Goal: Task Accomplishment & Management: Manage account settings

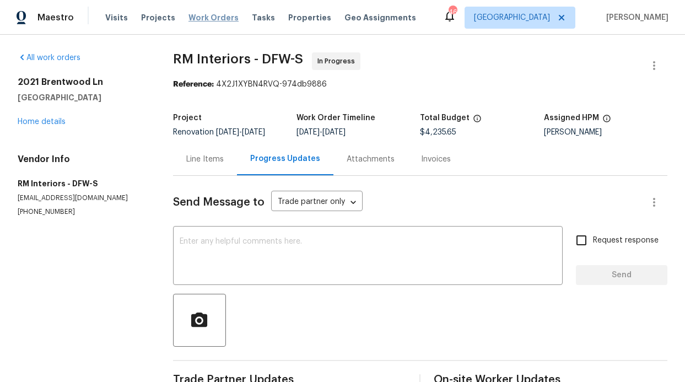
click at [207, 22] on span "Work Orders" at bounding box center [214, 17] width 50 height 11
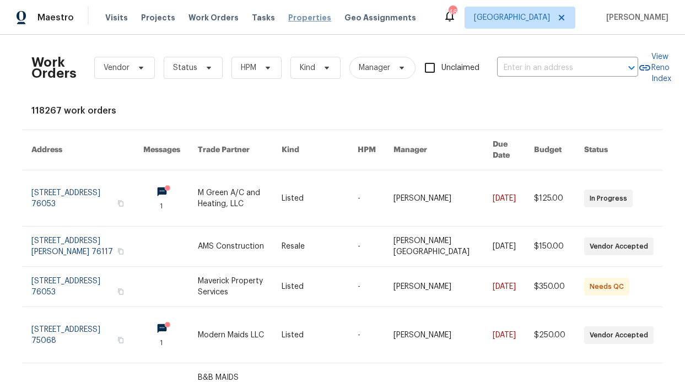
click at [285, 25] on div "Visits Projects Work Orders Tasks Properties Geo Assignments" at bounding box center [267, 18] width 324 height 22
click at [288, 19] on span "Properties" at bounding box center [309, 17] width 43 height 11
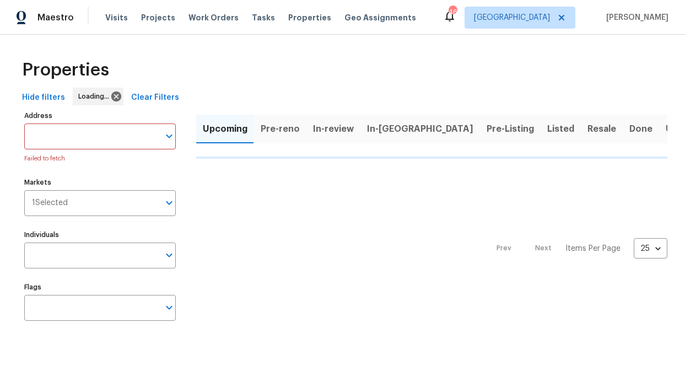
click at [115, 229] on div "Individuals Individuals" at bounding box center [100, 247] width 152 height 41
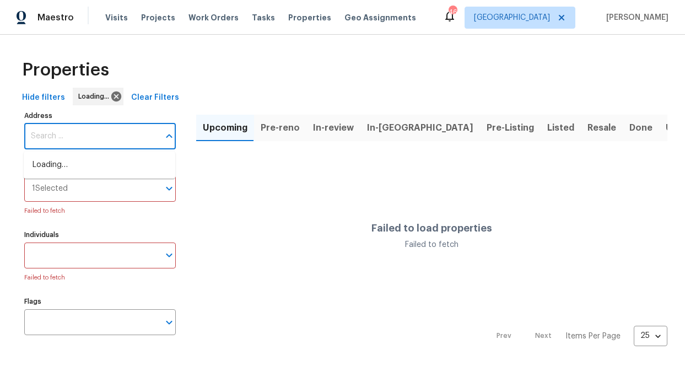
click at [116, 135] on input "Address" at bounding box center [91, 137] width 135 height 26
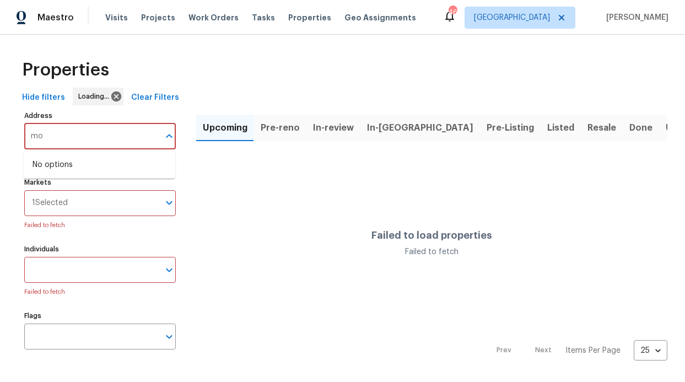
type input "m"
click at [114, 249] on label "Individuals" at bounding box center [100, 249] width 152 height 7
click at [114, 257] on input "Individuals" at bounding box center [91, 270] width 135 height 26
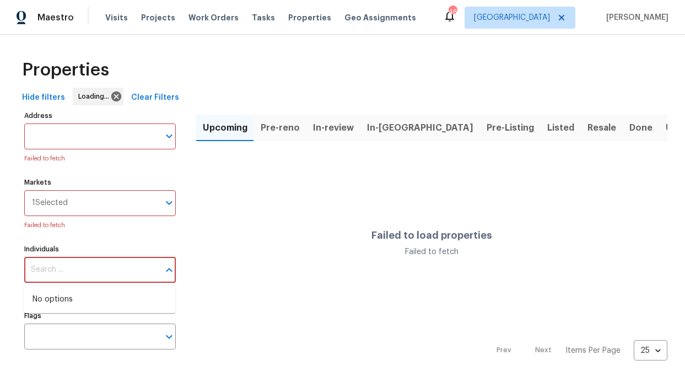
click at [110, 274] on input "Individuals" at bounding box center [91, 270] width 135 height 26
click at [106, 272] on input "Individuals" at bounding box center [91, 270] width 135 height 26
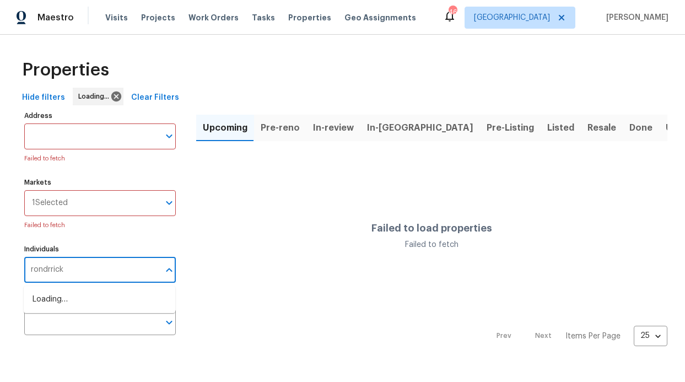
type input "rondrrick"
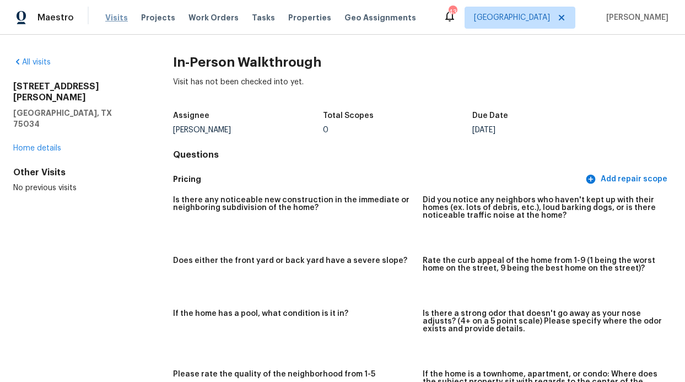
click at [110, 17] on span "Visits" at bounding box center [116, 17] width 23 height 11
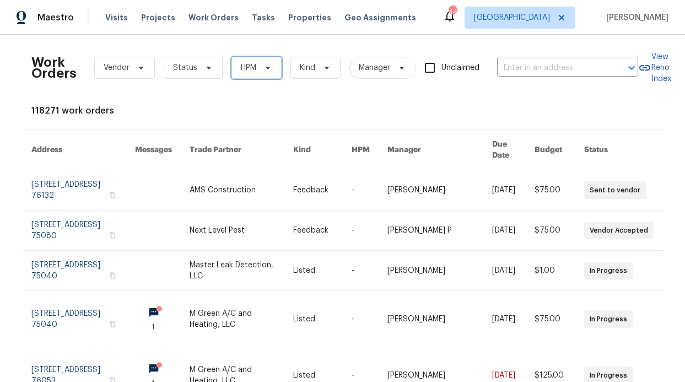
click at [264, 67] on icon at bounding box center [268, 67] width 9 height 9
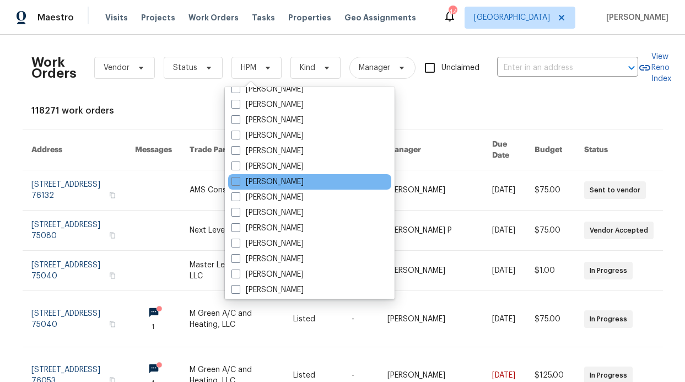
scroll to position [615, 0]
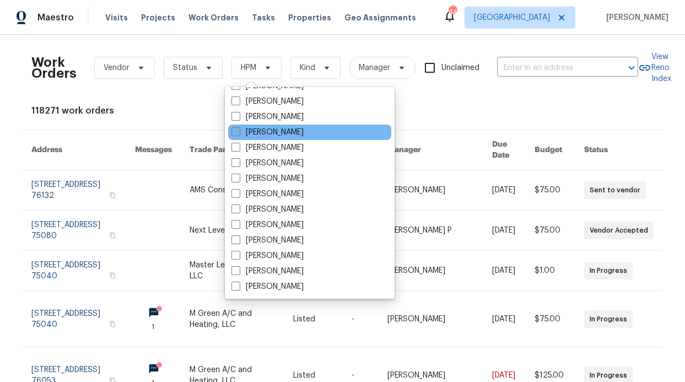
click at [290, 135] on label "[PERSON_NAME]" at bounding box center [268, 132] width 72 height 11
click at [239, 134] on input "[PERSON_NAME]" at bounding box center [235, 130] width 7 height 7
checkbox input "true"
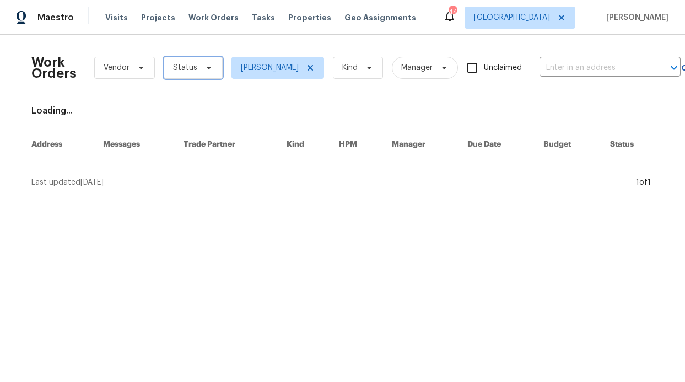
click at [186, 72] on span "Status" at bounding box center [185, 67] width 24 height 11
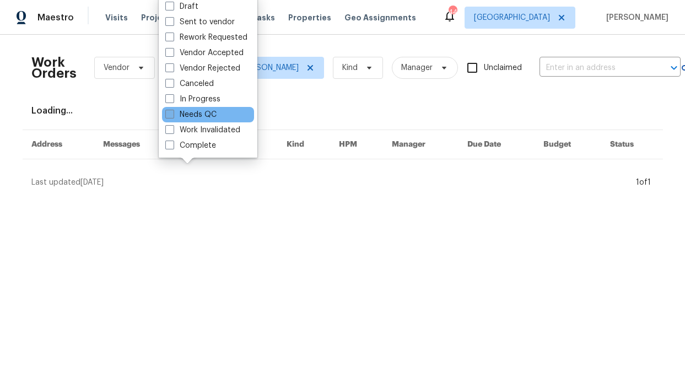
click at [197, 113] on label "Needs QC" at bounding box center [190, 114] width 51 height 11
click at [173, 113] on input "Needs QC" at bounding box center [168, 112] width 7 height 7
checkbox input "true"
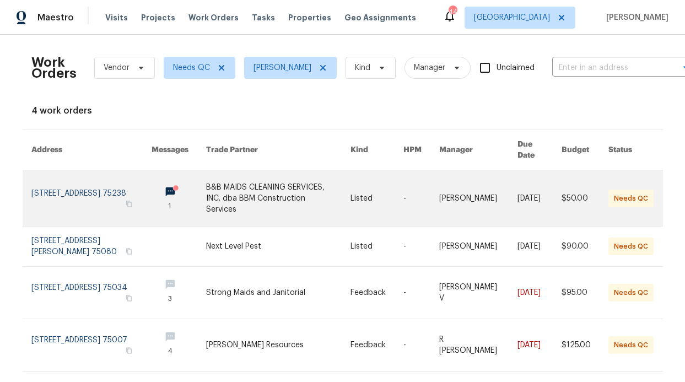
click at [152, 188] on link at bounding box center [179, 198] width 55 height 56
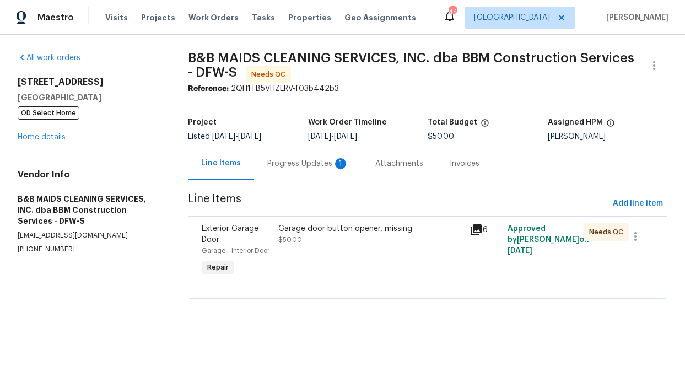
click at [279, 167] on div "Progress Updates 1" at bounding box center [308, 163] width 82 height 11
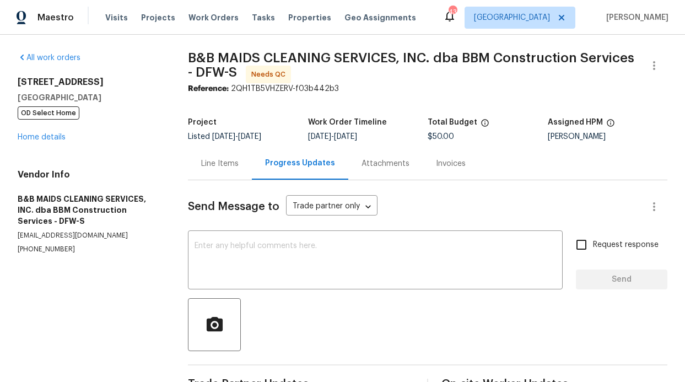
click at [227, 157] on div "Line Items" at bounding box center [220, 163] width 64 height 33
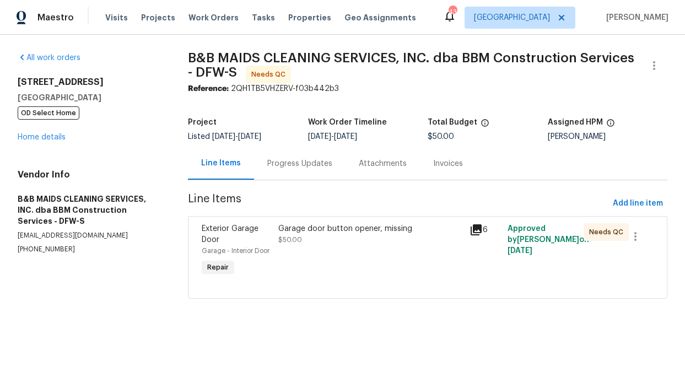
click at [258, 233] on div "Exterior Garage Door" at bounding box center [237, 234] width 70 height 22
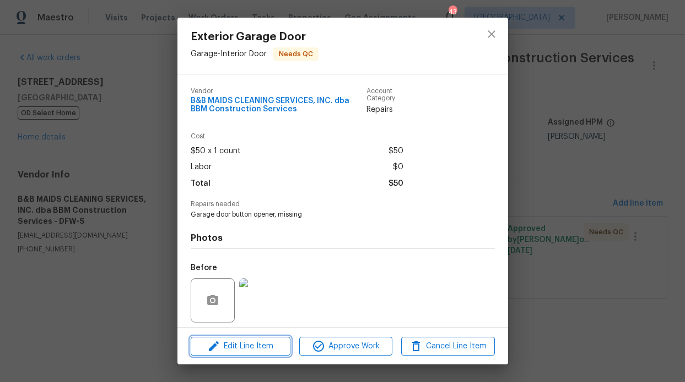
click at [244, 342] on span "Edit Line Item" at bounding box center [240, 347] width 93 height 14
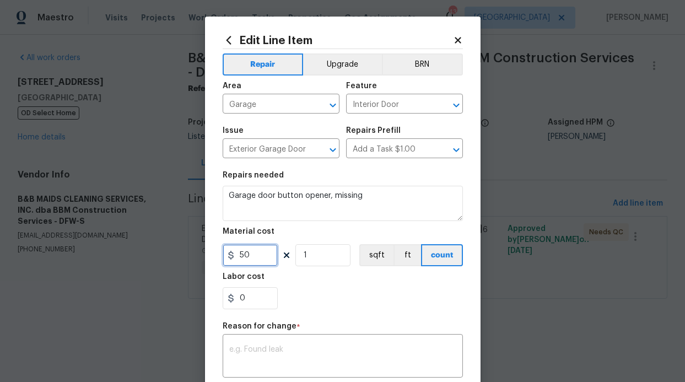
drag, startPoint x: 249, startPoint y: 248, endPoint x: 238, endPoint y: 250, distance: 11.2
click at [238, 250] on input "50" at bounding box center [250, 255] width 55 height 22
type input "110"
click at [264, 346] on textarea at bounding box center [342, 357] width 227 height 23
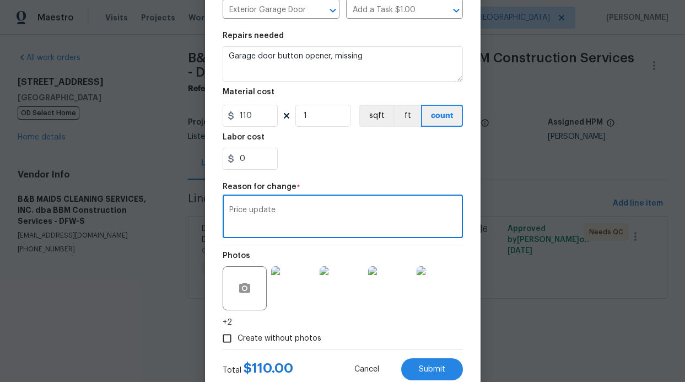
scroll to position [151, 0]
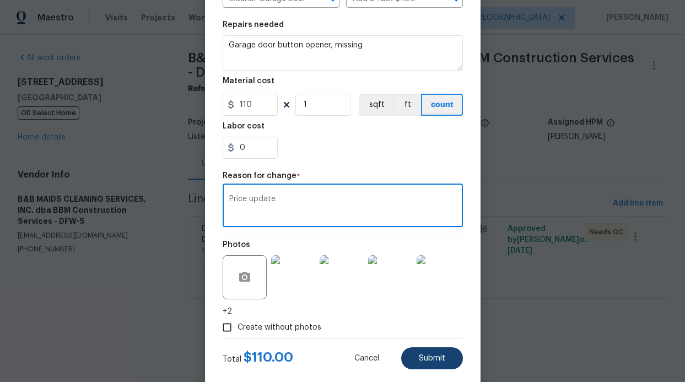
type textarea "Price update"
click at [421, 356] on span "Submit" at bounding box center [432, 359] width 26 height 8
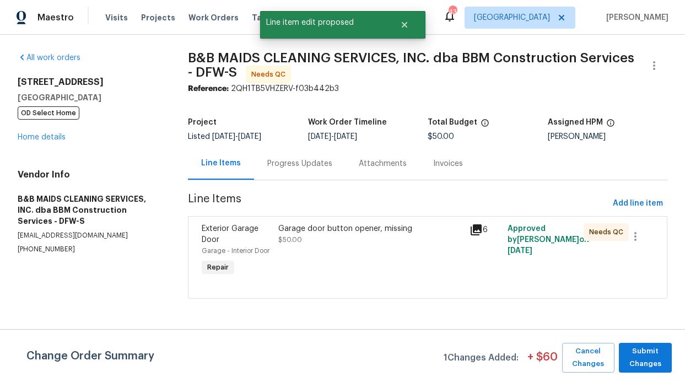
scroll to position [0, 0]
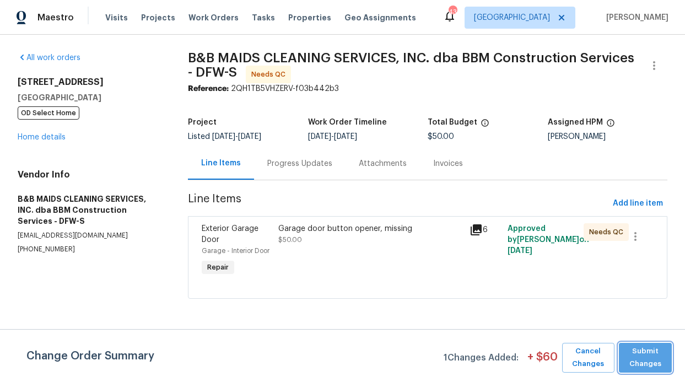
click at [654, 350] on button "Submit Changes" at bounding box center [645, 358] width 53 height 30
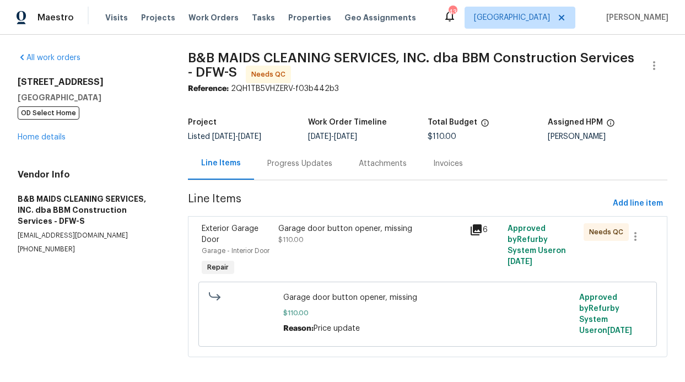
click at [317, 242] on div "Garage door button opener, missing $110.00" at bounding box center [370, 234] width 184 height 22
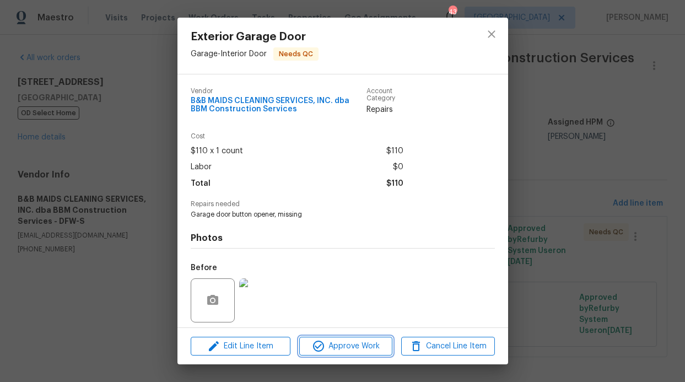
click at [360, 345] on span "Approve Work" at bounding box center [346, 347] width 87 height 14
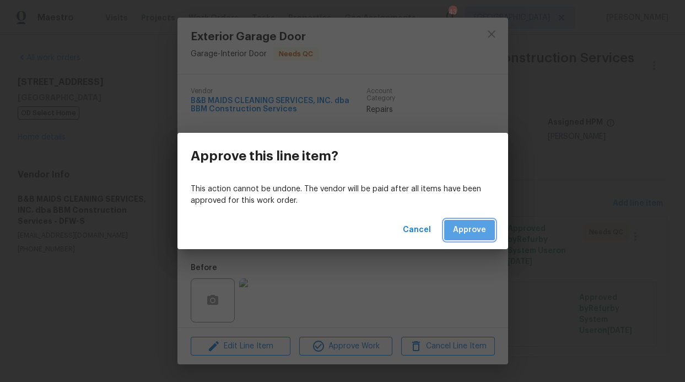
click at [470, 226] on span "Approve" at bounding box center [469, 230] width 33 height 14
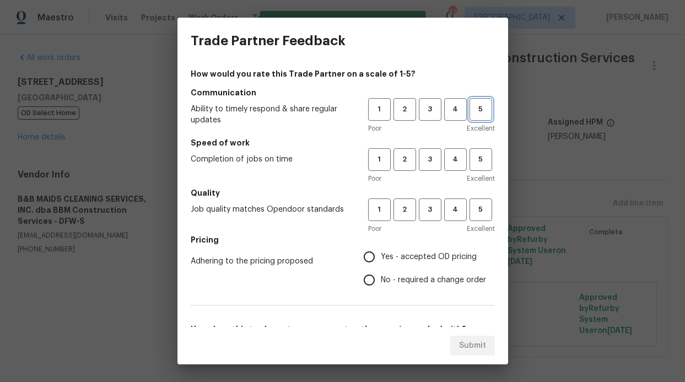
click at [471, 114] on span "5" at bounding box center [481, 109] width 20 height 13
click at [471, 157] on span "5" at bounding box center [481, 159] width 20 height 13
click at [470, 216] on button "5" at bounding box center [481, 210] width 23 height 23
click at [421, 253] on span "Yes - accepted OD pricing" at bounding box center [429, 257] width 96 height 12
click at [381, 253] on input "Yes - accepted OD pricing" at bounding box center [369, 256] width 23 height 23
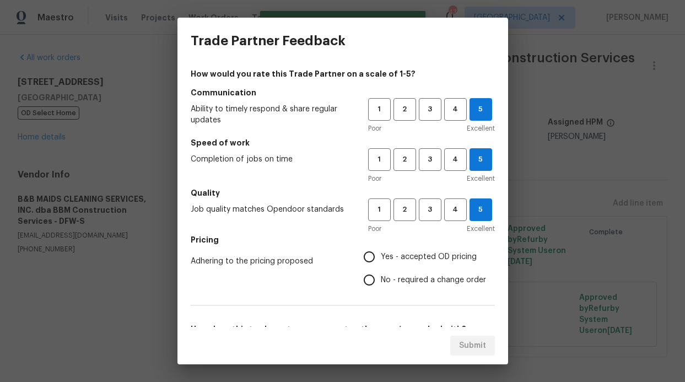
radio input "true"
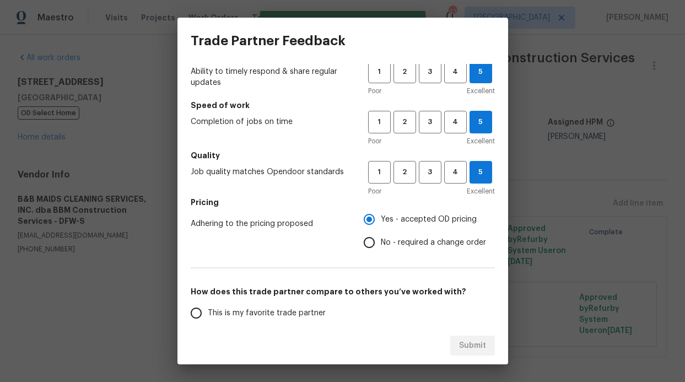
scroll to position [178, 0]
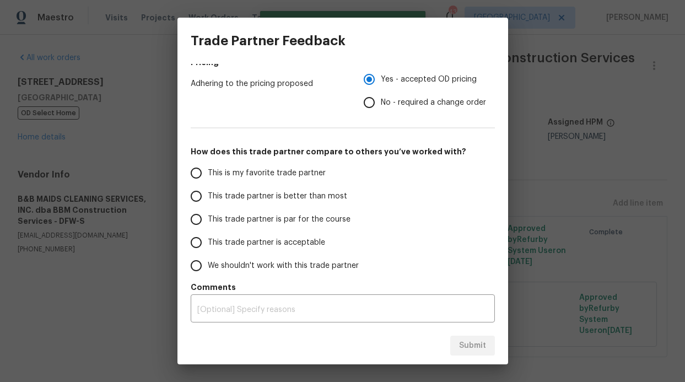
click at [319, 202] on label "This trade partner is better than most" at bounding box center [272, 196] width 174 height 23
click at [208, 202] on input "This trade partner is better than most" at bounding box center [196, 196] width 23 height 23
click at [487, 358] on div "Submit" at bounding box center [343, 346] width 331 height 38
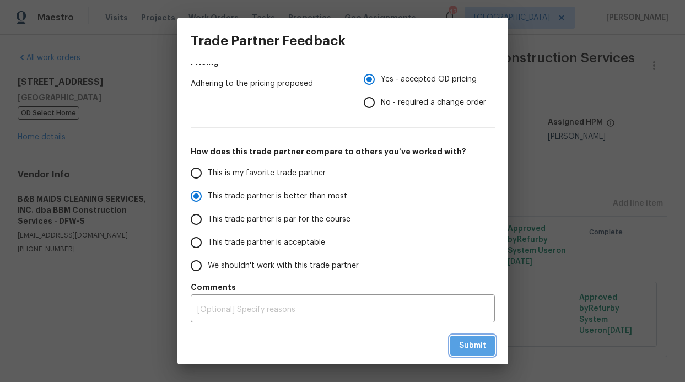
click at [476, 350] on span "Submit" at bounding box center [472, 346] width 27 height 14
radio input "true"
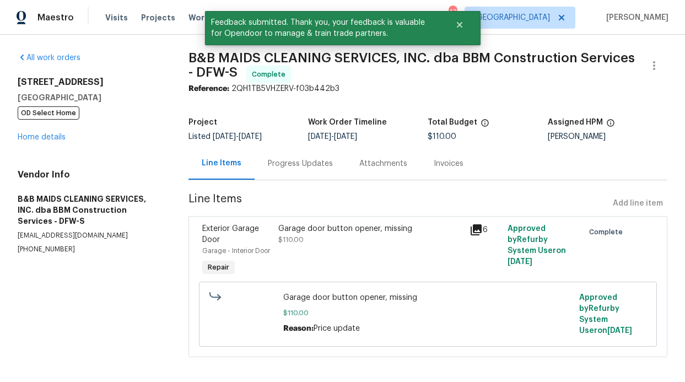
click at [197, 23] on div "Visits Projects Work Orders Tasks Properties Geo Assignments" at bounding box center [267, 18] width 324 height 22
click at [194, 15] on span "Work Orders" at bounding box center [214, 17] width 50 height 11
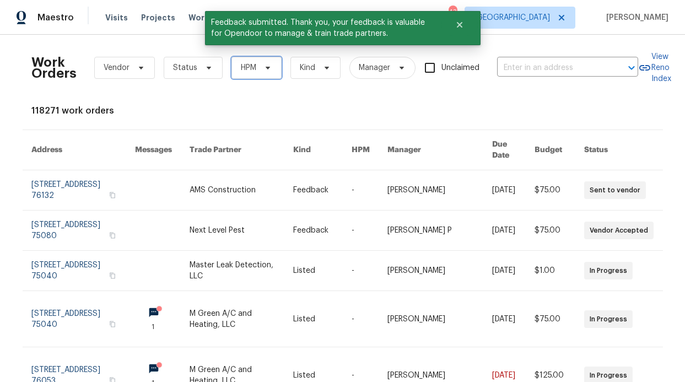
click at [249, 64] on span "HPM" at bounding box center [248, 67] width 15 height 11
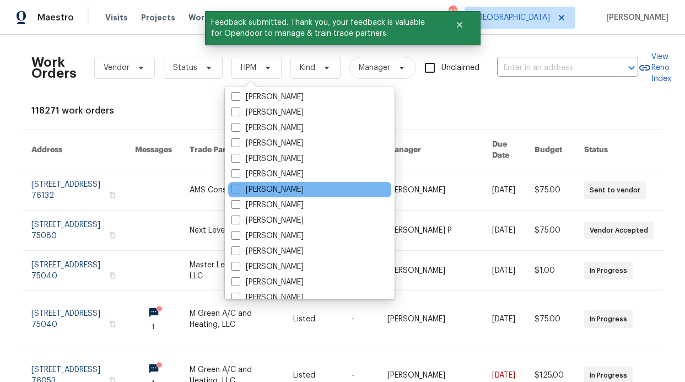
scroll to position [615, 0]
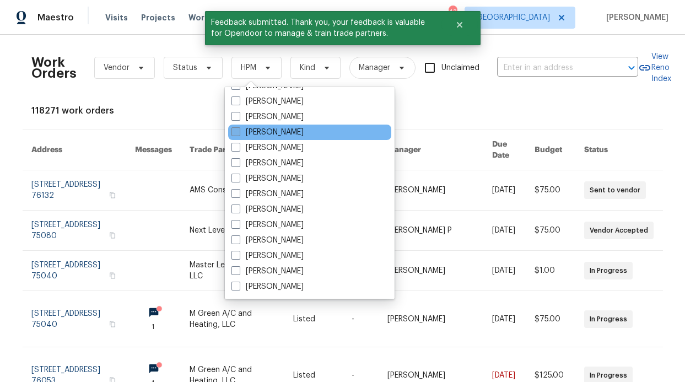
click at [267, 131] on label "[PERSON_NAME]" at bounding box center [268, 132] width 72 height 11
click at [239, 131] on input "[PERSON_NAME]" at bounding box center [235, 130] width 7 height 7
checkbox input "true"
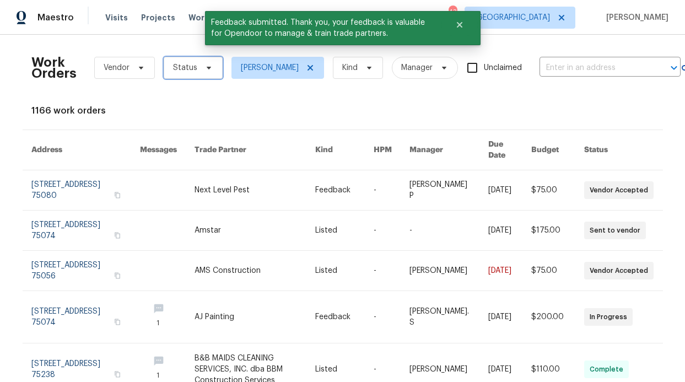
click at [201, 70] on span at bounding box center [207, 67] width 12 height 9
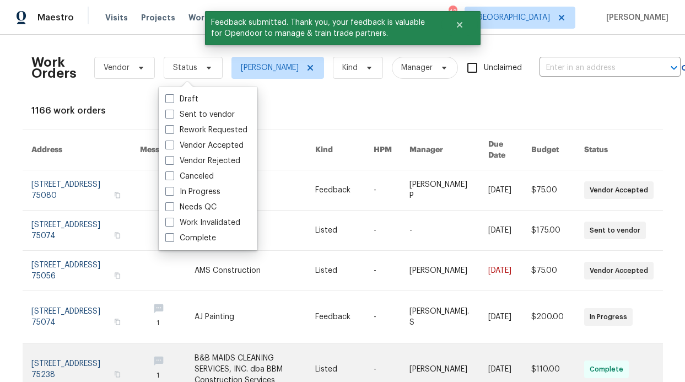
click at [204, 203] on label "Needs QC" at bounding box center [190, 207] width 51 height 11
click at [173, 203] on input "Needs QC" at bounding box center [168, 205] width 7 height 7
checkbox input "true"
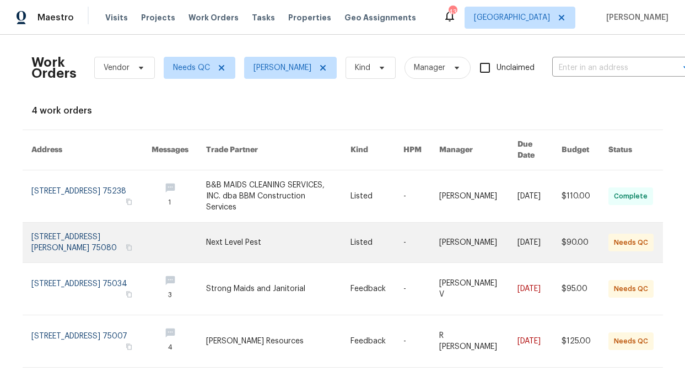
click at [234, 234] on link at bounding box center [278, 243] width 144 height 40
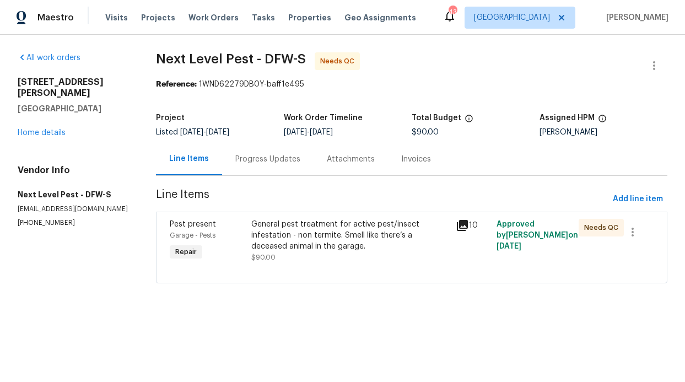
click at [288, 233] on div "General pest treatment for active pest/insect infestation - non termite. Smell …" at bounding box center [350, 235] width 198 height 33
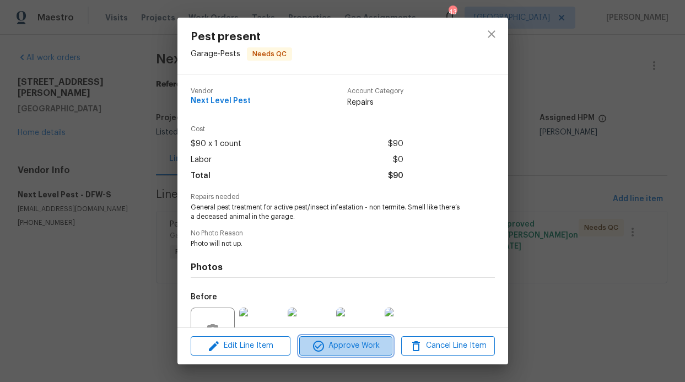
click at [337, 349] on span "Approve Work" at bounding box center [346, 346] width 87 height 14
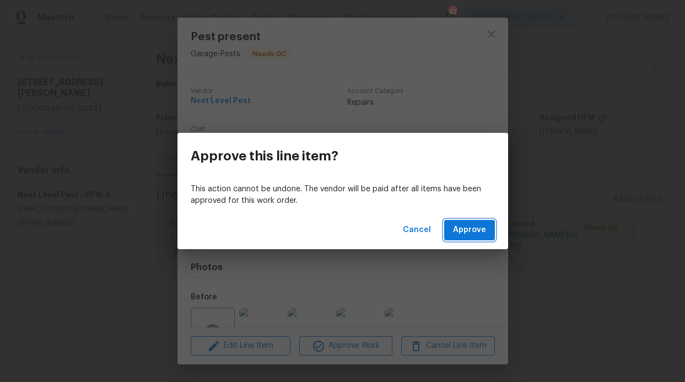
click at [475, 233] on span "Approve" at bounding box center [469, 230] width 33 height 14
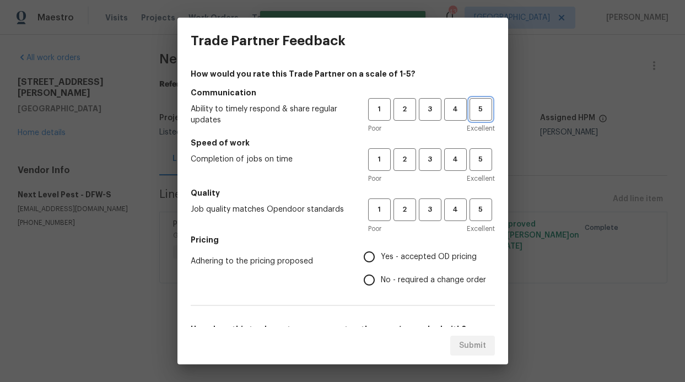
click at [474, 108] on span "5" at bounding box center [481, 109] width 20 height 13
click at [473, 152] on button "5" at bounding box center [481, 159] width 23 height 23
click at [446, 112] on span "4" at bounding box center [456, 109] width 20 height 13
click at [420, 108] on span "3" at bounding box center [430, 109] width 20 height 13
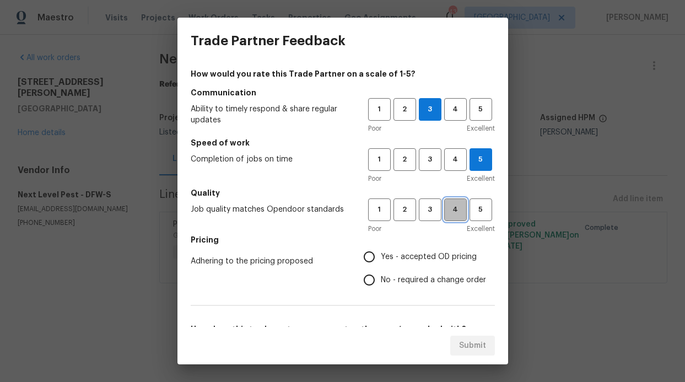
click at [446, 211] on span "4" at bounding box center [456, 209] width 20 height 13
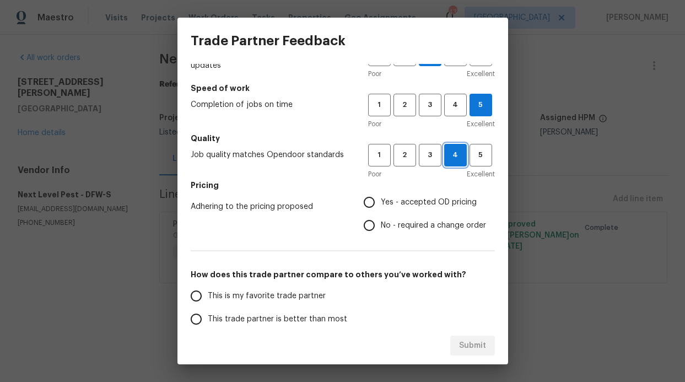
scroll to position [65, 0]
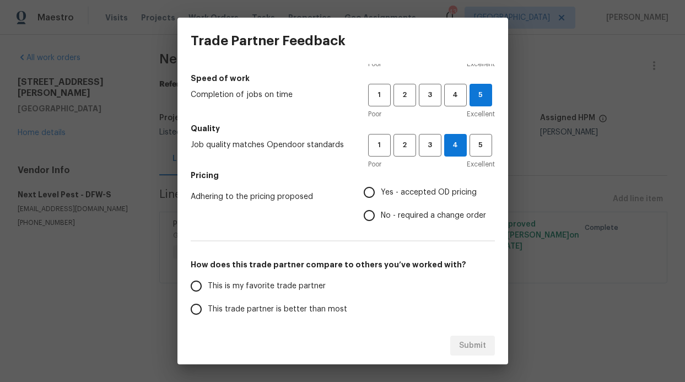
click at [394, 191] on span "Yes - accepted OD pricing" at bounding box center [429, 193] width 96 height 12
click at [381, 191] on input "Yes - accepted OD pricing" at bounding box center [369, 192] width 23 height 23
radio input "true"
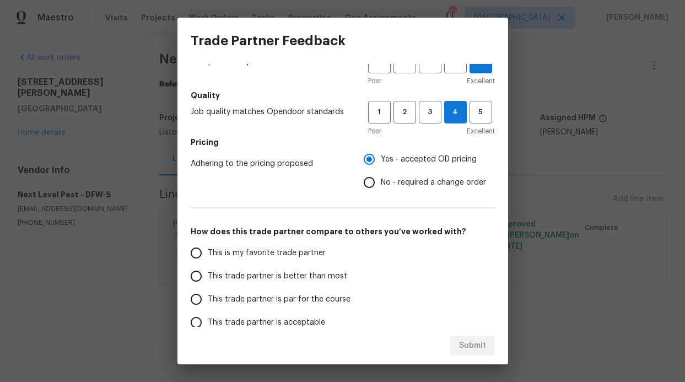
scroll to position [160, 0]
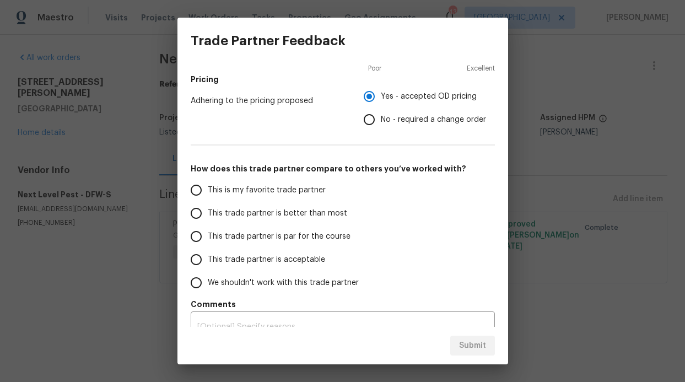
click at [296, 229] on label "This trade partner is par for the course" at bounding box center [272, 236] width 174 height 23
click at [208, 229] on input "This trade partner is par for the course" at bounding box center [196, 236] width 23 height 23
click at [471, 346] on span "Submit" at bounding box center [472, 346] width 27 height 14
radio input "true"
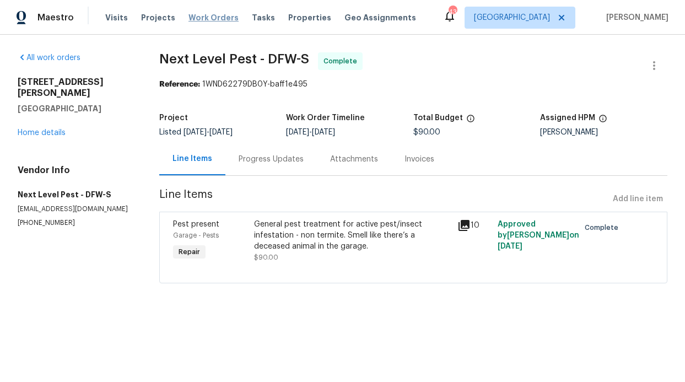
click at [207, 19] on span "Work Orders" at bounding box center [214, 17] width 50 height 11
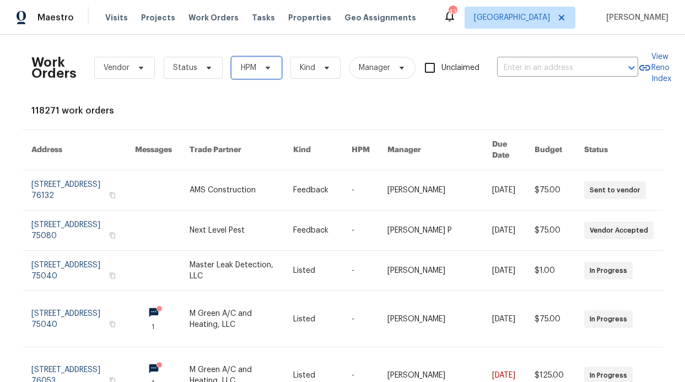
click at [250, 71] on span "HPM" at bounding box center [248, 67] width 15 height 11
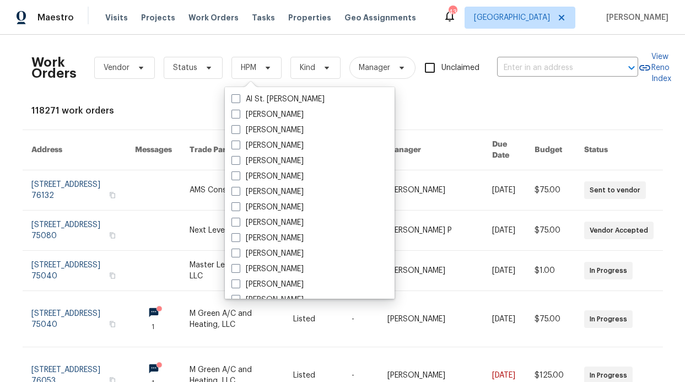
scroll to position [615, 0]
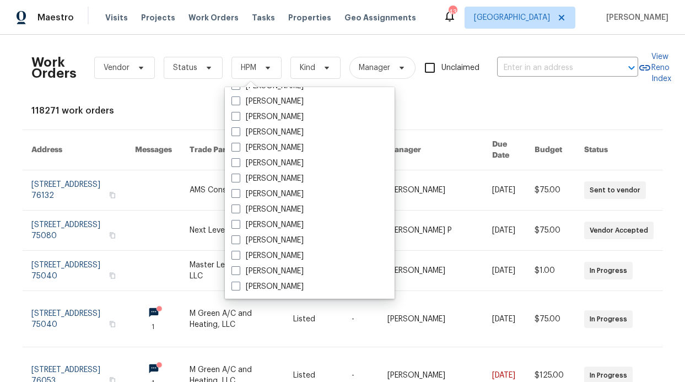
click at [288, 135] on label "[PERSON_NAME]" at bounding box center [268, 132] width 72 height 11
click at [239, 134] on input "[PERSON_NAME]" at bounding box center [235, 130] width 7 height 7
checkbox input "true"
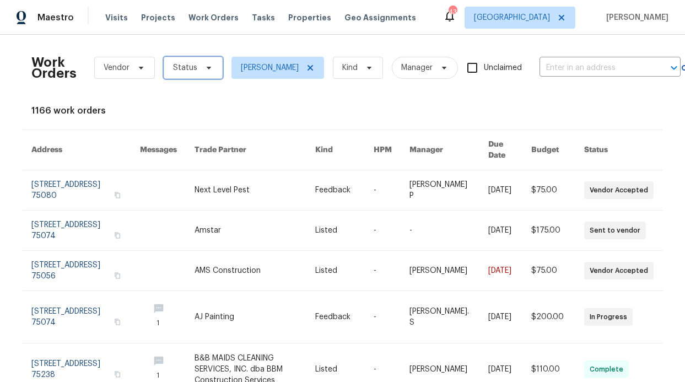
click at [209, 73] on span "Status" at bounding box center [193, 68] width 59 height 22
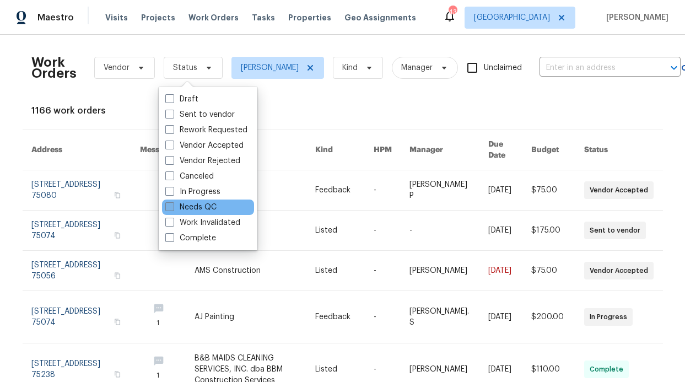
click at [207, 203] on label "Needs QC" at bounding box center [190, 207] width 51 height 11
click at [173, 203] on input "Needs QC" at bounding box center [168, 205] width 7 height 7
checkbox input "true"
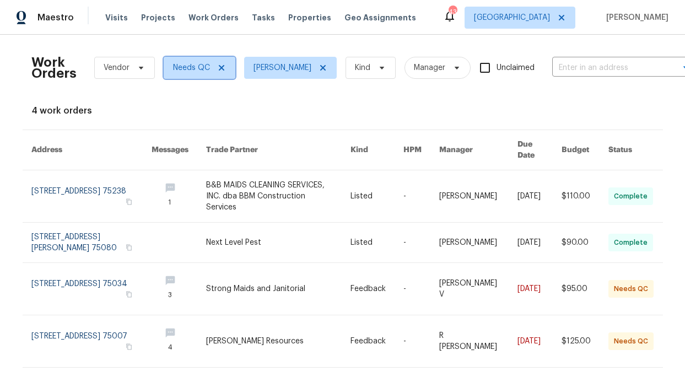
click at [219, 63] on icon at bounding box center [221, 67] width 9 height 9
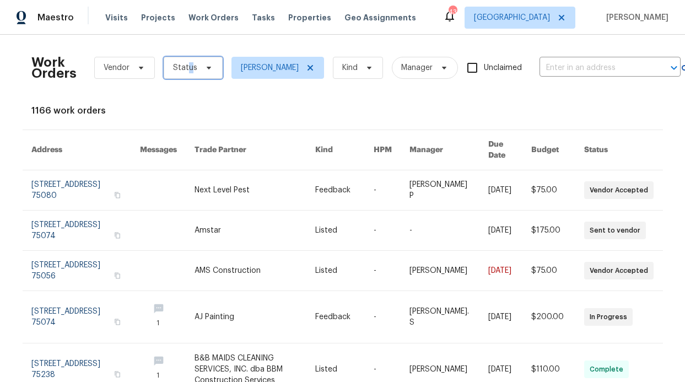
click at [185, 68] on span "Status" at bounding box center [185, 67] width 24 height 11
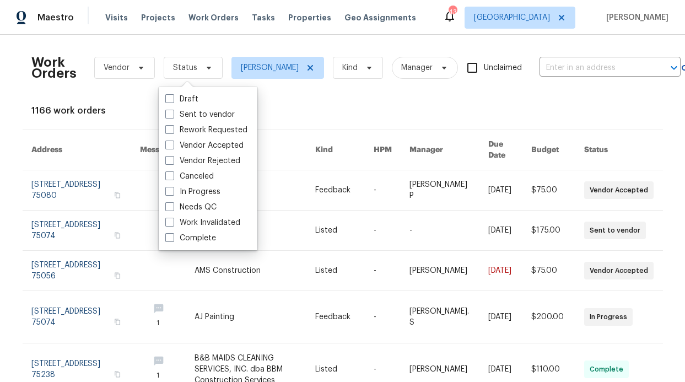
click at [212, 193] on label "In Progress" at bounding box center [192, 191] width 55 height 11
click at [173, 193] on input "In Progress" at bounding box center [168, 189] width 7 height 7
checkbox input "true"
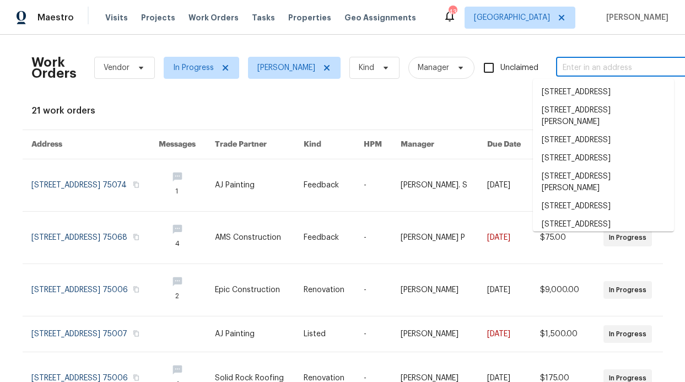
click at [608, 61] on input "text" at bounding box center [611, 68] width 110 height 17
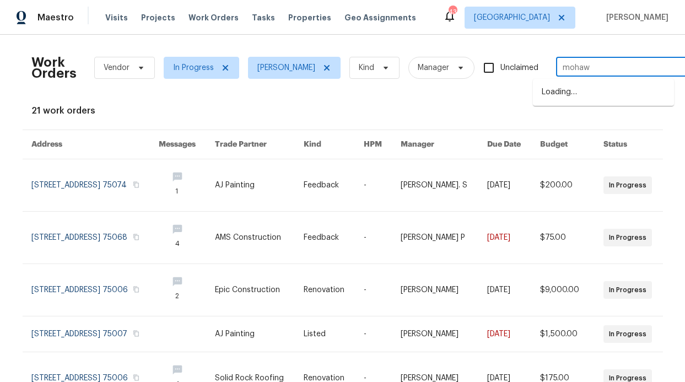
type input "mohawk"
click at [602, 138] on li "5413 Mohawk Ct, The Colony, TX 75056" at bounding box center [603, 129] width 141 height 18
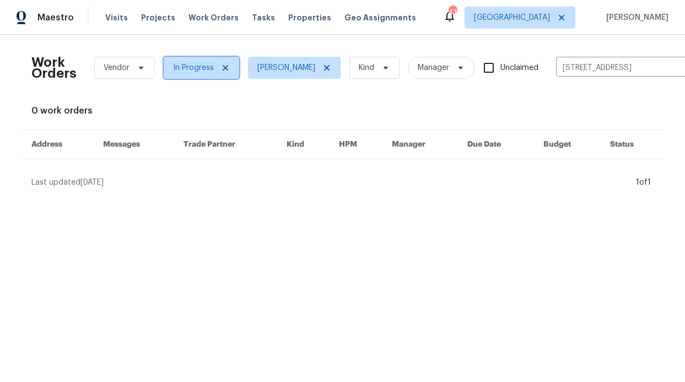
click at [222, 67] on icon at bounding box center [225, 68] width 6 height 6
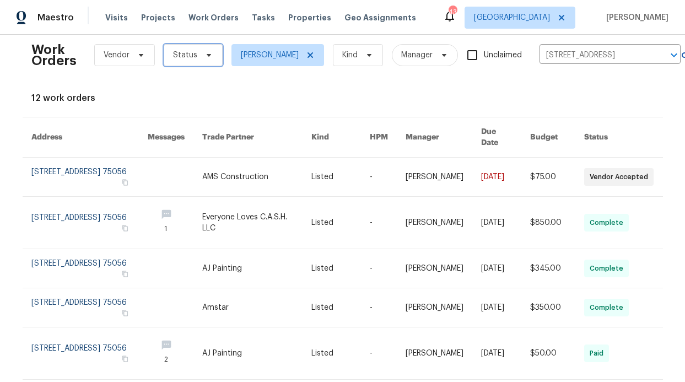
scroll to position [14, 0]
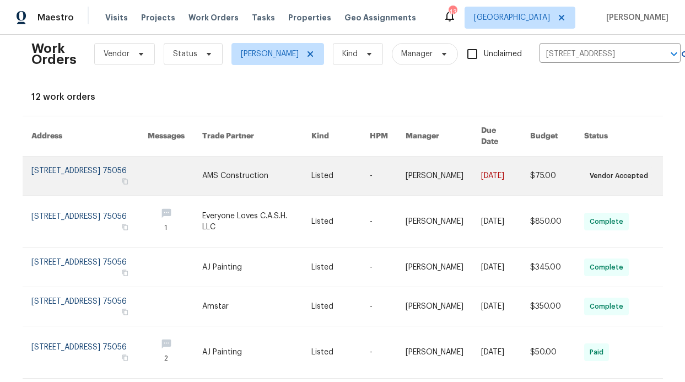
click at [224, 167] on link at bounding box center [256, 176] width 109 height 39
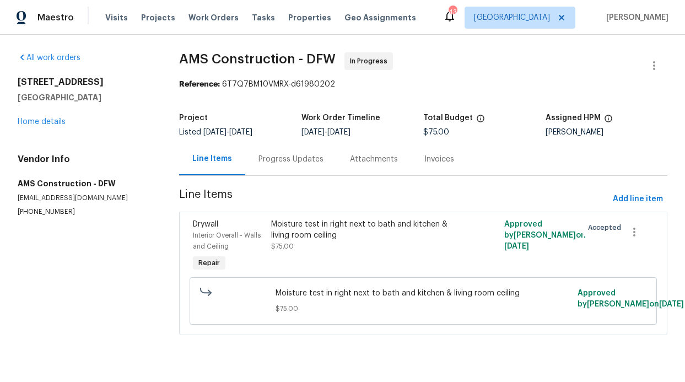
drag, startPoint x: 306, startPoint y: 158, endPoint x: 313, endPoint y: 163, distance: 9.2
click at [306, 158] on div "Progress Updates" at bounding box center [291, 159] width 65 height 11
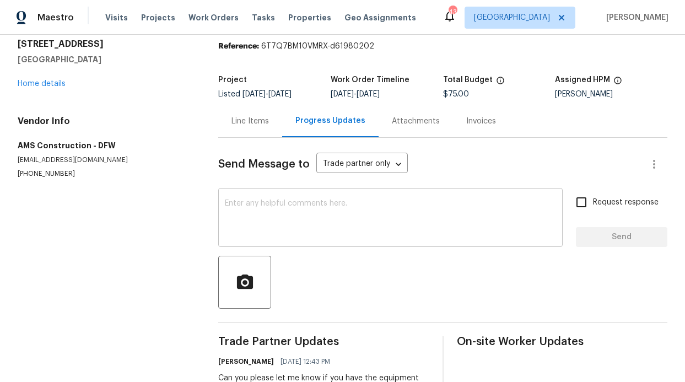
scroll to position [38, 0]
click at [560, 205] on div "x ​ Request response Send" at bounding box center [442, 219] width 449 height 56
click at [570, 206] on input "Request response" at bounding box center [581, 202] width 23 height 23
checkbox input "true"
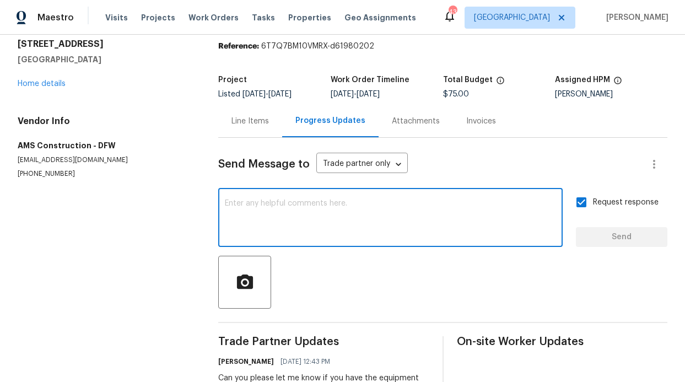
click at [465, 203] on textarea at bounding box center [390, 219] width 331 height 39
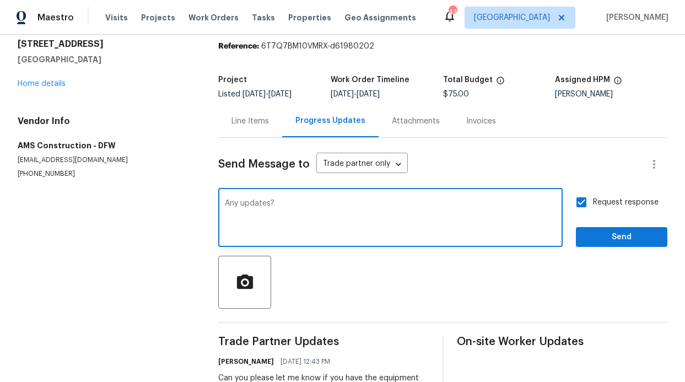
type textarea "Any updates?"
click at [619, 231] on span "Send" at bounding box center [622, 238] width 74 height 14
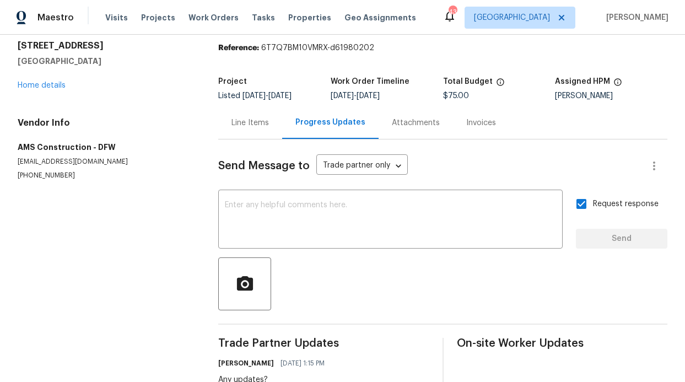
scroll to position [36, 0]
click at [302, 17] on span "Properties" at bounding box center [309, 17] width 43 height 11
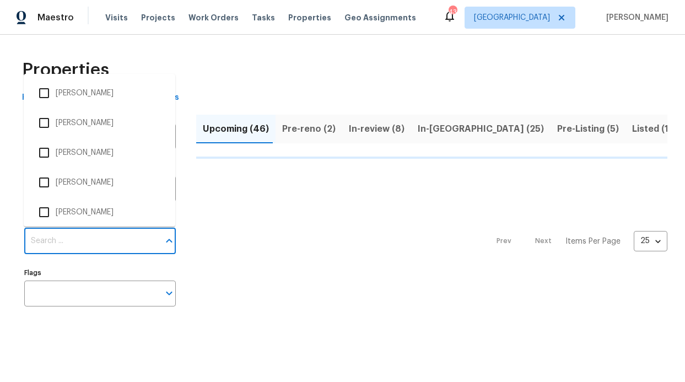
click at [63, 250] on input "Individuals" at bounding box center [91, 241] width 135 height 26
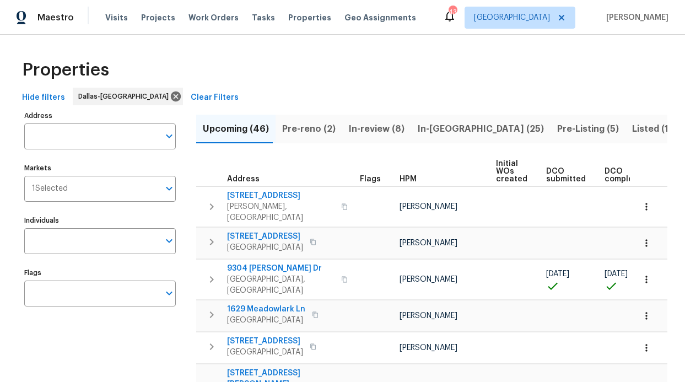
click at [140, 245] on input "Individuals" at bounding box center [91, 241] width 135 height 26
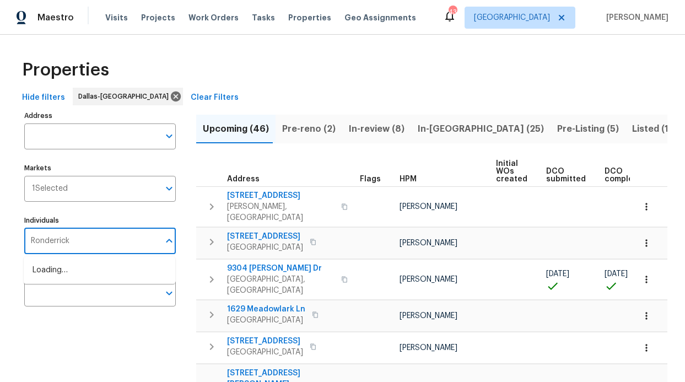
type input "Ronderrick"
click at [127, 270] on li "[PERSON_NAME]" at bounding box center [100, 276] width 134 height 23
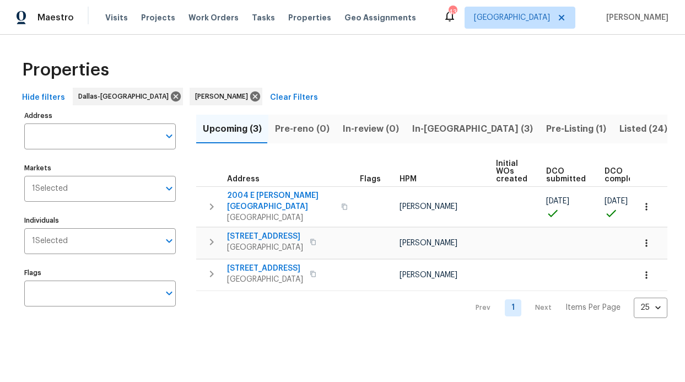
click at [435, 128] on span "In-reno (3)" at bounding box center [472, 128] width 121 height 15
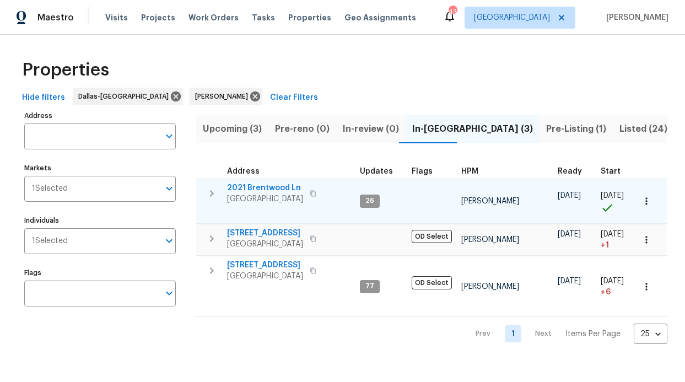
click at [287, 186] on span "2021 Brentwood Ln" at bounding box center [265, 188] width 76 height 11
click at [263, 186] on span "2021 Brentwood Ln" at bounding box center [265, 188] width 76 height 11
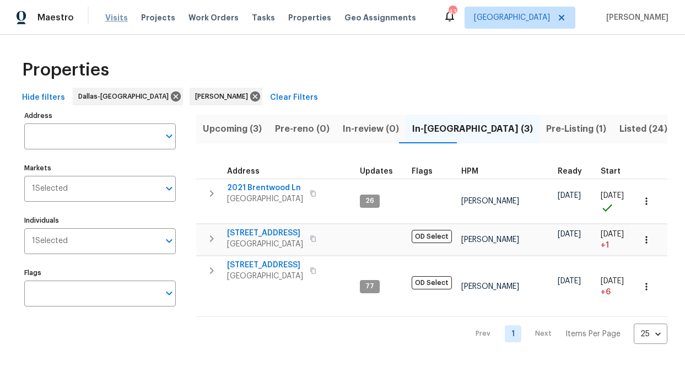
click at [105, 22] on span "Visits" at bounding box center [116, 17] width 23 height 11
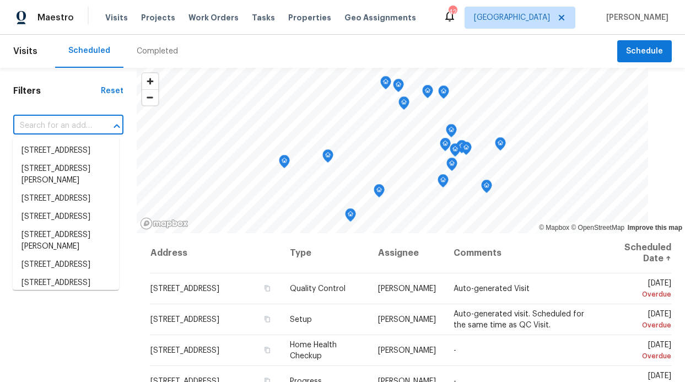
click at [62, 129] on input "text" at bounding box center [52, 125] width 79 height 17
click at [217, 19] on span "Work Orders" at bounding box center [214, 17] width 50 height 11
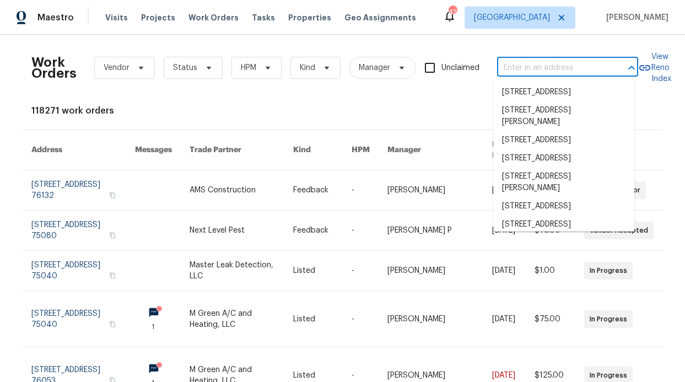
click at [541, 73] on input "text" at bounding box center [552, 68] width 110 height 17
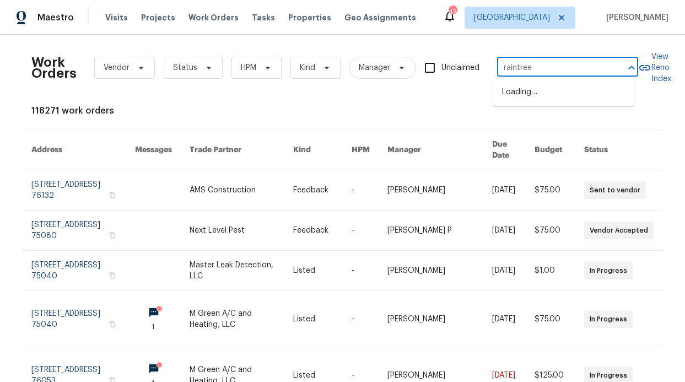
type input "raintree"
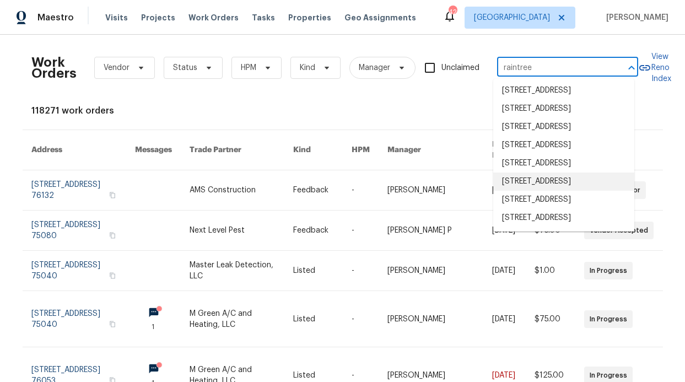
scroll to position [88, 0]
click at [571, 189] on li "2712 Raintree Dr, Plano, TX 75074" at bounding box center [564, 182] width 141 height 18
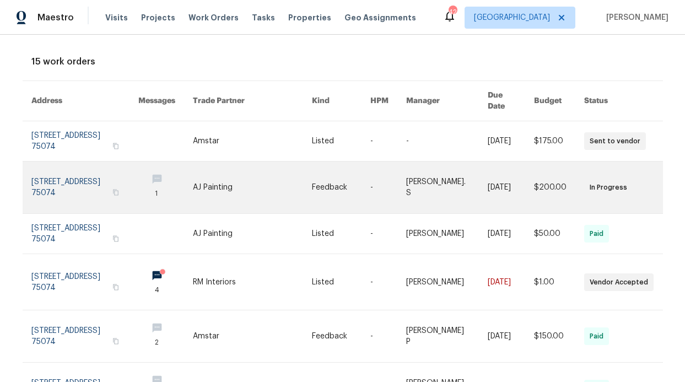
scroll to position [49, 0]
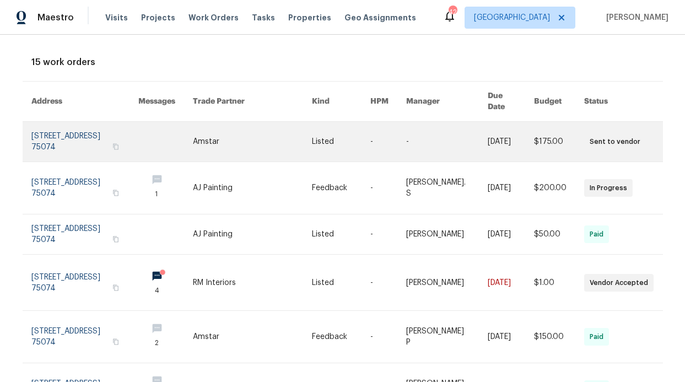
click at [193, 131] on link at bounding box center [253, 142] width 120 height 40
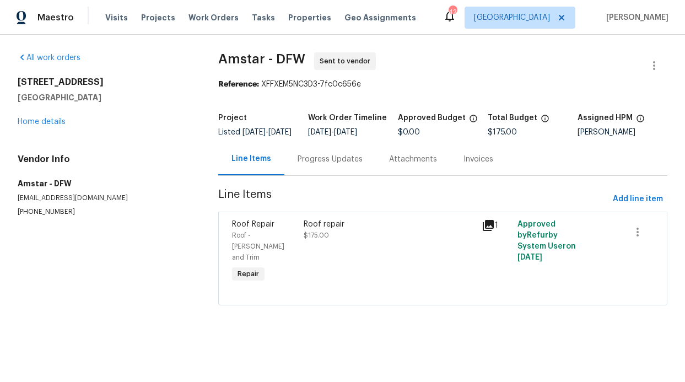
click at [318, 165] on div "Progress Updates" at bounding box center [330, 159] width 65 height 11
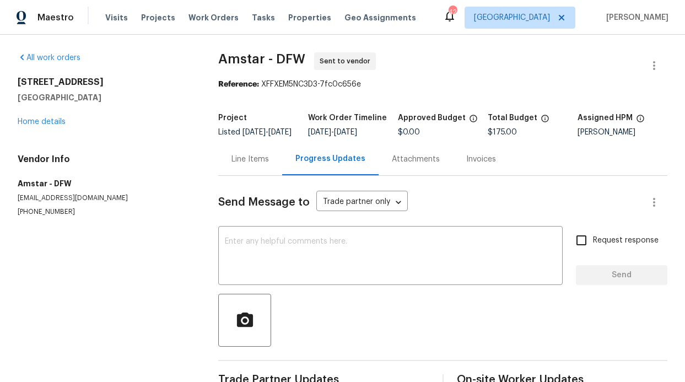
scroll to position [44, 0]
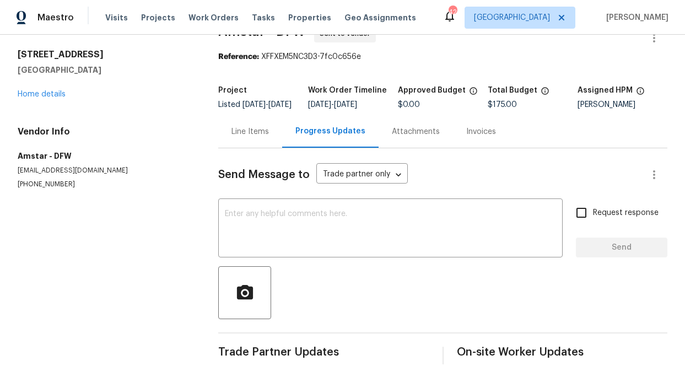
click at [570, 201] on input "Request response" at bounding box center [581, 212] width 23 height 23
checkbox input "true"
click at [378, 244] on div "x ​" at bounding box center [390, 229] width 345 height 56
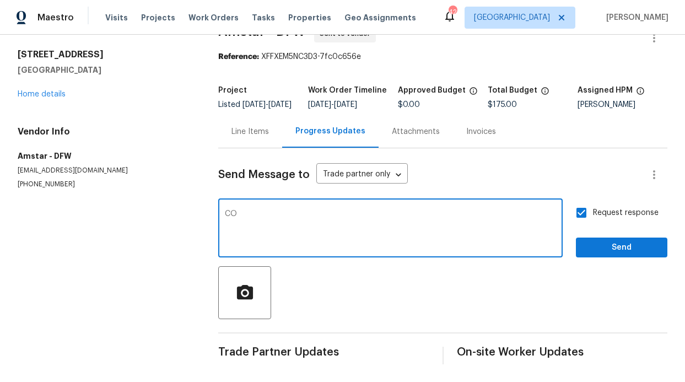
type textarea "C"
type textarea "Do we have information"
click at [595, 250] on div "Send Message to Trade partner only Trade partner only ​ Do we have information …" at bounding box center [442, 256] width 449 height 216
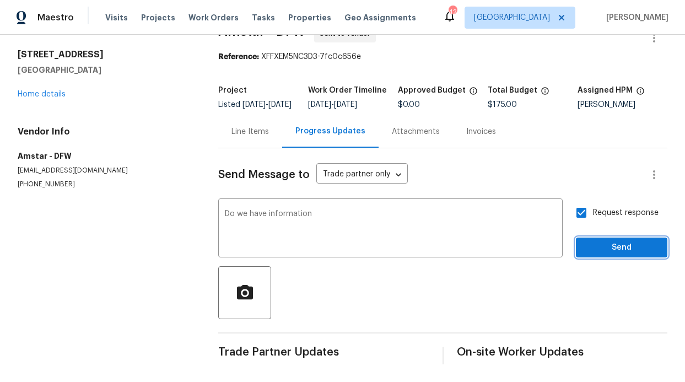
click at [596, 241] on span "Send" at bounding box center [622, 248] width 74 height 14
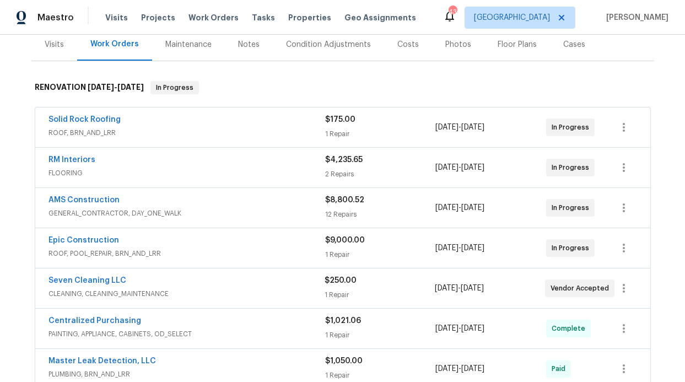
scroll to position [141, 0]
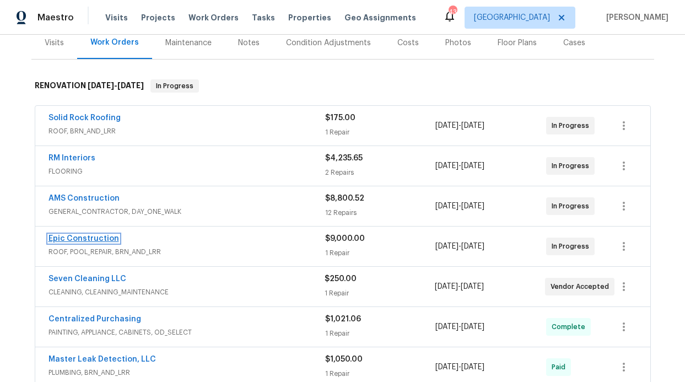
click at [88, 236] on link "Epic Construction" at bounding box center [84, 239] width 71 height 8
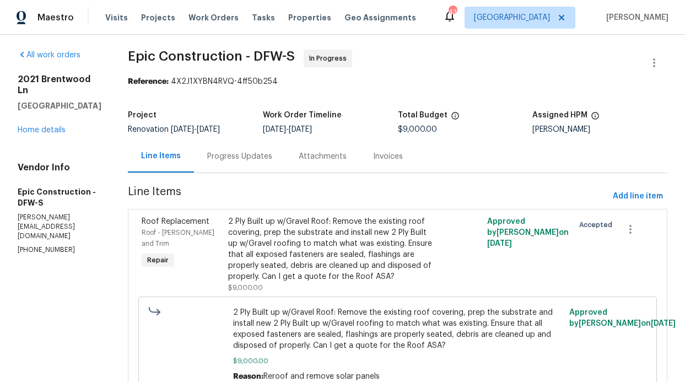
scroll to position [63, 0]
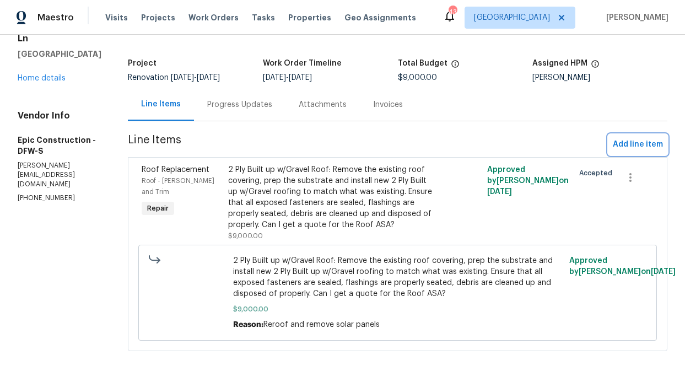
click at [628, 138] on span "Add line item" at bounding box center [638, 145] width 50 height 14
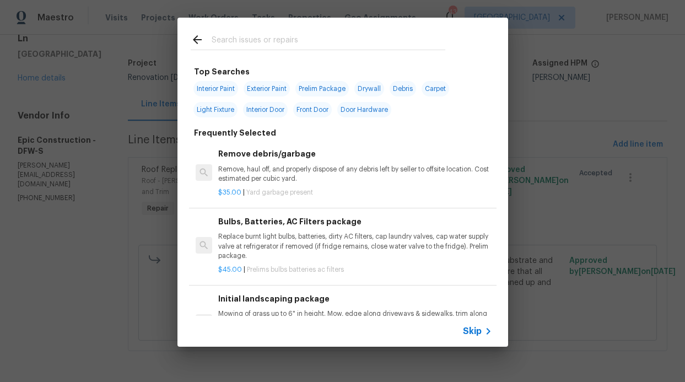
click at [475, 331] on span "Skip" at bounding box center [472, 331] width 19 height 11
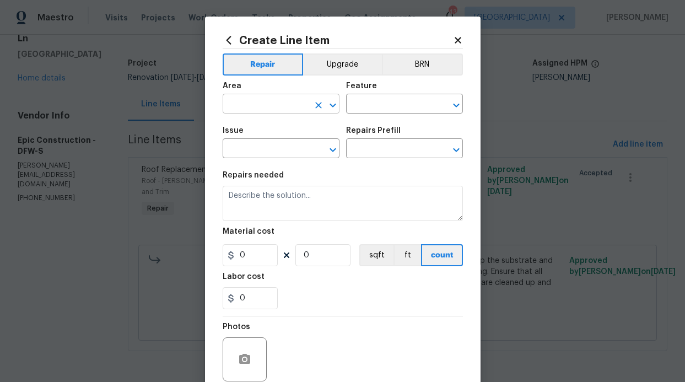
click at [264, 111] on input "text" at bounding box center [266, 105] width 86 height 17
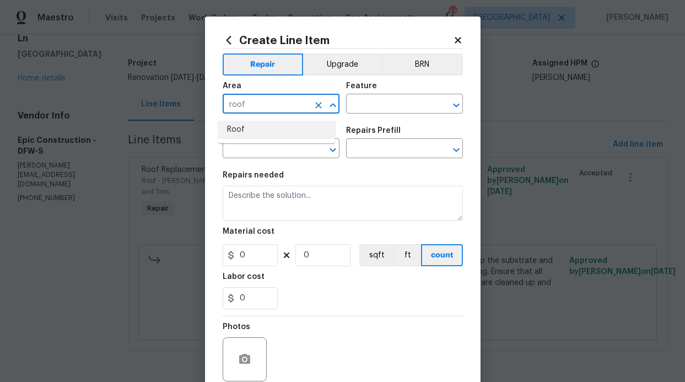
click at [252, 128] on li "Roof" at bounding box center [276, 130] width 117 height 18
type input "Roof"
click at [379, 94] on div "Feature" at bounding box center [404, 89] width 117 height 14
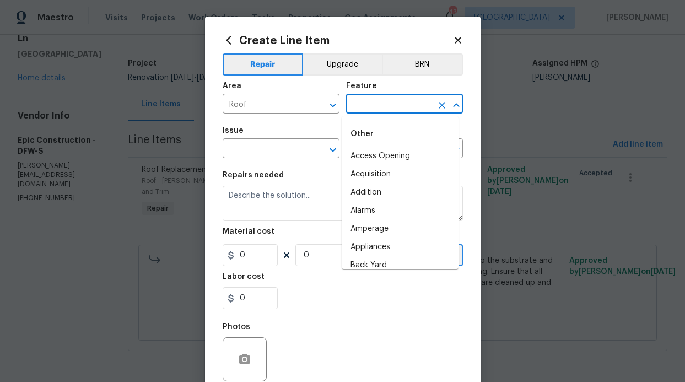
click at [377, 98] on input "text" at bounding box center [389, 105] width 86 height 17
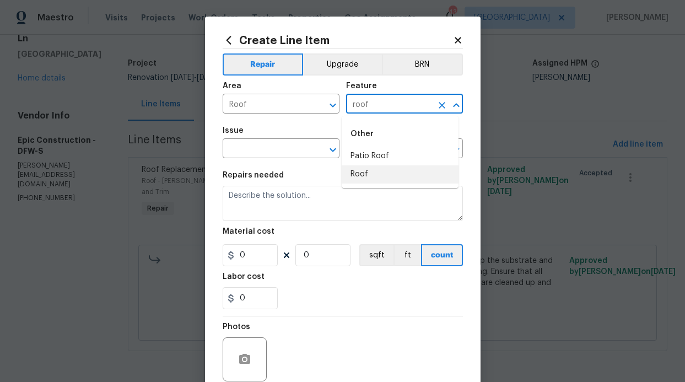
click at [357, 176] on li "Roof" at bounding box center [400, 174] width 117 height 18
type input "Roof"
click at [295, 156] on input "text" at bounding box center [266, 149] width 86 height 17
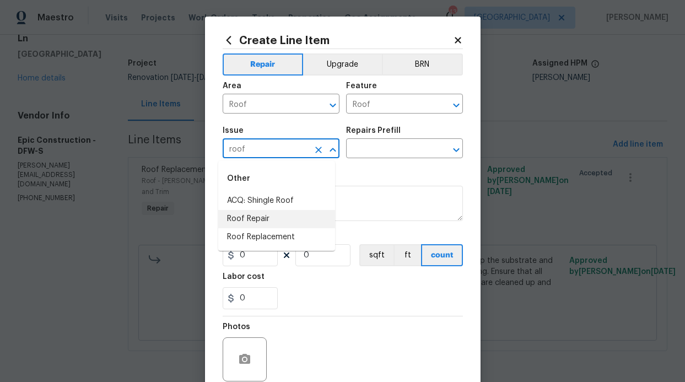
click at [267, 221] on li "Roof Repair" at bounding box center [276, 219] width 117 height 18
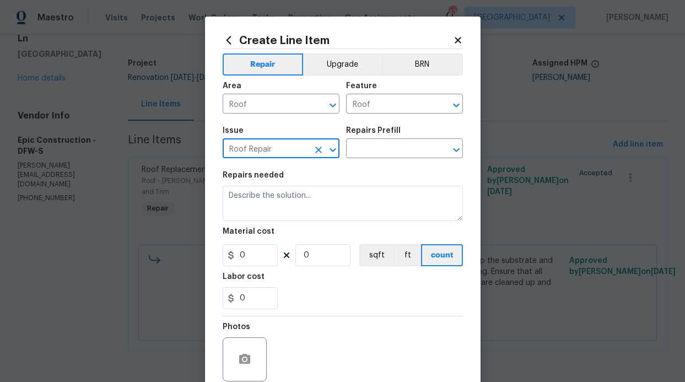
type input "Roof Repair"
click at [428, 159] on div "Issue Roof Repair ​ Repairs Prefill ​" at bounding box center [343, 142] width 240 height 45
click at [425, 151] on input "text" at bounding box center [389, 149] width 86 height 17
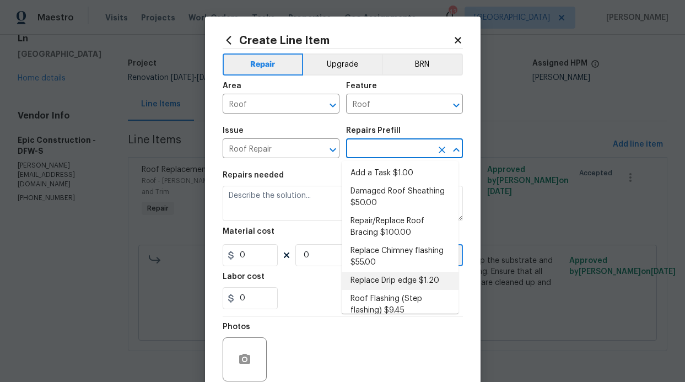
scroll to position [0, 0]
click at [392, 176] on li "Add a Task $1.00" at bounding box center [400, 174] width 117 height 18
type input "Eaves and Trim"
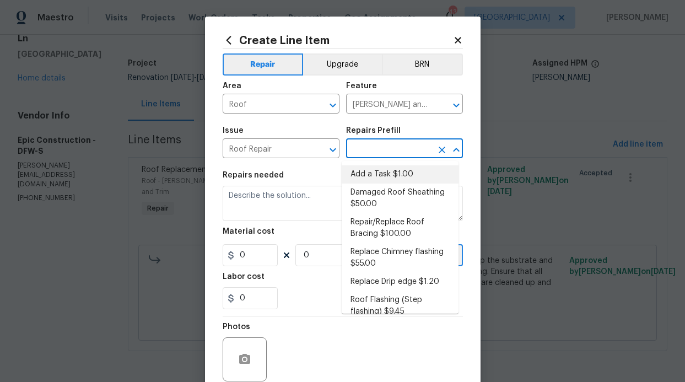
type input "Add a Task $1.00"
type textarea "HPM to detail"
type input "1"
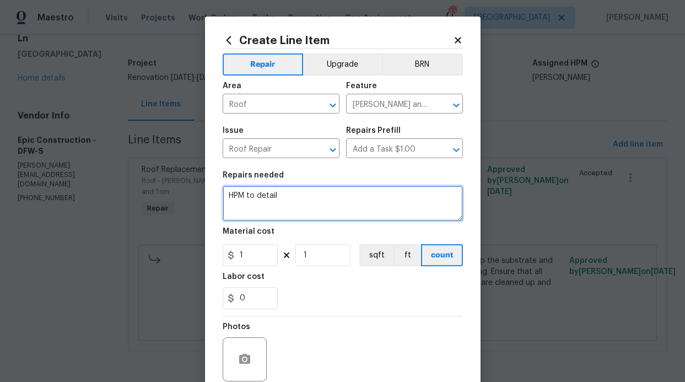
drag, startPoint x: 295, startPoint y: 197, endPoint x: 204, endPoint y: 195, distance: 91.0
click at [205, 195] on div "Create Line Item Repair Upgrade BRN Area Roof ​ Feature Eaves and Trim ​ Issue …" at bounding box center [343, 238] width 276 height 442
type textarea "Remove solar panels"
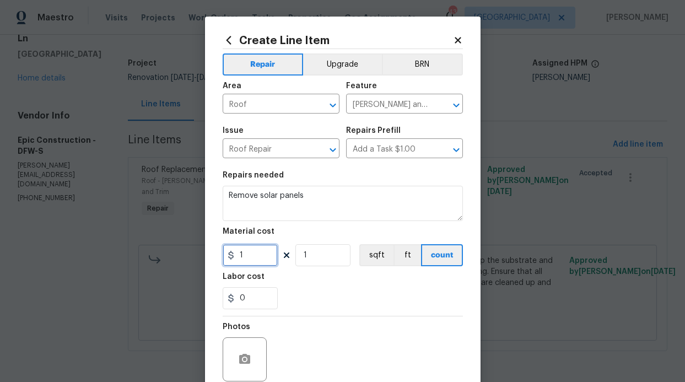
drag, startPoint x: 243, startPoint y: 253, endPoint x: 233, endPoint y: 253, distance: 10.5
click at [233, 255] on input "1" at bounding box center [250, 255] width 55 height 22
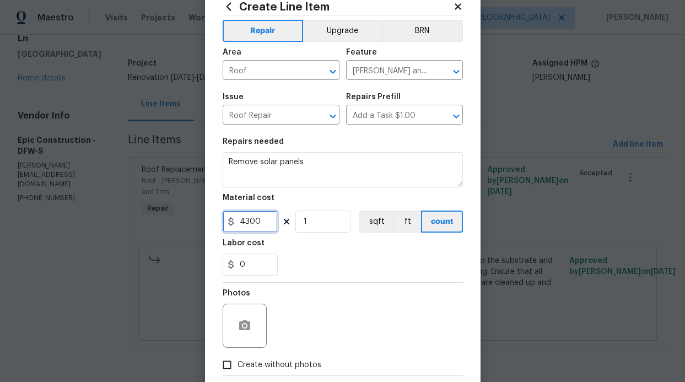
scroll to position [93, 0]
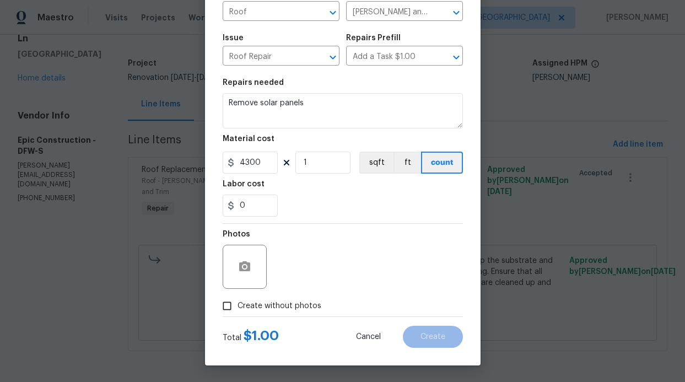
type input "4300"
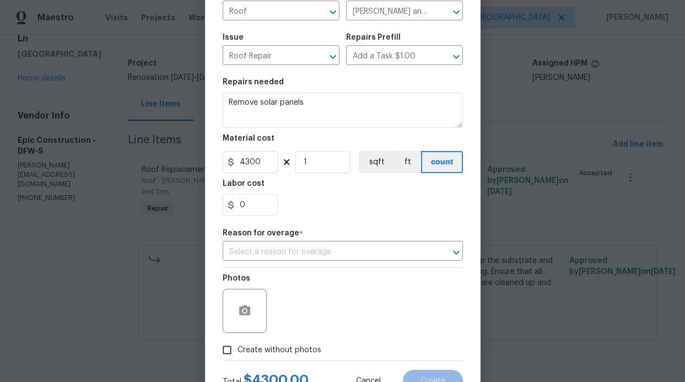
click at [267, 309] on div "Photos Create without photos" at bounding box center [343, 314] width 240 height 93
click at [317, 280] on div "Photos" at bounding box center [343, 304] width 240 height 72
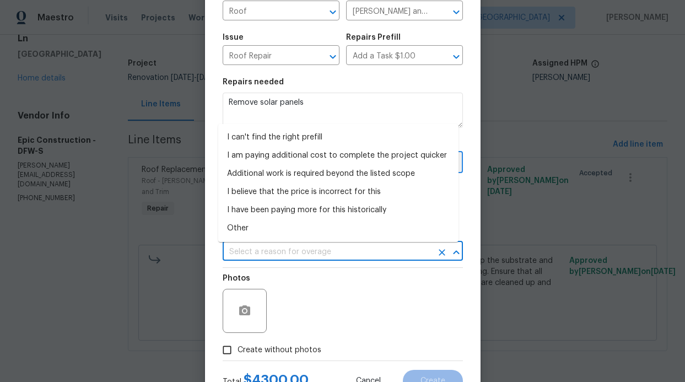
click at [324, 259] on input "text" at bounding box center [328, 252] width 210 height 17
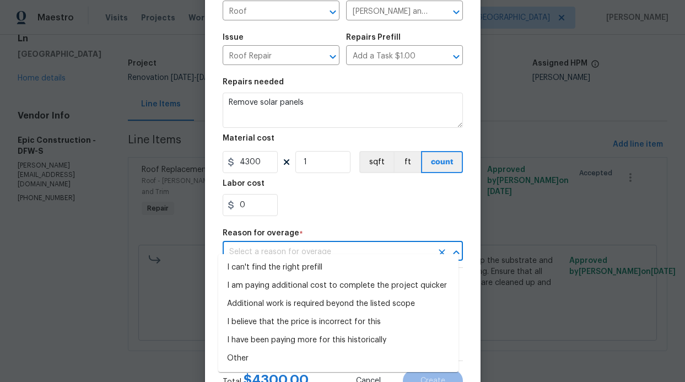
scroll to position [111, 0]
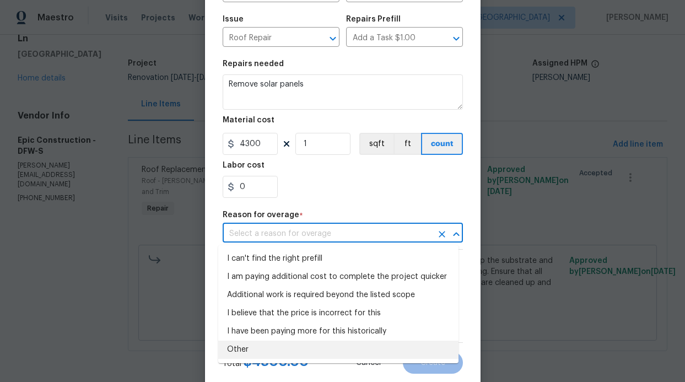
click at [255, 347] on li "Other" at bounding box center [338, 350] width 240 height 18
type input "Other"
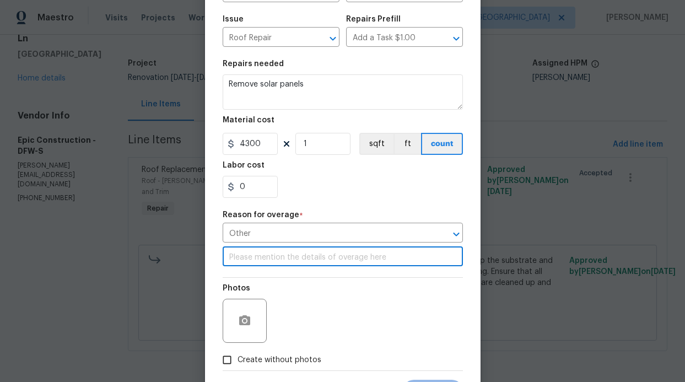
click at [306, 265] on input "text" at bounding box center [343, 257] width 240 height 17
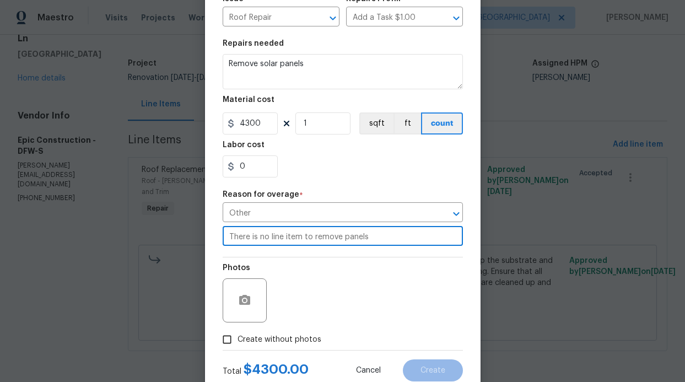
scroll to position [167, 0]
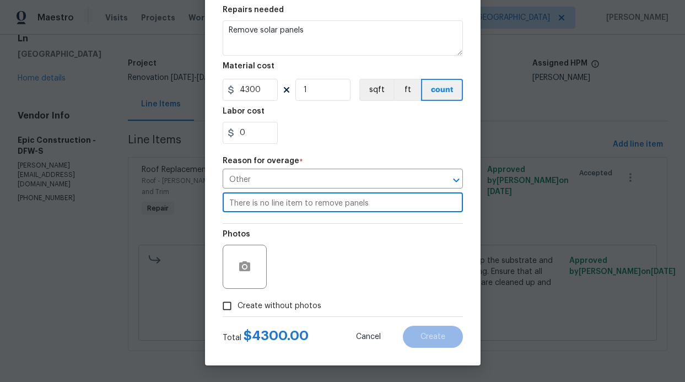
type input "There is no line item to remove panels"
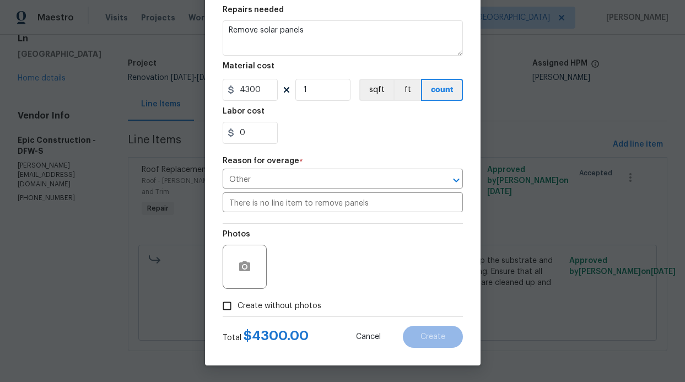
click at [286, 301] on span "Create without photos" at bounding box center [280, 307] width 84 height 12
click at [238, 301] on input "Create without photos" at bounding box center [227, 306] width 21 height 21
checkbox input "true"
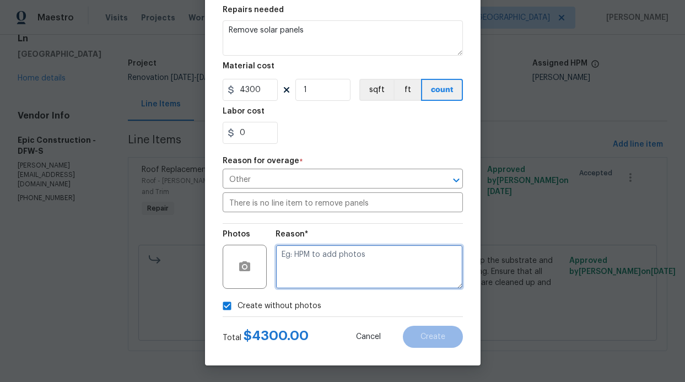
click at [337, 280] on textarea at bounding box center [369, 267] width 187 height 44
type textarea "Vendor will add"
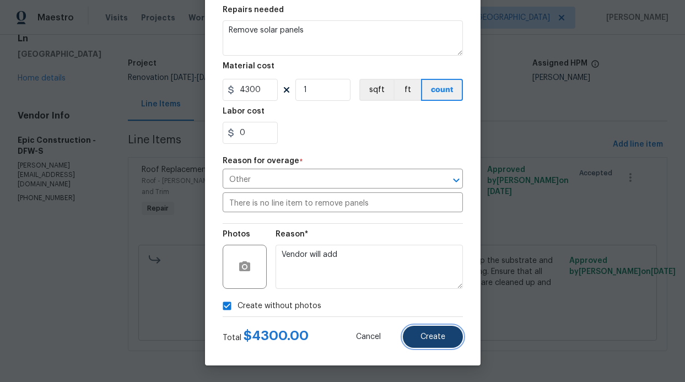
click at [431, 340] on span "Create" at bounding box center [433, 337] width 25 height 8
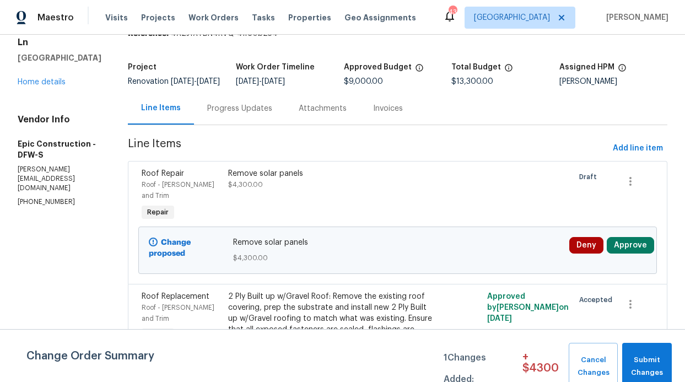
scroll to position [0, 0]
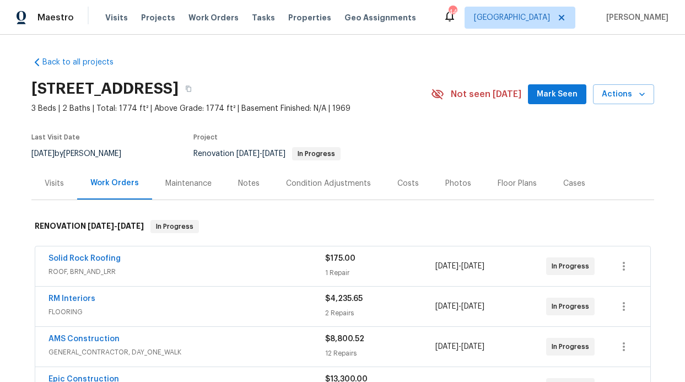
click at [564, 92] on span "Mark Seen" at bounding box center [557, 95] width 41 height 14
click at [248, 179] on div "Notes" at bounding box center [249, 183] width 22 height 11
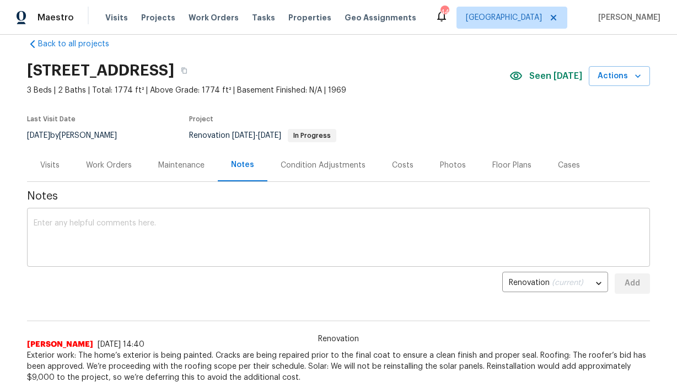
scroll to position [18, 0]
click at [232, 214] on div "x ​" at bounding box center [338, 239] width 623 height 56
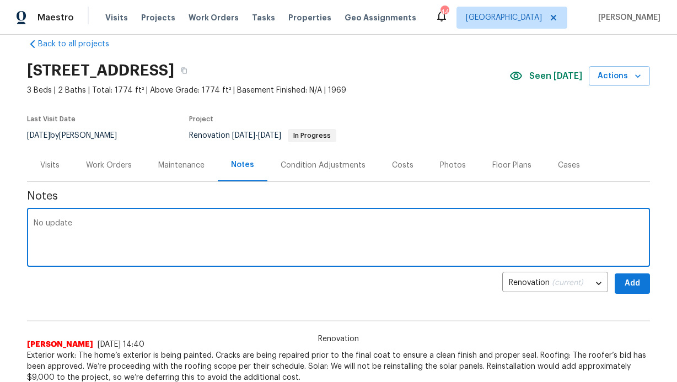
type textarea "No update"
click at [633, 278] on span "Add" at bounding box center [633, 284] width 18 height 14
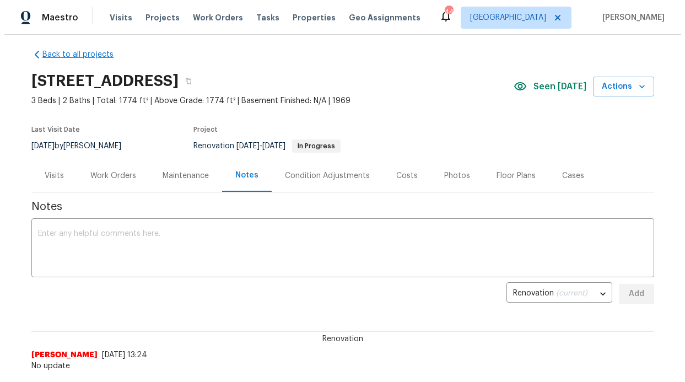
scroll to position [0, 0]
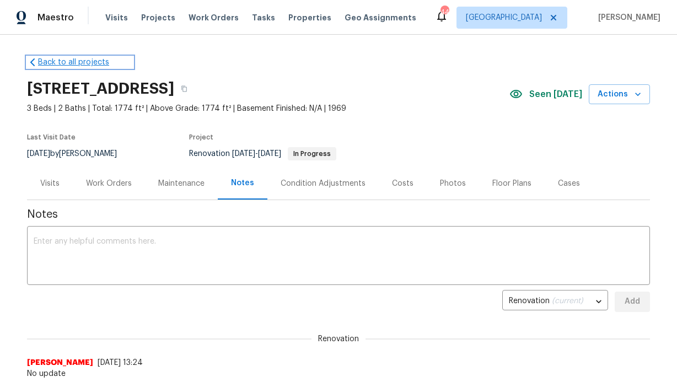
click at [83, 63] on link "Back to all projects" at bounding box center [80, 62] width 106 height 11
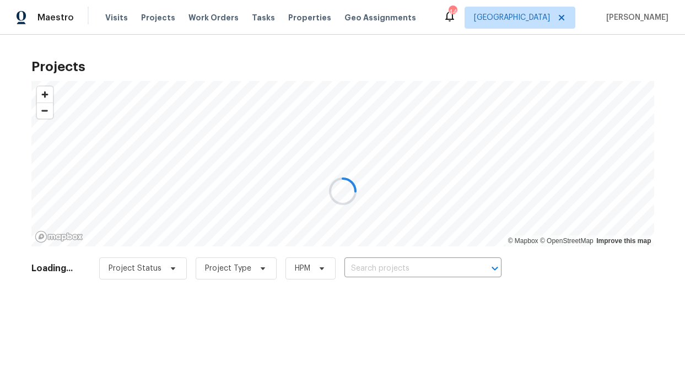
click at [295, 18] on div at bounding box center [342, 191] width 685 height 382
click at [292, 18] on div at bounding box center [342, 191] width 685 height 382
click at [293, 18] on div at bounding box center [342, 191] width 685 height 382
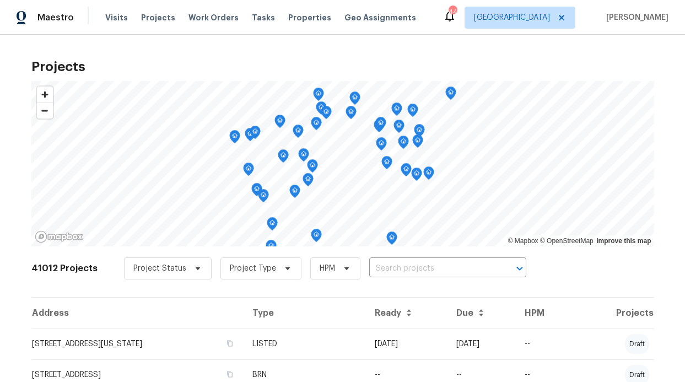
click at [293, 18] on span "Properties" at bounding box center [309, 17] width 43 height 11
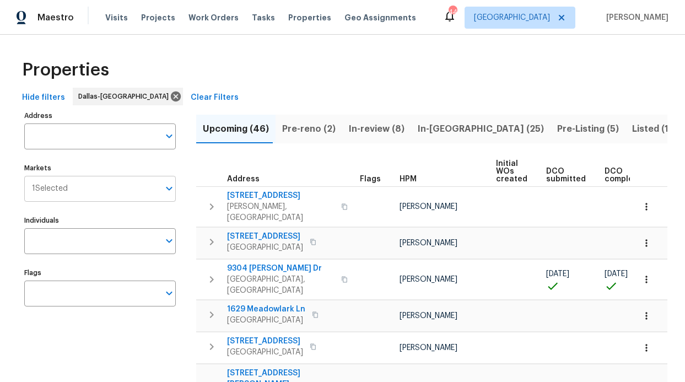
click at [94, 196] on input "Markets" at bounding box center [114, 189] width 92 height 26
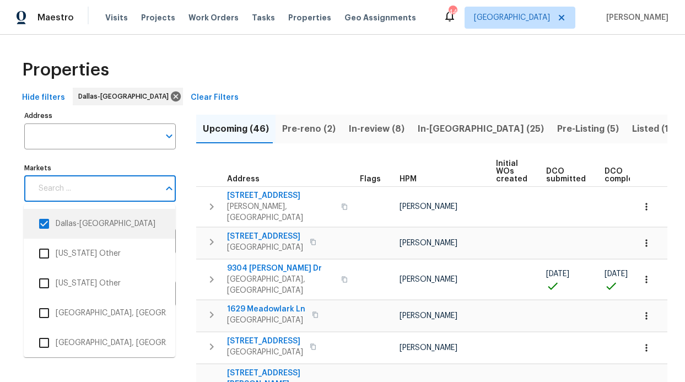
click at [73, 160] on div "Markets Markets" at bounding box center [100, 180] width 152 height 41
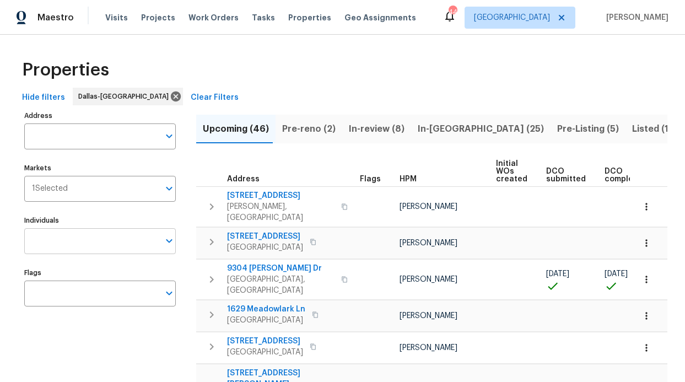
click at [53, 247] on input "Individuals" at bounding box center [91, 241] width 135 height 26
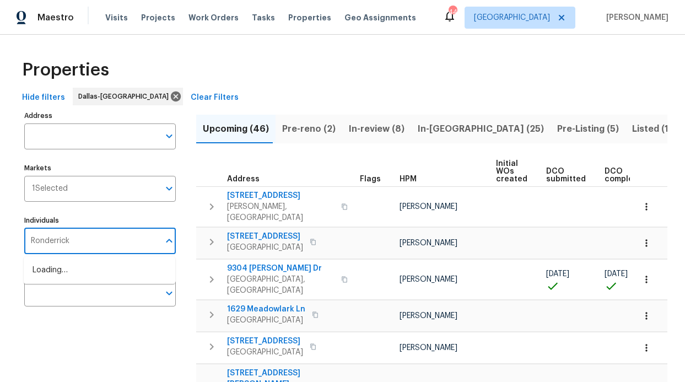
type input "Ronderrick"
click at [65, 275] on li "[PERSON_NAME]" at bounding box center [100, 276] width 134 height 23
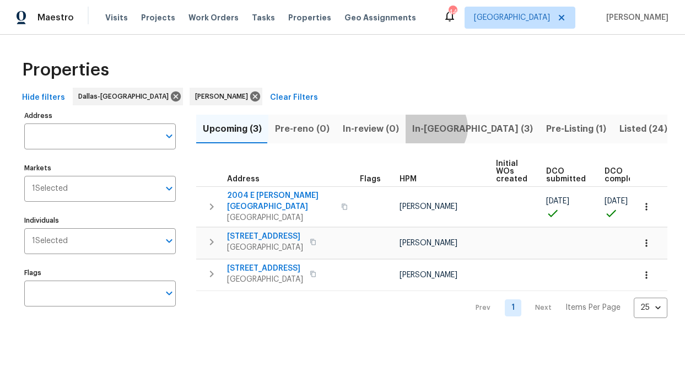
click at [425, 127] on span "In-reno (3)" at bounding box center [472, 128] width 121 height 15
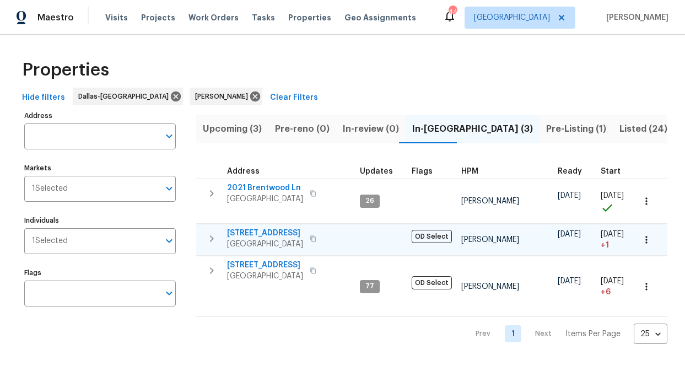
click at [262, 234] on span "2813 E 15th St" at bounding box center [265, 233] width 76 height 11
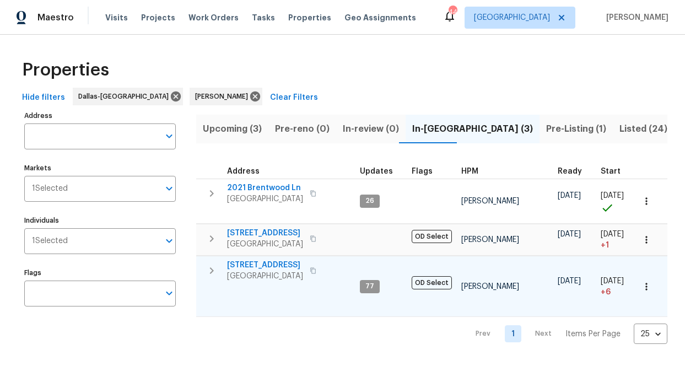
click at [289, 269] on span "6211 Crested Butte Dr" at bounding box center [265, 265] width 76 height 11
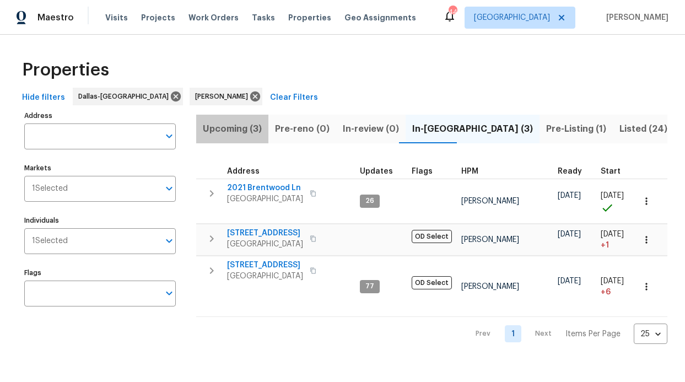
click at [249, 126] on span "Upcoming (3)" at bounding box center [232, 128] width 59 height 15
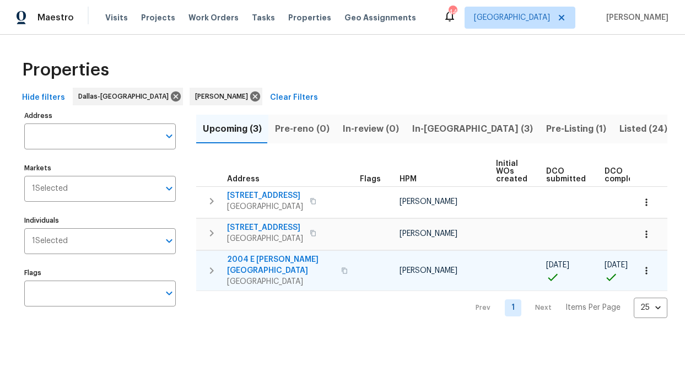
click at [295, 261] on span "2004 E Peters Colony Rd" at bounding box center [281, 265] width 108 height 22
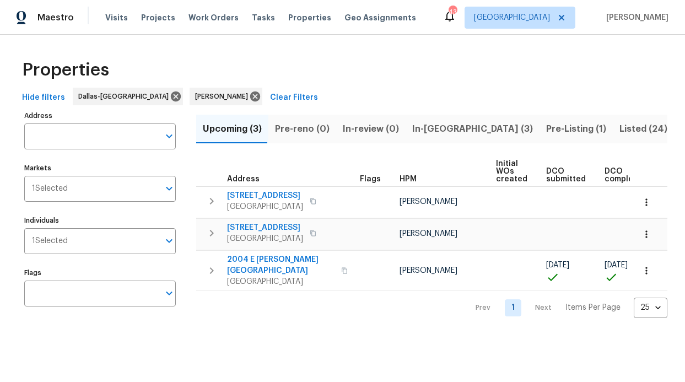
click at [546, 126] on span "Pre-Listing (1)" at bounding box center [576, 128] width 60 height 15
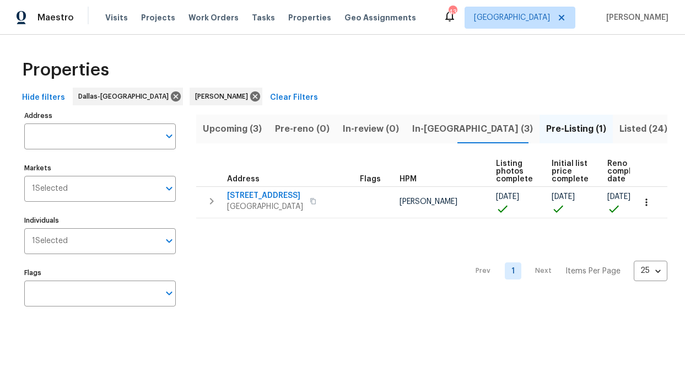
click at [412, 125] on span "In-reno (3)" at bounding box center [472, 128] width 121 height 15
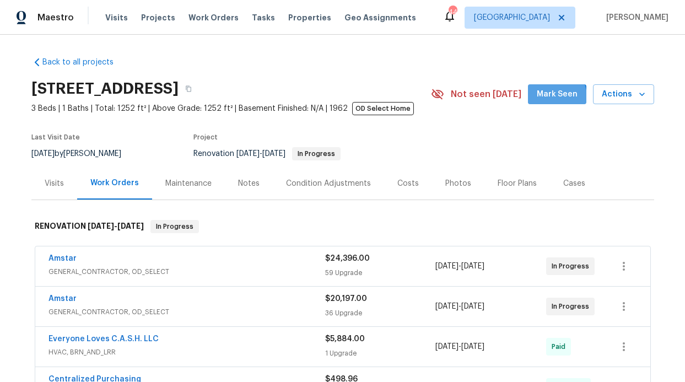
click at [536, 101] on button "Mark Seen" at bounding box center [557, 94] width 58 height 20
click at [227, 193] on div "Notes" at bounding box center [249, 183] width 48 height 33
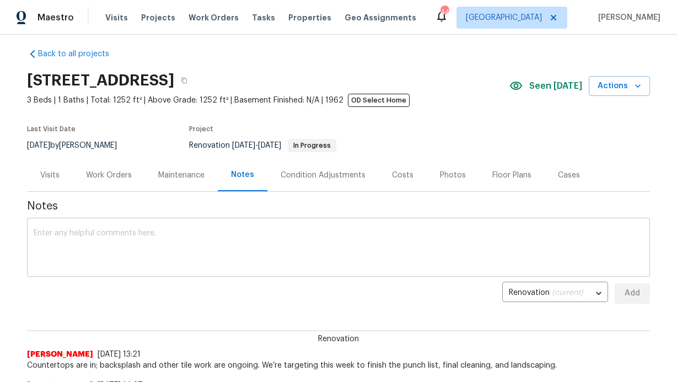
scroll to position [22, 0]
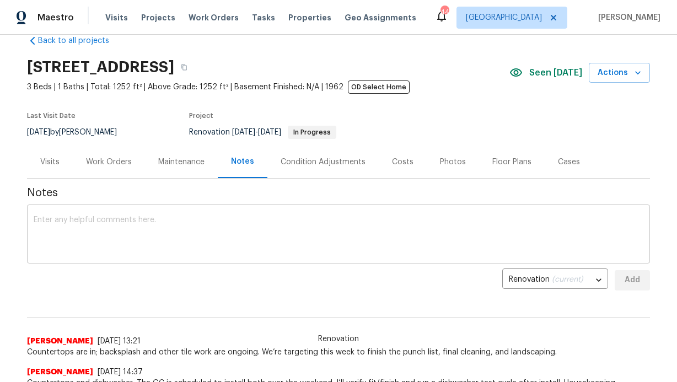
click at [242, 219] on textarea at bounding box center [339, 235] width 610 height 39
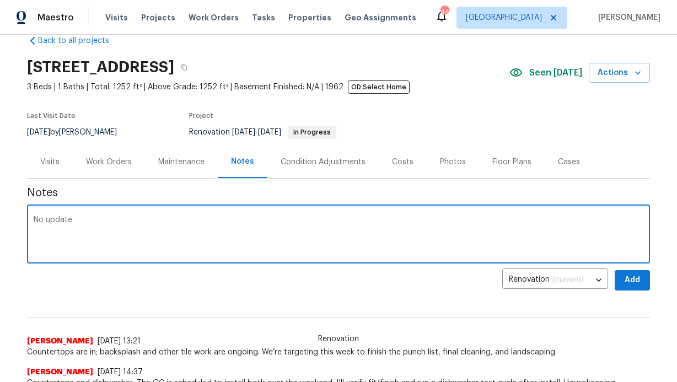
type textarea "No update"
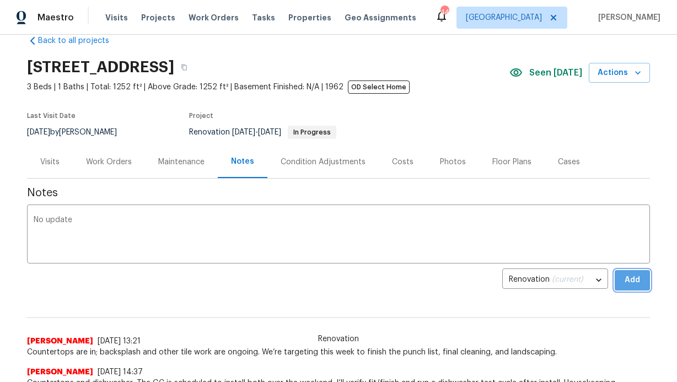
click at [642, 288] on button "Add" at bounding box center [632, 280] width 35 height 20
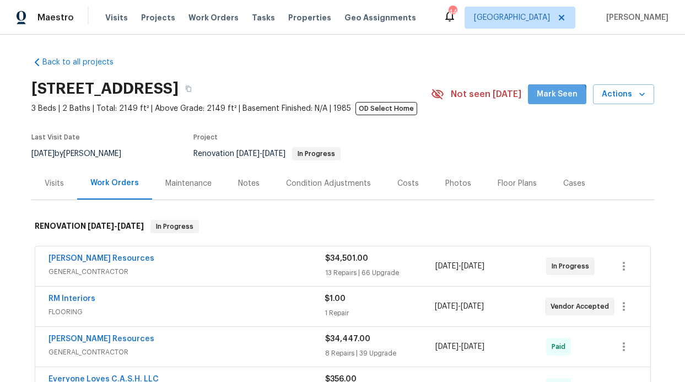
click at [555, 98] on span "Mark Seen" at bounding box center [557, 95] width 41 height 14
click at [245, 187] on div "Notes" at bounding box center [249, 183] width 22 height 11
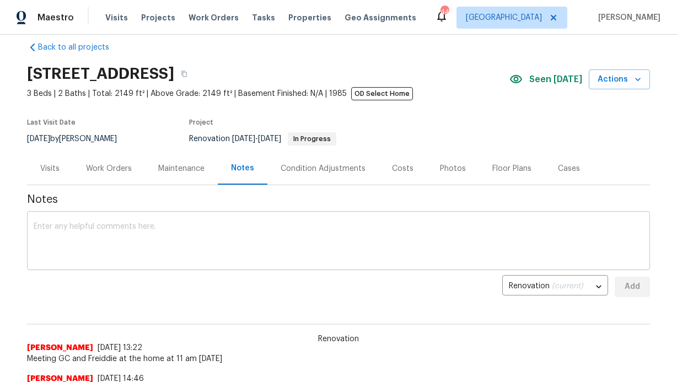
scroll to position [34, 0]
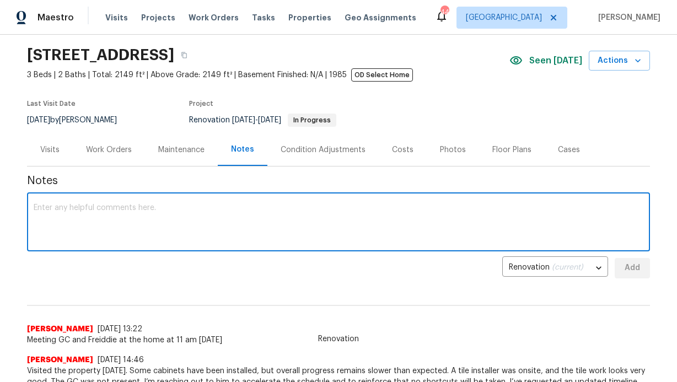
click at [219, 232] on textarea at bounding box center [339, 223] width 610 height 39
type textarea "No update Will be meeting tomorrow with GC and AM"
click at [644, 267] on button "Add" at bounding box center [632, 268] width 35 height 20
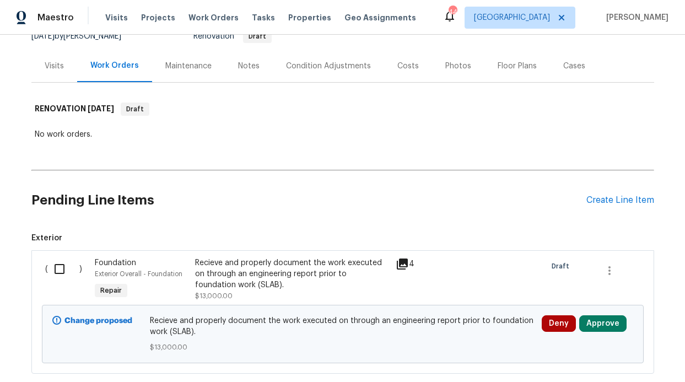
scroll to position [272, 0]
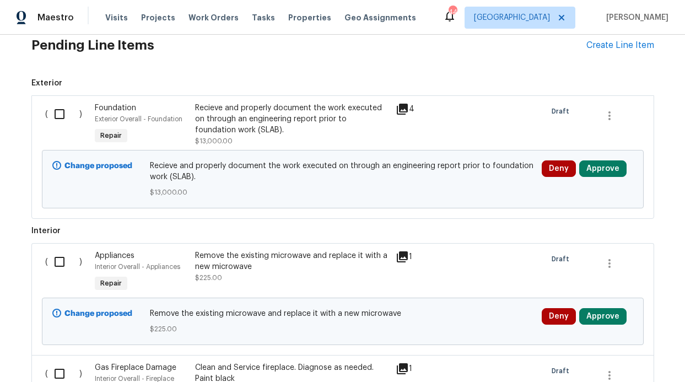
click at [53, 110] on input "checkbox" at bounding box center [63, 114] width 31 height 23
checkbox input "true"
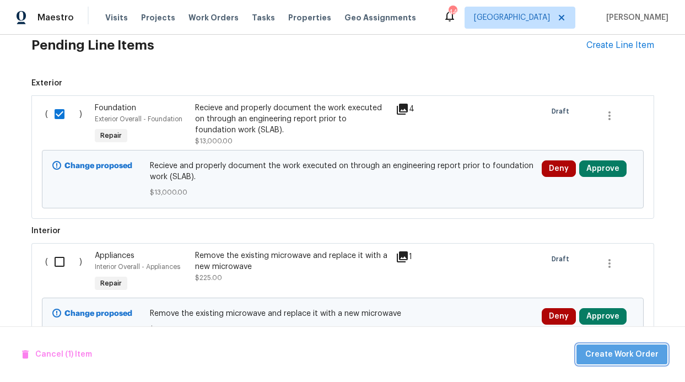
click at [633, 354] on span "Create Work Order" at bounding box center [622, 355] width 73 height 14
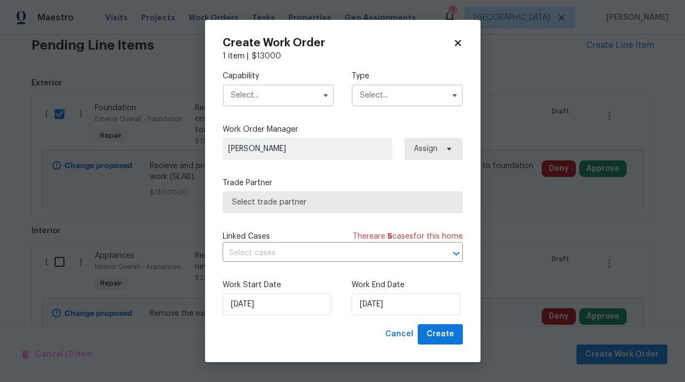
click at [306, 102] on input "text" at bounding box center [278, 95] width 111 height 22
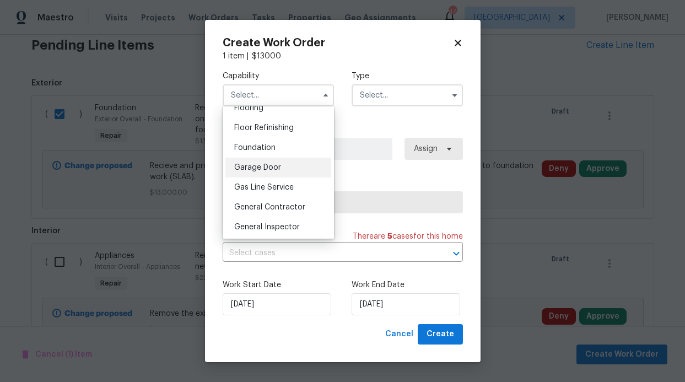
scroll to position [446, 0]
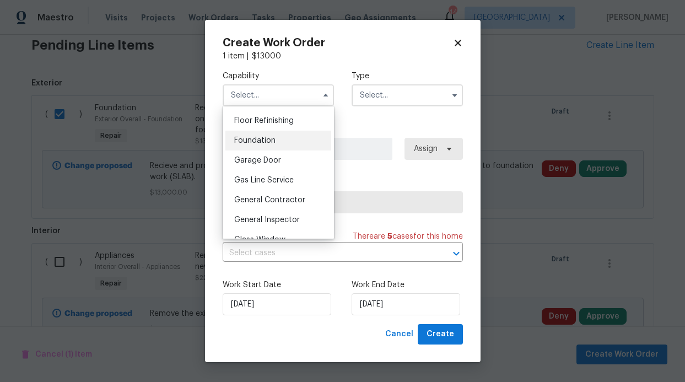
click at [272, 144] on span "Foundation" at bounding box center [254, 141] width 41 height 8
type input "Foundation"
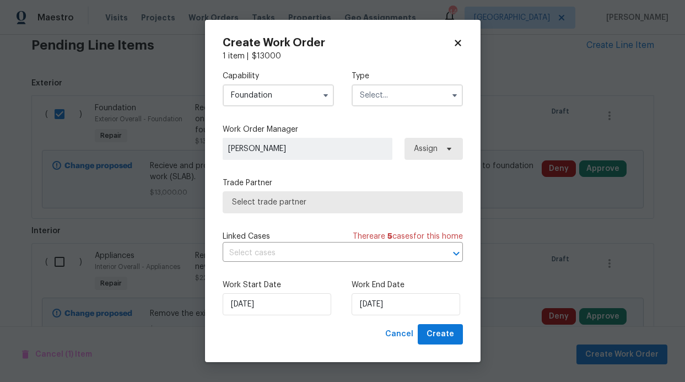
click at [393, 87] on input "text" at bounding box center [407, 95] width 111 height 22
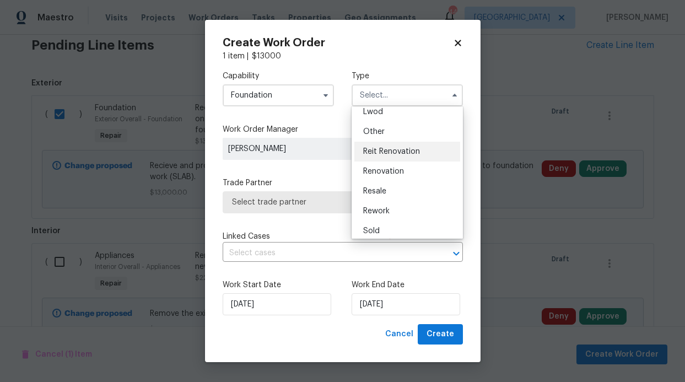
scroll to position [131, 0]
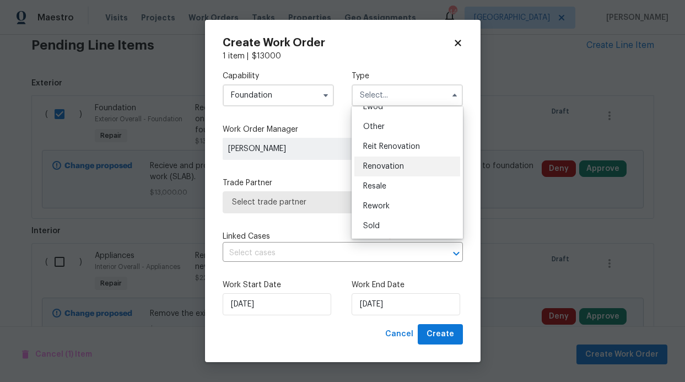
click at [401, 162] on div "Renovation" at bounding box center [408, 167] width 106 height 20
type input "Renovation"
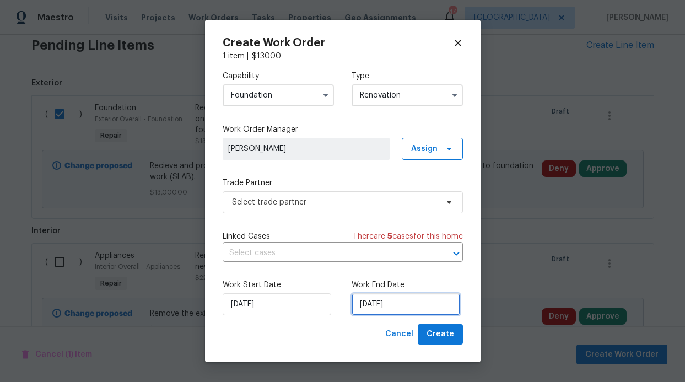
click at [417, 301] on input "[DATE]" at bounding box center [406, 304] width 109 height 22
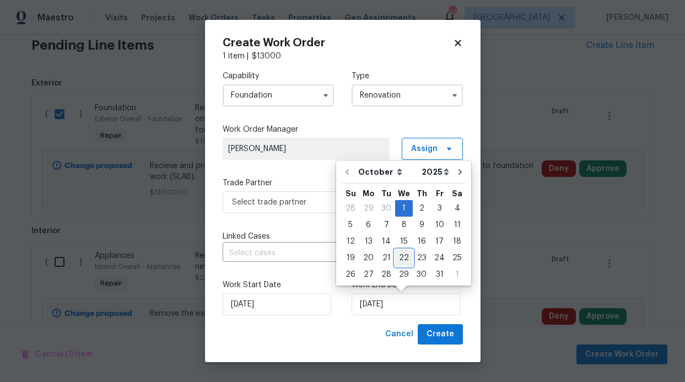
click at [408, 258] on div "22" at bounding box center [404, 257] width 18 height 15
type input "[DATE]"
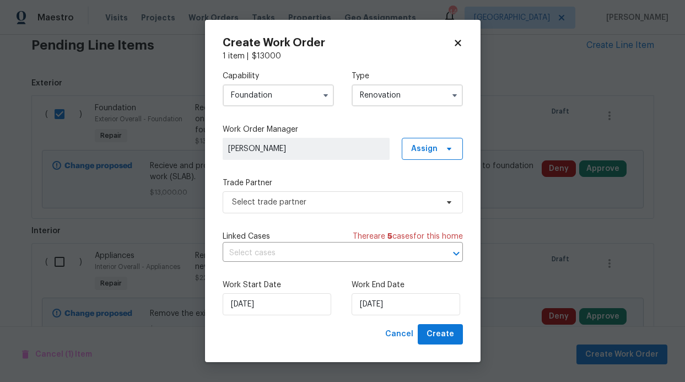
click at [458, 219] on div "Capability Foundation Type Renovation Work Order Manager [PERSON_NAME] Assign T…" at bounding box center [343, 193] width 240 height 262
click at [446, 145] on icon at bounding box center [449, 148] width 9 height 9
click at [368, 179] on label "Trade Partner" at bounding box center [343, 183] width 240 height 11
click at [392, 208] on span "Select trade partner" at bounding box center [343, 202] width 240 height 22
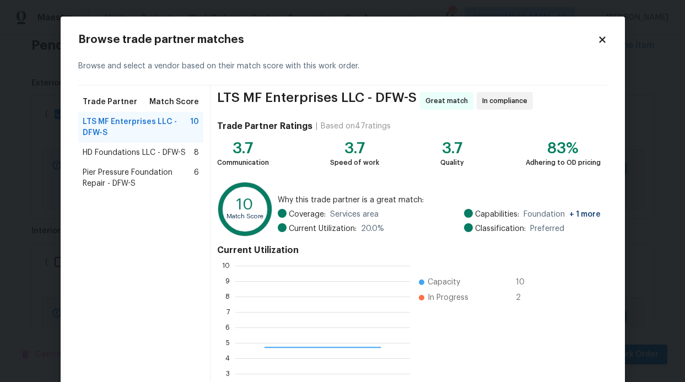
scroll to position [146, 167]
click at [114, 151] on span "HD Foundations LLC - DFW-S" at bounding box center [134, 152] width 103 height 11
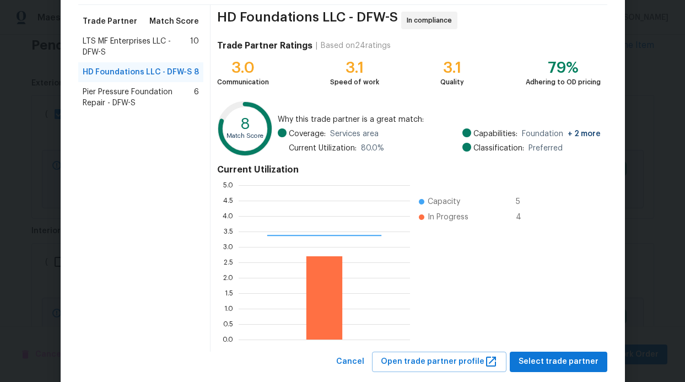
scroll to position [104, 0]
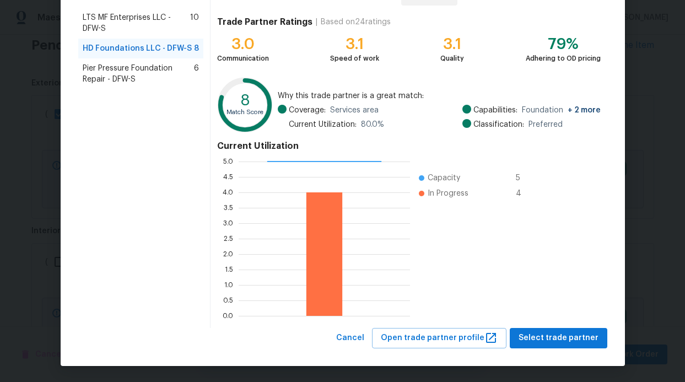
click at [565, 325] on div "HD Foundations LLC - DFW-S In compliance Trade Partner Ratings | Based on 24 ra…" at bounding box center [409, 154] width 396 height 347
click at [557, 332] on span "Select trade partner" at bounding box center [559, 338] width 80 height 14
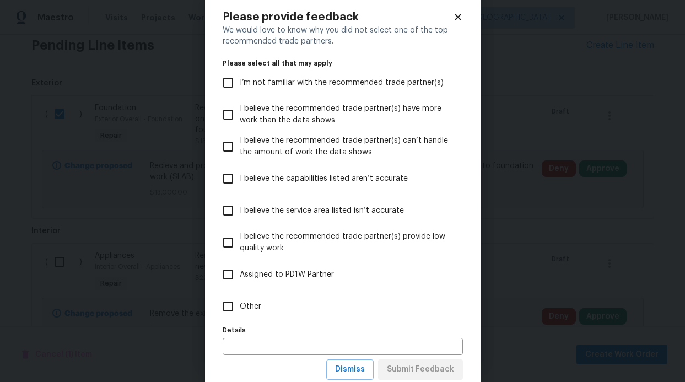
scroll to position [55, 0]
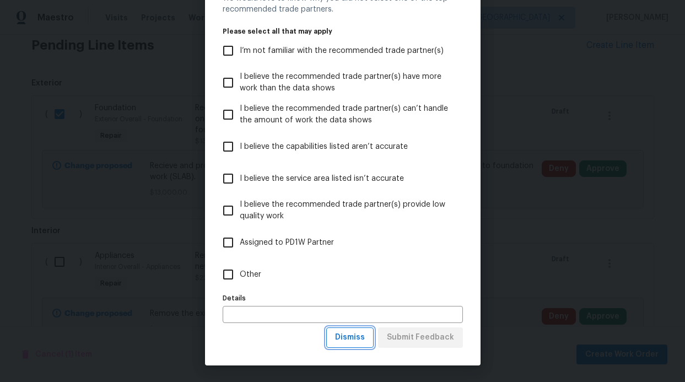
click at [354, 335] on span "Dismiss" at bounding box center [350, 338] width 30 height 14
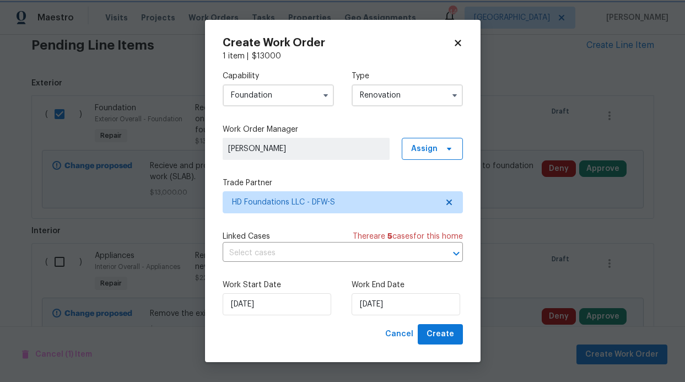
scroll to position [0, 0]
click at [441, 336] on span "Create" at bounding box center [441, 335] width 28 height 14
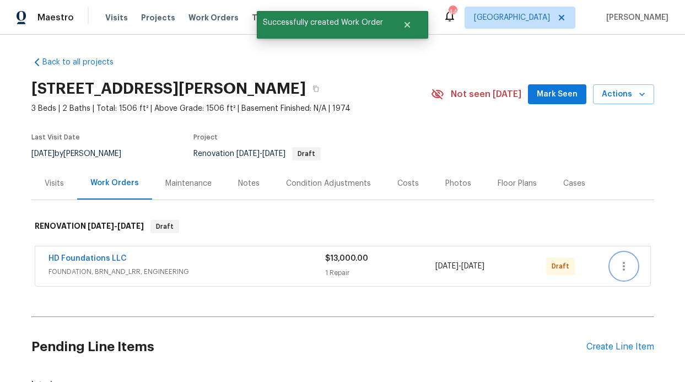
click at [619, 269] on icon "button" at bounding box center [624, 266] width 13 height 13
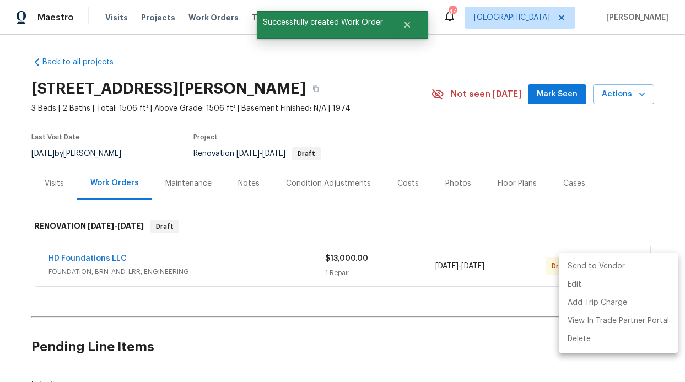
click at [606, 268] on li "Send to Vendor" at bounding box center [618, 267] width 119 height 18
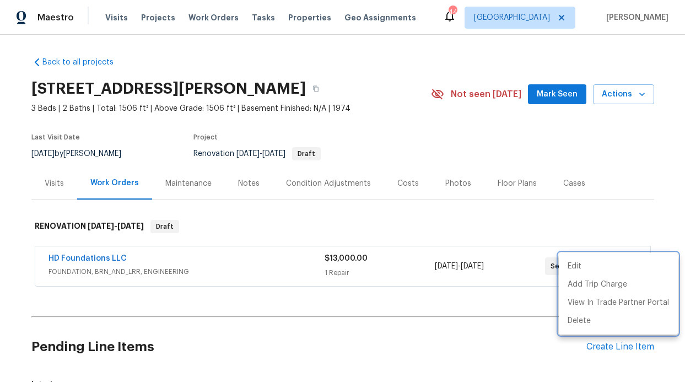
click at [543, 213] on div at bounding box center [342, 191] width 685 height 382
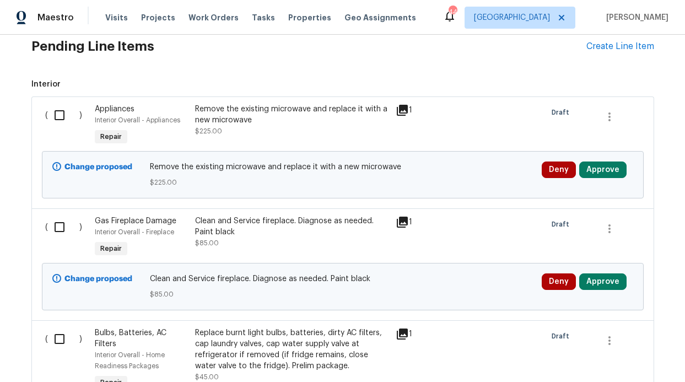
scroll to position [302, 0]
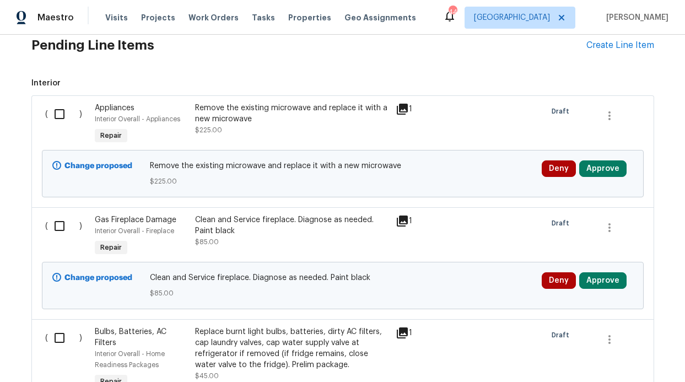
click at [55, 115] on input "checkbox" at bounding box center [63, 114] width 31 height 23
checkbox input "true"
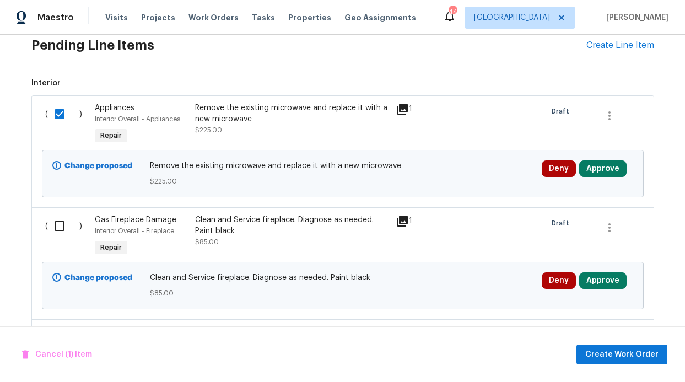
click at [51, 232] on input "checkbox" at bounding box center [63, 226] width 31 height 23
checkbox input "true"
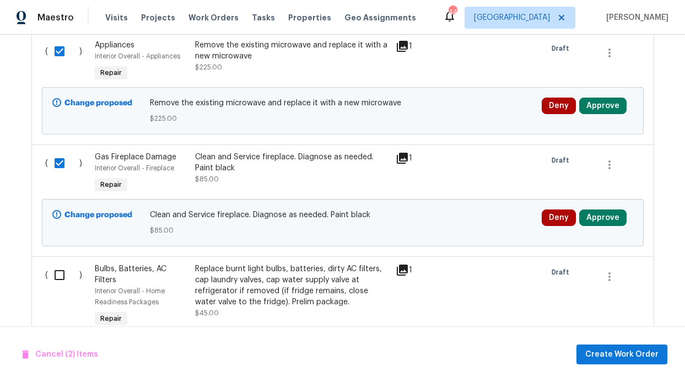
scroll to position [481, 0]
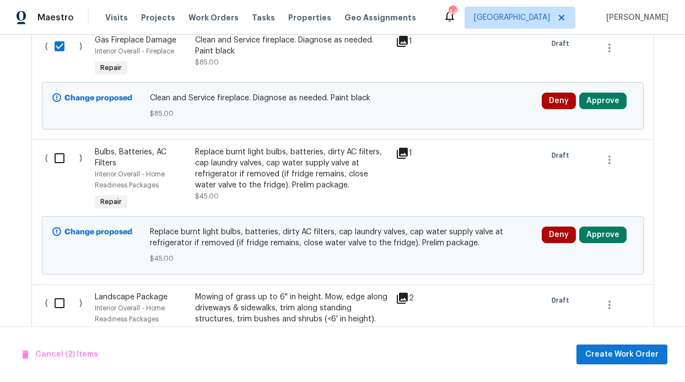
click at [58, 165] on input "checkbox" at bounding box center [63, 158] width 31 height 23
checkbox input "true"
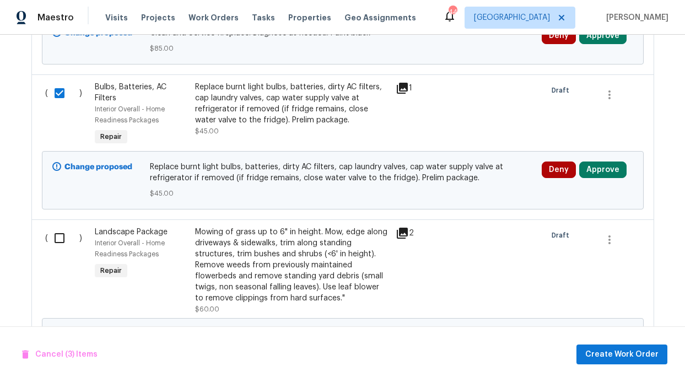
scroll to position [548, 0]
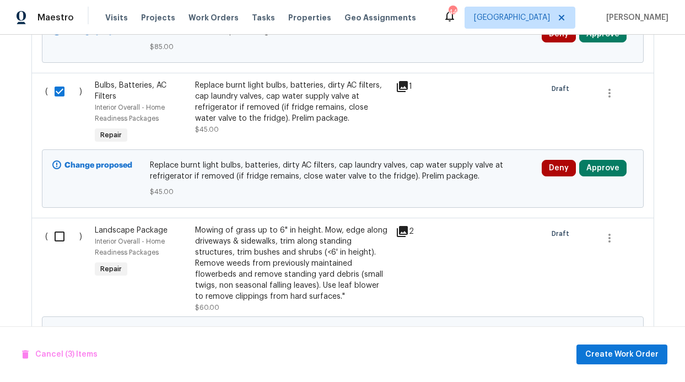
click at [55, 234] on input "checkbox" at bounding box center [63, 236] width 31 height 23
checkbox input "true"
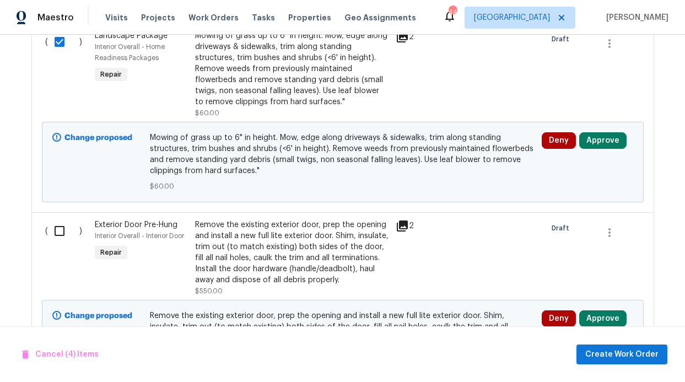
scroll to position [750, 0]
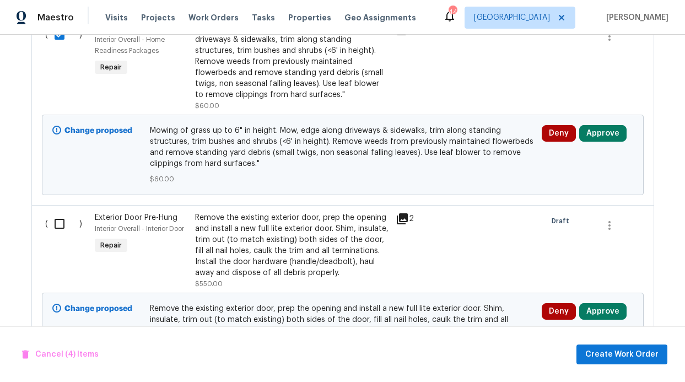
click at [63, 224] on input "checkbox" at bounding box center [63, 223] width 31 height 23
checkbox input "true"
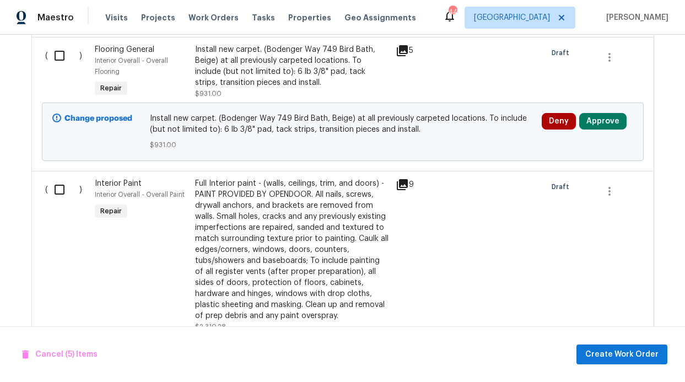
scroll to position [1269, 0]
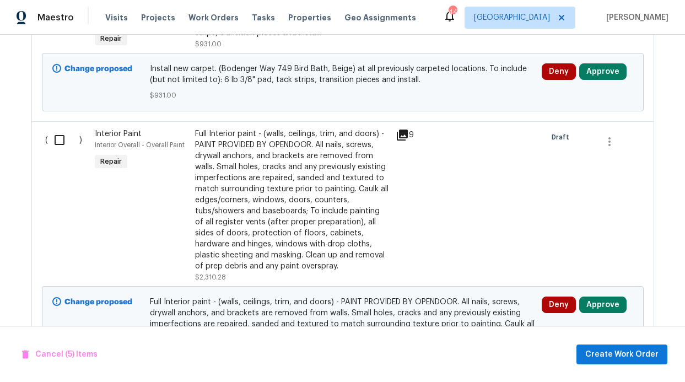
click at [48, 151] on input "checkbox" at bounding box center [63, 139] width 31 height 23
checkbox input "true"
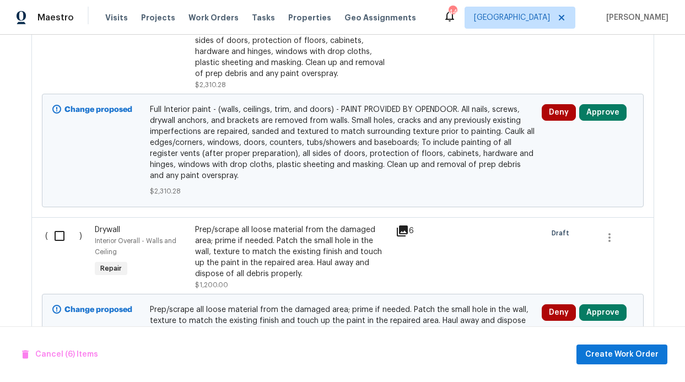
click at [58, 244] on input "checkbox" at bounding box center [63, 235] width 31 height 23
checkbox input "true"
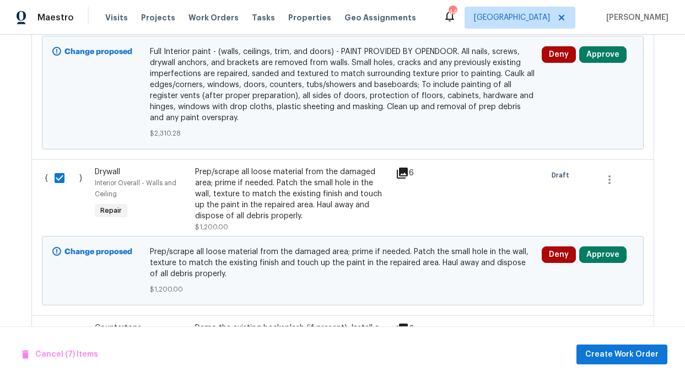
scroll to position [1664, 0]
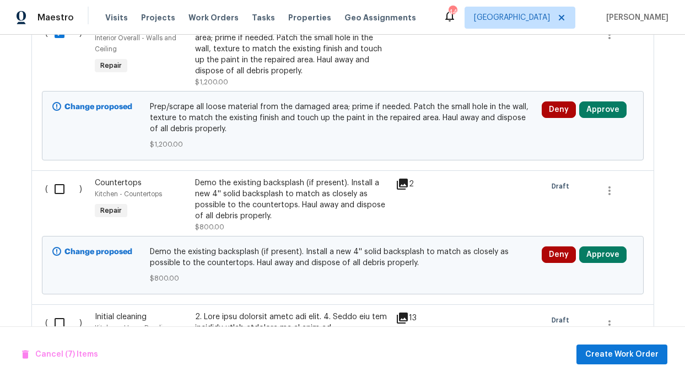
click at [56, 196] on input "checkbox" at bounding box center [63, 189] width 31 height 23
checkbox input "true"
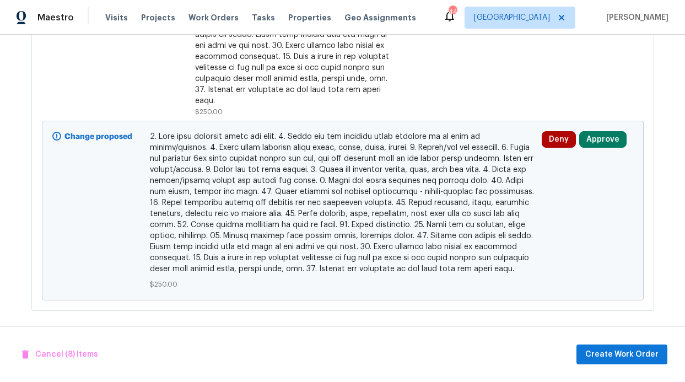
scroll to position [2172, 0]
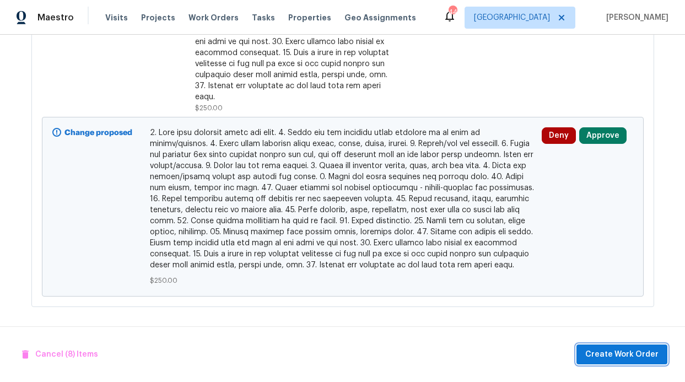
click at [656, 354] on span "Create Work Order" at bounding box center [622, 355] width 73 height 14
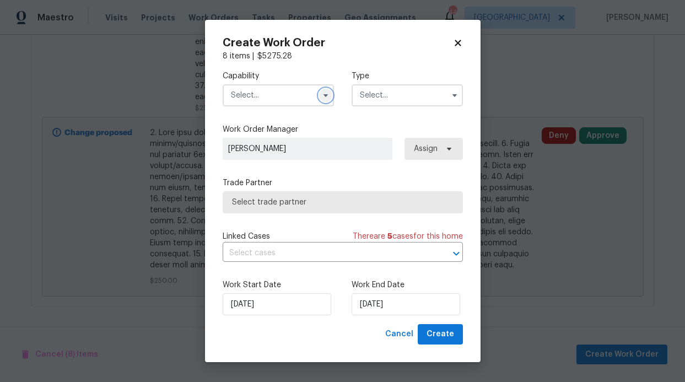
click at [325, 97] on icon "button" at bounding box center [325, 95] width 4 height 3
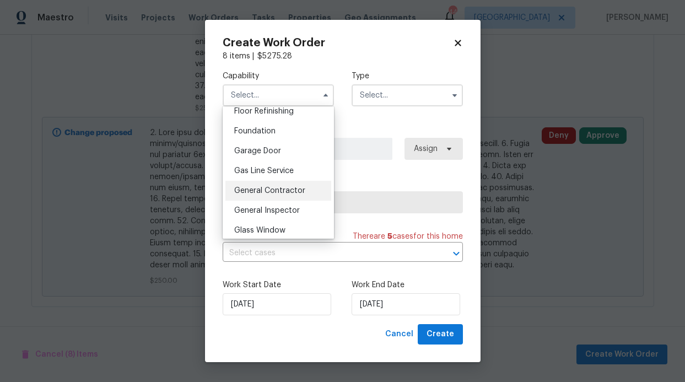
scroll to position [456, 0]
click at [275, 195] on span "General Contractor" at bounding box center [269, 191] width 71 height 8
type input "General Contractor"
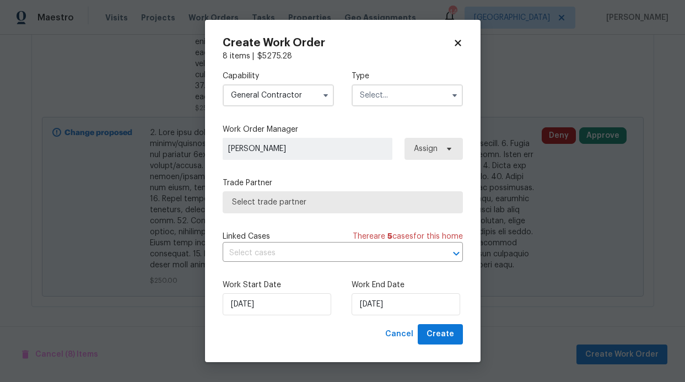
click at [428, 93] on input "text" at bounding box center [407, 95] width 111 height 22
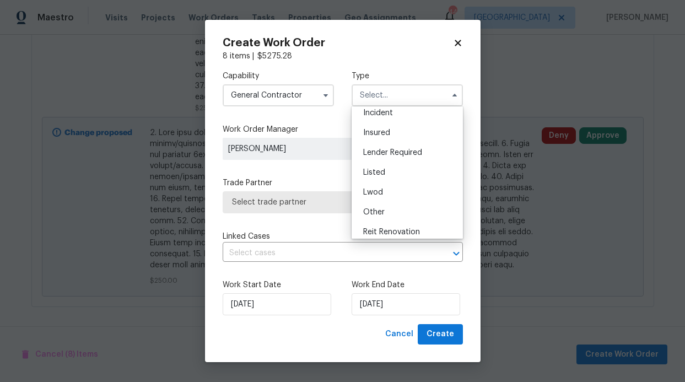
scroll to position [131, 0]
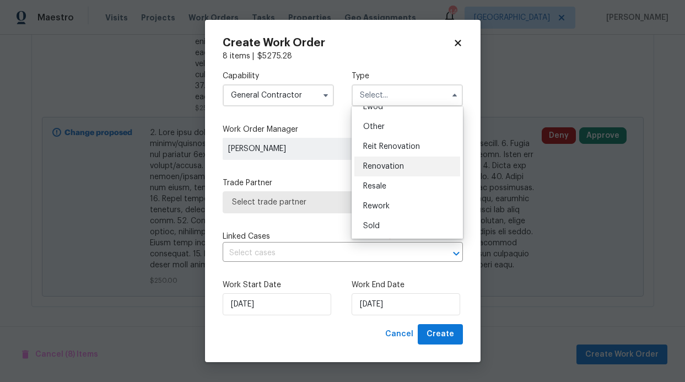
click at [401, 165] on span "Renovation" at bounding box center [383, 167] width 41 height 8
type input "Renovation"
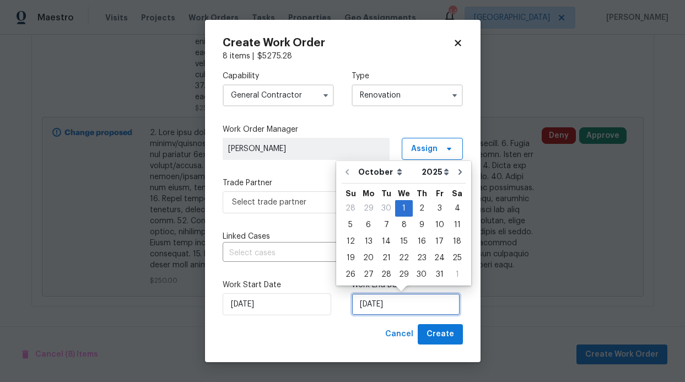
click at [422, 304] on input "[DATE]" at bounding box center [406, 304] width 109 height 22
click at [401, 261] on div "22" at bounding box center [404, 257] width 18 height 15
type input "[DATE]"
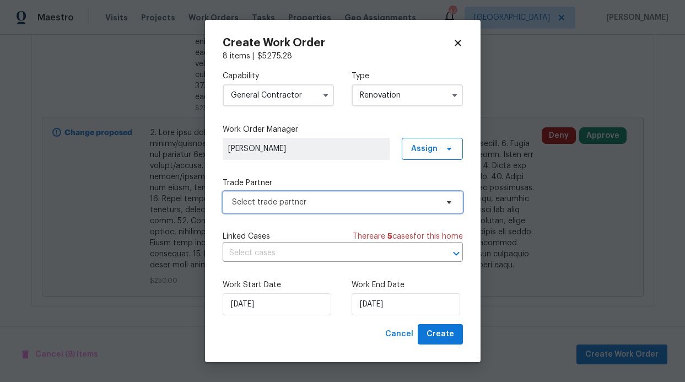
click at [435, 205] on span "Select trade partner" at bounding box center [335, 202] width 206 height 11
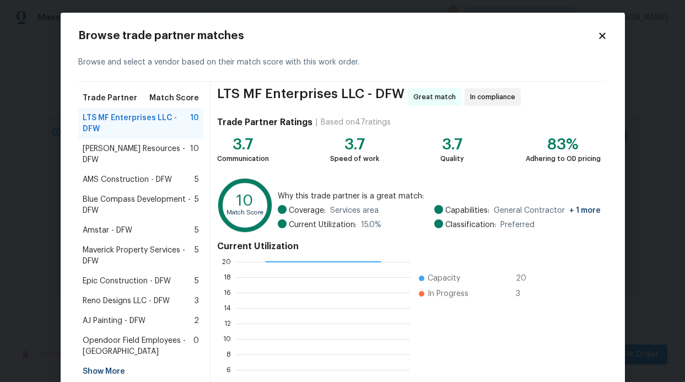
scroll to position [4, 0]
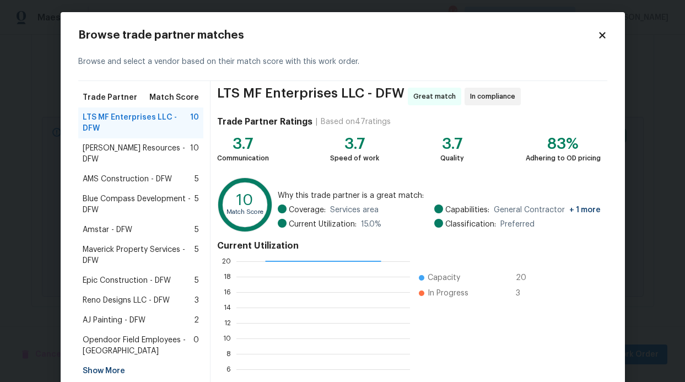
click at [156, 310] on div "AJ Painting - DFW 2" at bounding box center [141, 320] width 126 height 20
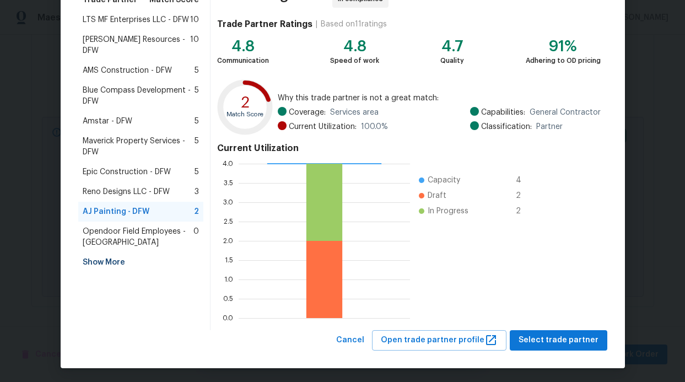
scroll to position [104, 0]
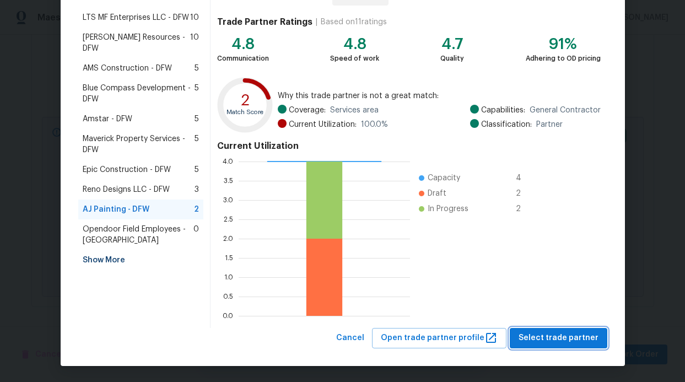
click at [547, 331] on span "Select trade partner" at bounding box center [559, 338] width 80 height 14
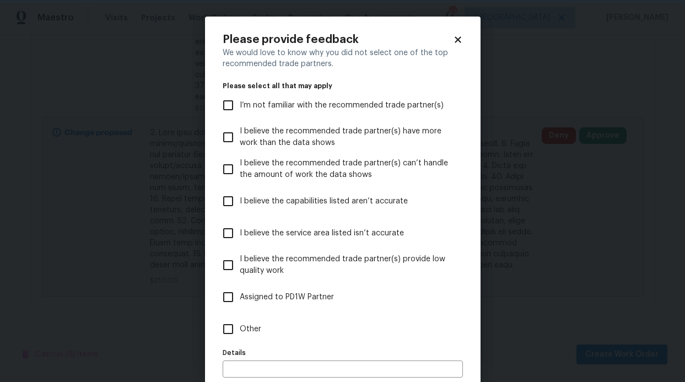
scroll to position [55, 0]
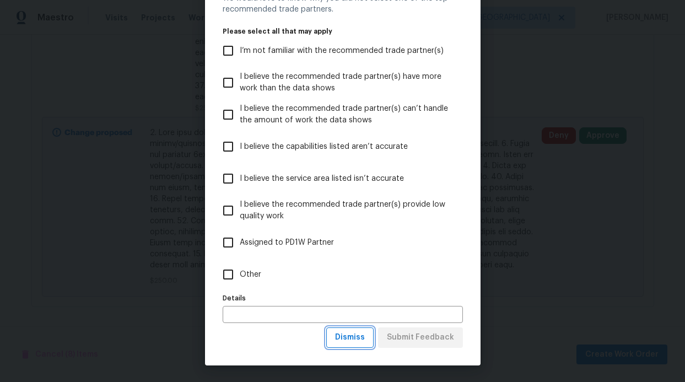
click at [343, 340] on span "Dismiss" at bounding box center [350, 338] width 30 height 14
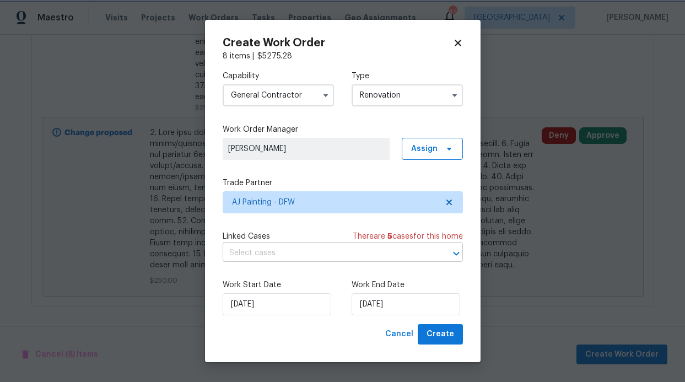
scroll to position [0, 0]
click at [455, 328] on button "Create" at bounding box center [440, 334] width 45 height 20
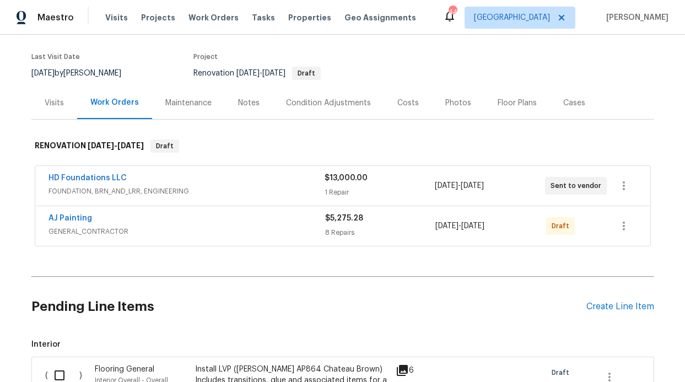
scroll to position [81, 0]
click at [618, 225] on icon "button" at bounding box center [624, 225] width 13 height 13
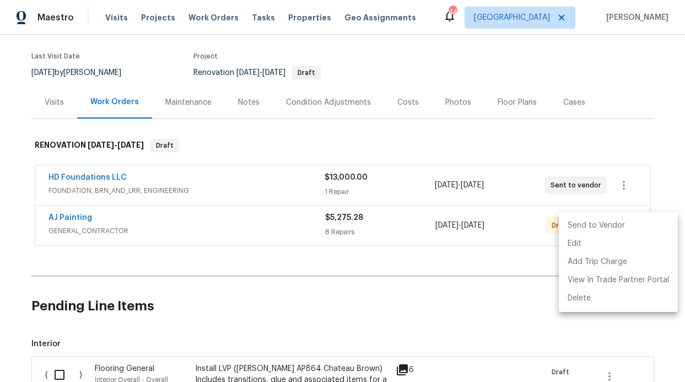
click at [601, 228] on li "Send to Vendor" at bounding box center [618, 226] width 119 height 18
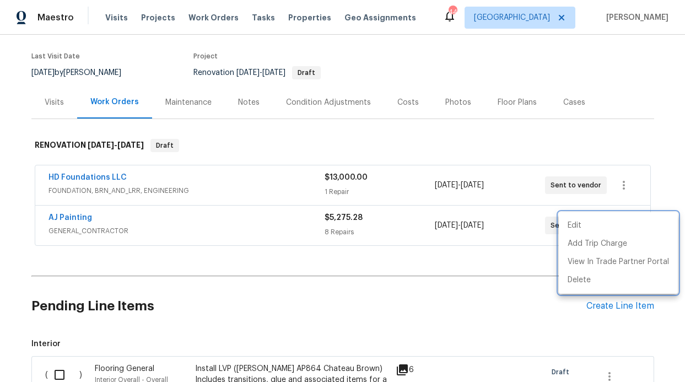
click at [94, 179] on div at bounding box center [342, 191] width 685 height 382
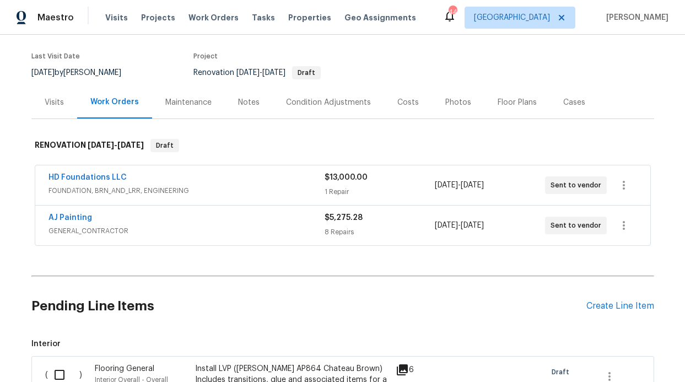
click at [95, 176] on div "Edit Add Trip Charge View In Trade Partner Portal Delete" at bounding box center [342, 191] width 685 height 382
click at [99, 177] on link "HD Foundations LLC" at bounding box center [88, 178] width 78 height 8
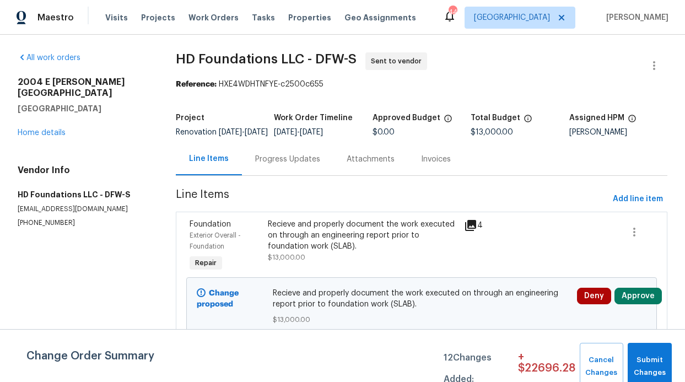
click at [292, 175] on div "Progress Updates" at bounding box center [288, 159] width 92 height 33
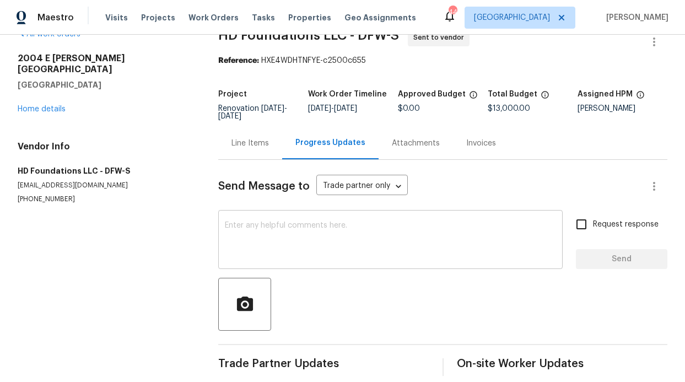
scroll to position [44, 0]
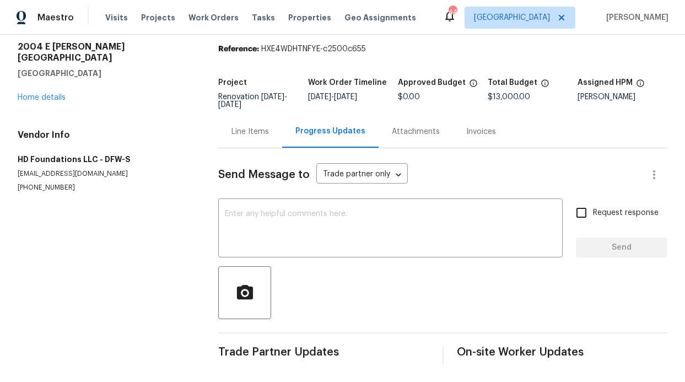
click at [581, 205] on input "Request response" at bounding box center [581, 212] width 23 height 23
checkbox input "true"
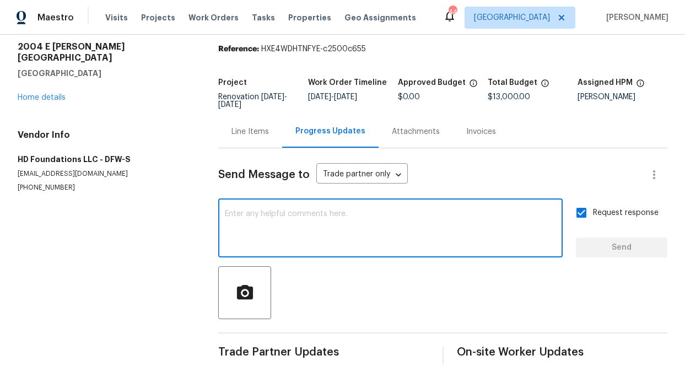
click at [487, 210] on textarea at bounding box center [390, 229] width 331 height 39
type textarea "Can I get a quote on this asap?"
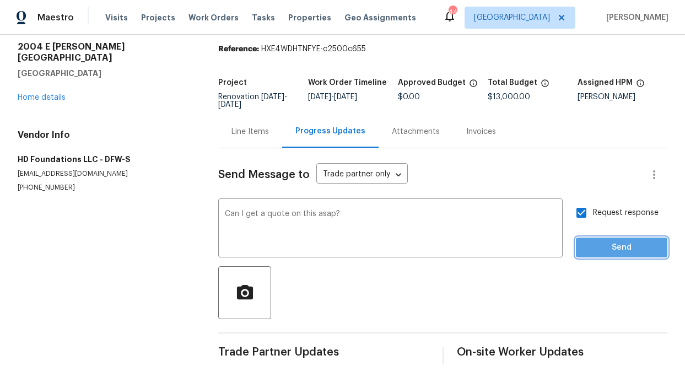
click at [620, 248] on button "Send" at bounding box center [622, 248] width 92 height 20
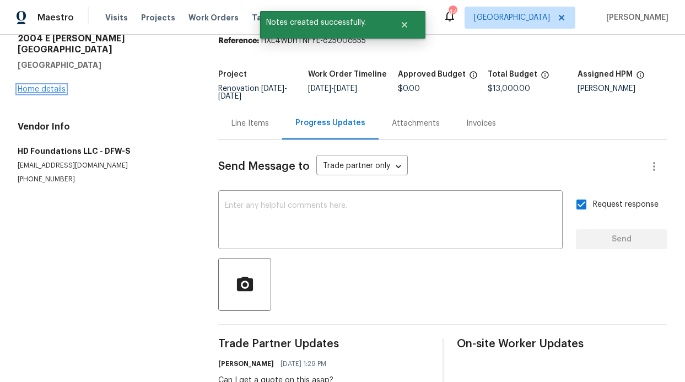
click at [53, 85] on link "Home details" at bounding box center [42, 89] width 48 height 8
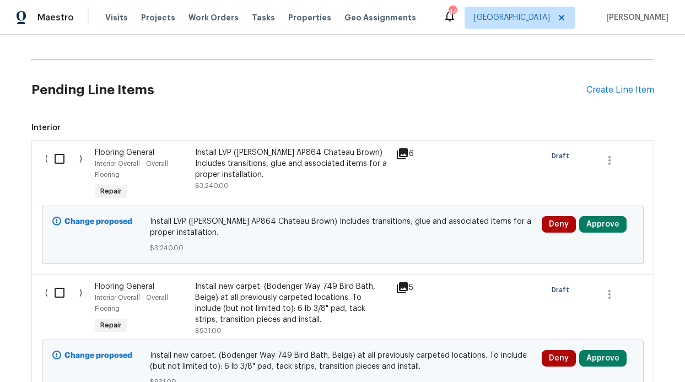
scroll to position [350, 0]
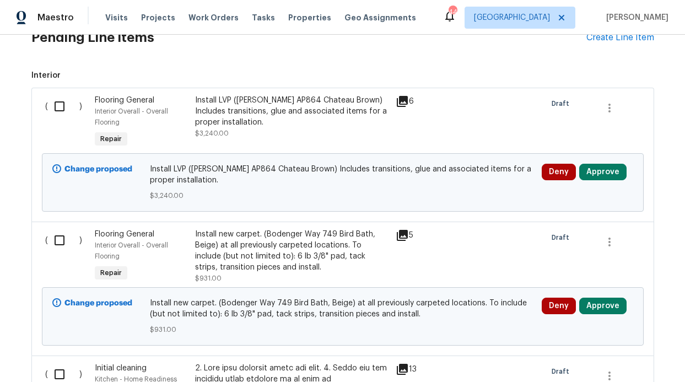
click at [62, 111] on input "checkbox" at bounding box center [63, 106] width 31 height 23
checkbox input "true"
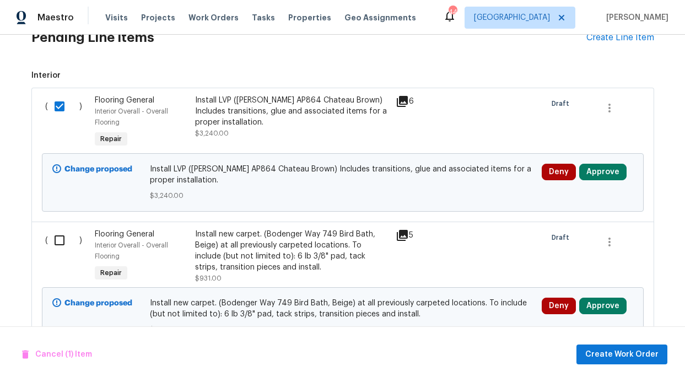
click at [56, 232] on input "checkbox" at bounding box center [63, 240] width 31 height 23
checkbox input "true"
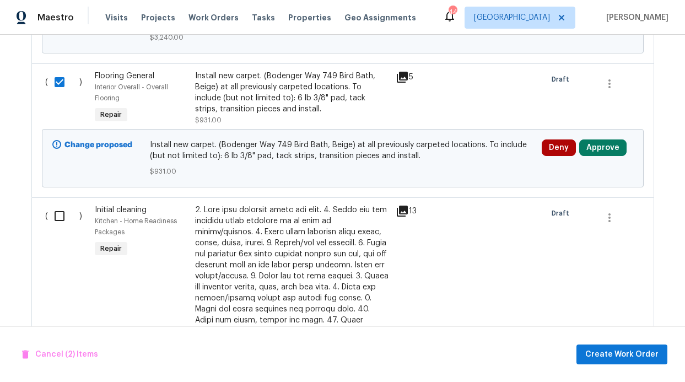
scroll to position [521, 0]
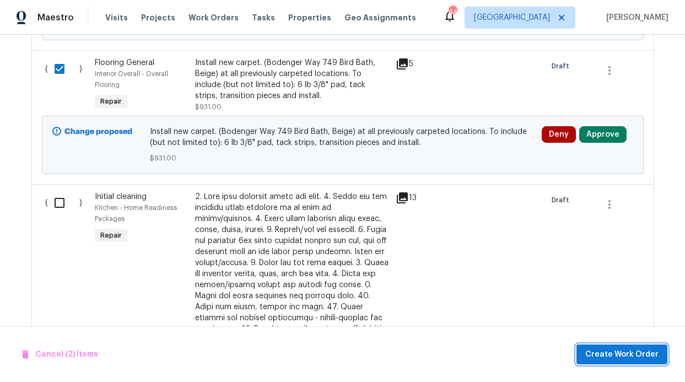
click at [620, 360] on span "Create Work Order" at bounding box center [622, 355] width 73 height 14
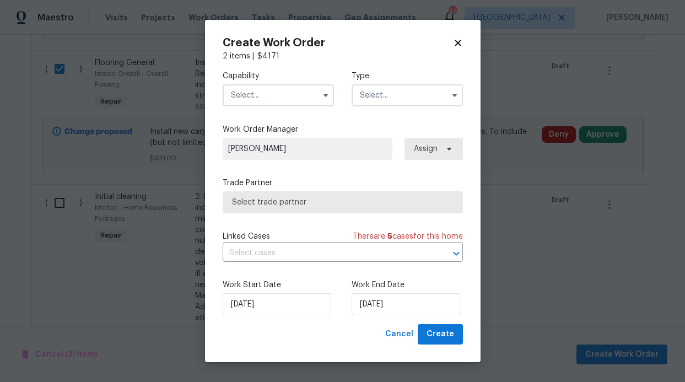
click at [281, 87] on input "text" at bounding box center [278, 95] width 111 height 22
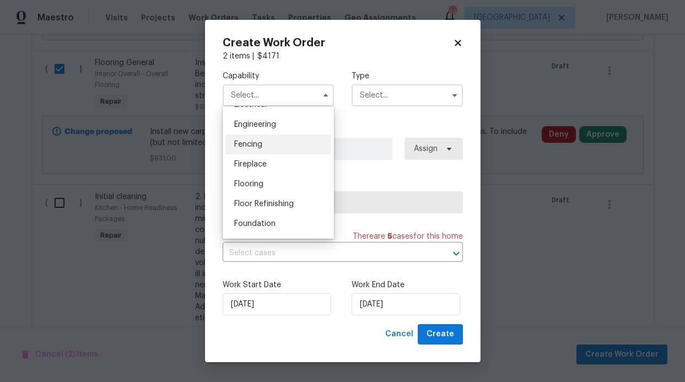
scroll to position [383, 0]
click at [270, 174] on div "Flooring" at bounding box center [279, 164] width 106 height 20
type input "Flooring"
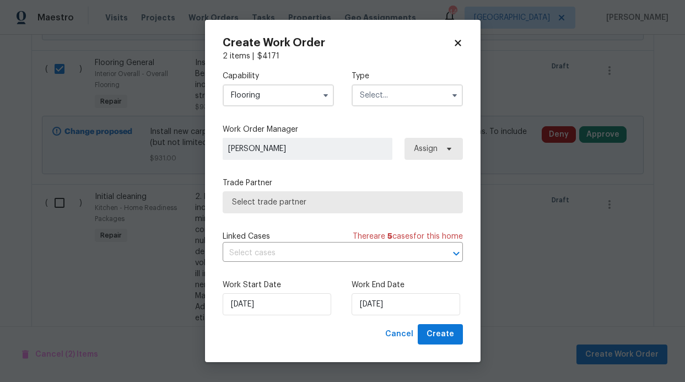
click at [392, 89] on input "text" at bounding box center [407, 95] width 111 height 22
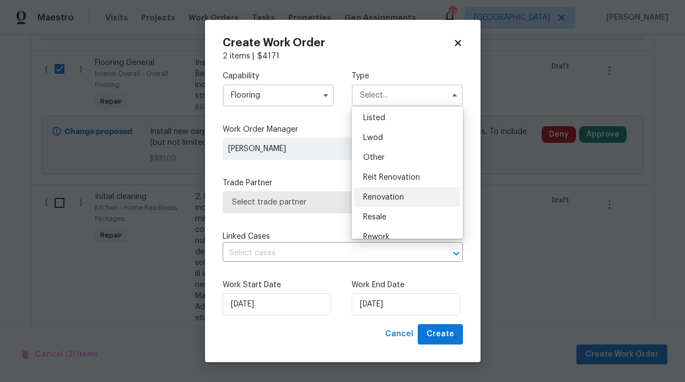
scroll to position [103, 0]
click at [389, 194] on span "Renovation" at bounding box center [383, 195] width 41 height 8
type input "Renovation"
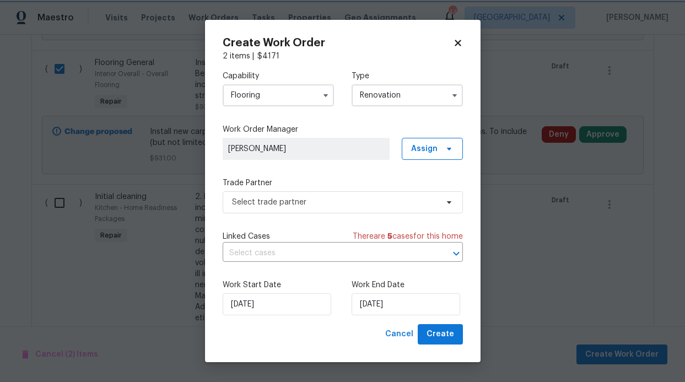
scroll to position [0, 0]
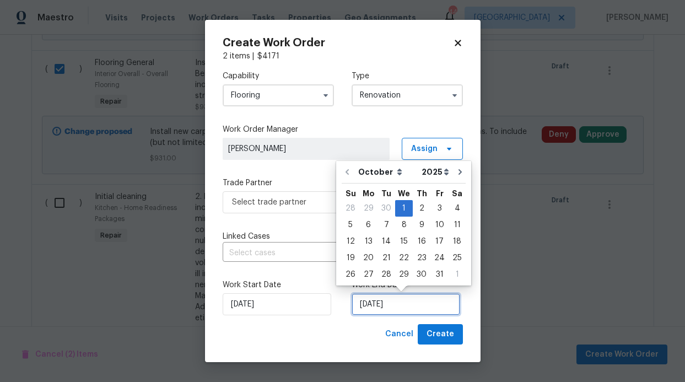
click at [394, 306] on input "[DATE]" at bounding box center [406, 304] width 109 height 22
click at [402, 254] on div "22" at bounding box center [404, 257] width 18 height 15
type input "[DATE]"
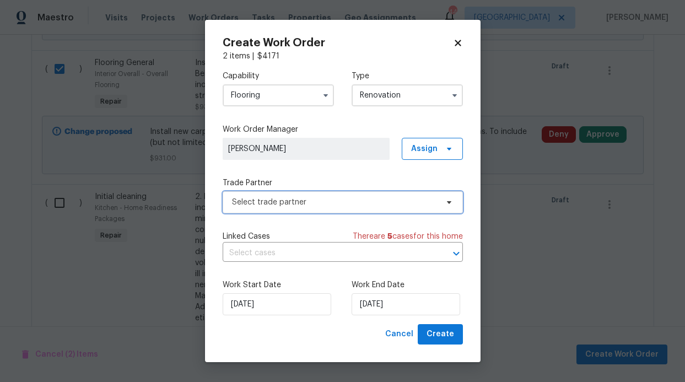
click at [354, 199] on span "Select trade partner" at bounding box center [335, 202] width 206 height 11
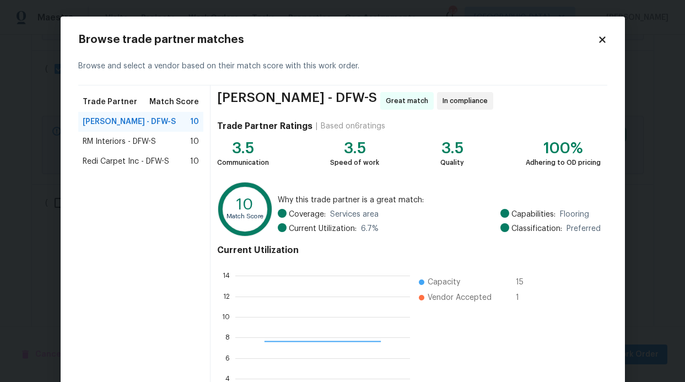
scroll to position [146, 167]
click at [147, 133] on div "RM Interiors - DFW-S 10" at bounding box center [141, 142] width 126 height 20
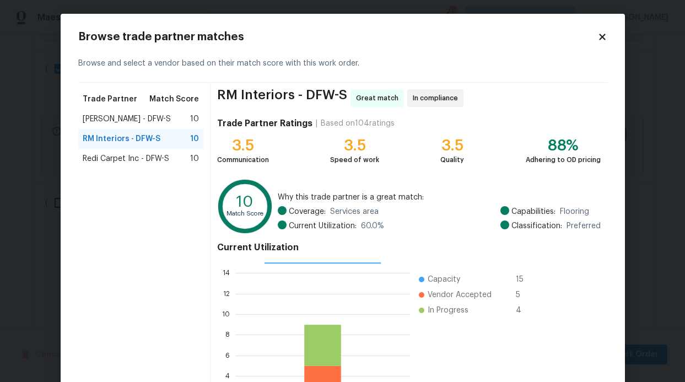
scroll to position [104, 0]
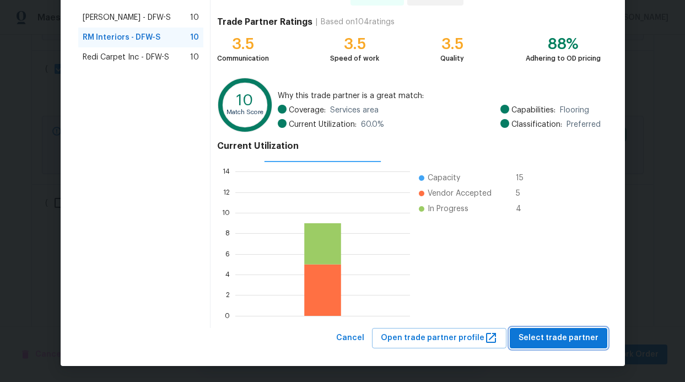
click at [551, 335] on span "Select trade partner" at bounding box center [559, 338] width 80 height 14
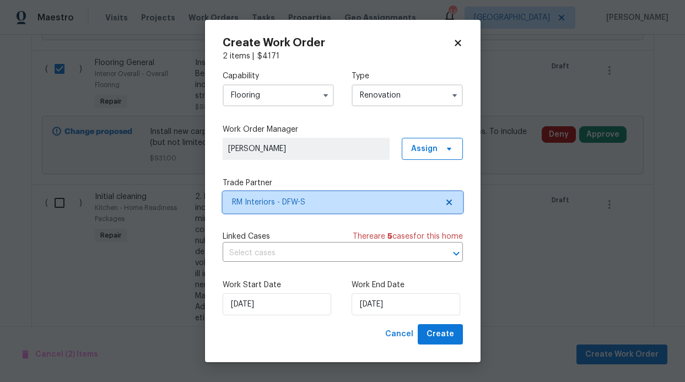
scroll to position [0, 0]
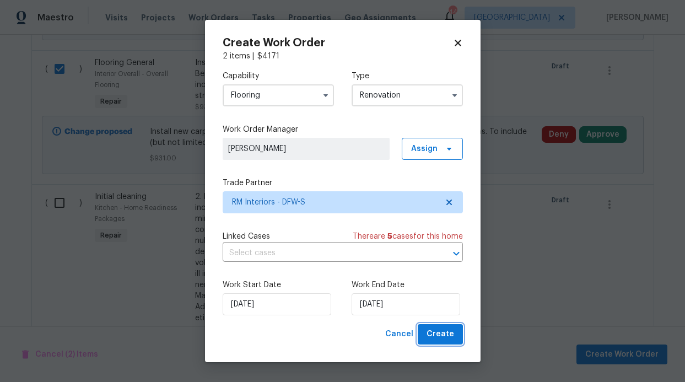
click at [453, 330] on span "Create" at bounding box center [441, 335] width 28 height 14
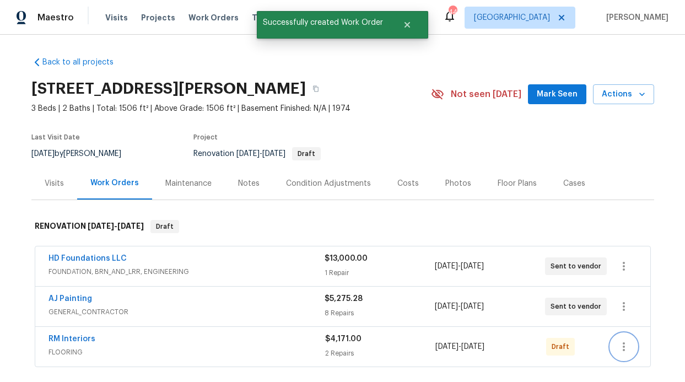
click at [626, 342] on button "button" at bounding box center [624, 347] width 26 height 26
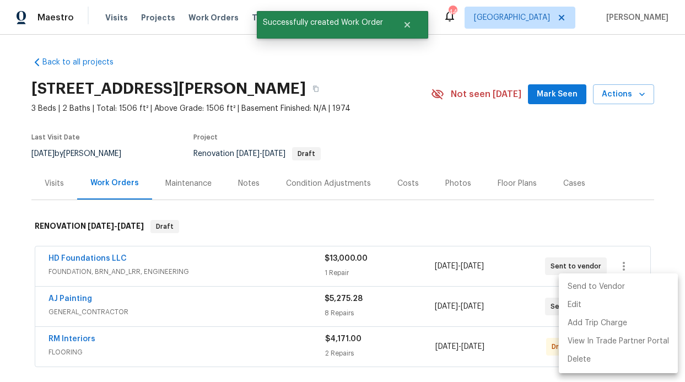
click at [611, 291] on li "Send to Vendor" at bounding box center [618, 287] width 119 height 18
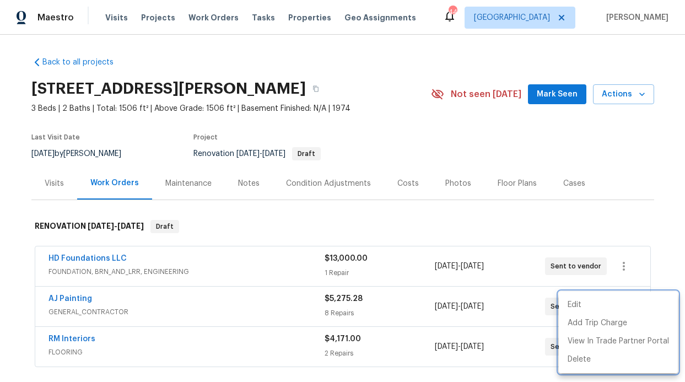
click at [68, 340] on div at bounding box center [342, 191] width 685 height 382
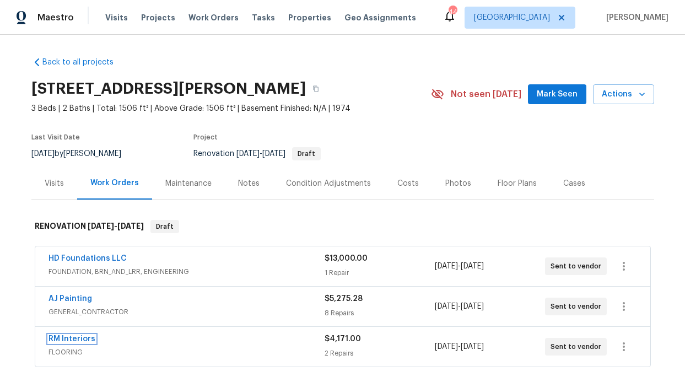
click at [69, 337] on link "RM Interiors" at bounding box center [72, 339] width 47 height 8
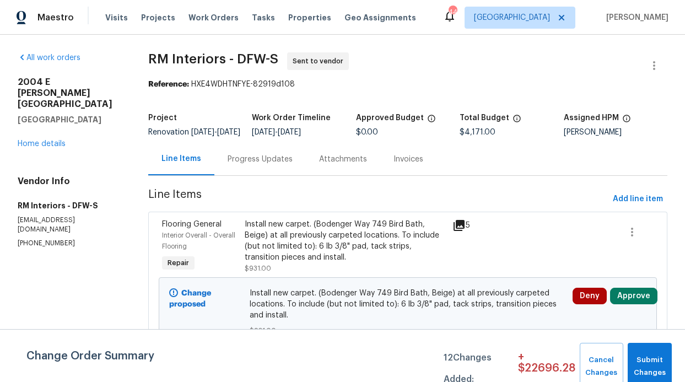
click at [273, 173] on div "Progress Updates" at bounding box center [261, 159] width 92 height 33
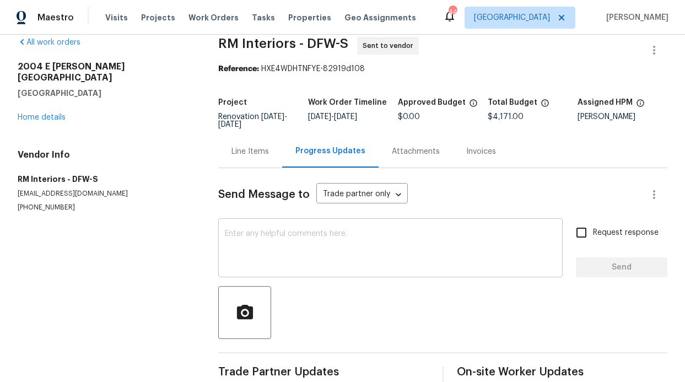
scroll to position [44, 0]
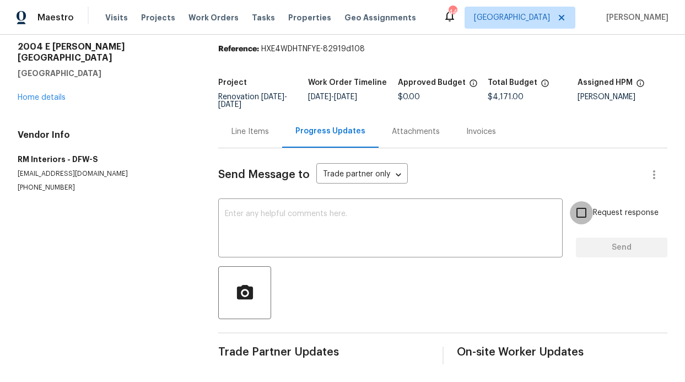
click at [581, 201] on input "Request response" at bounding box center [581, 212] width 23 height 23
checkbox input "true"
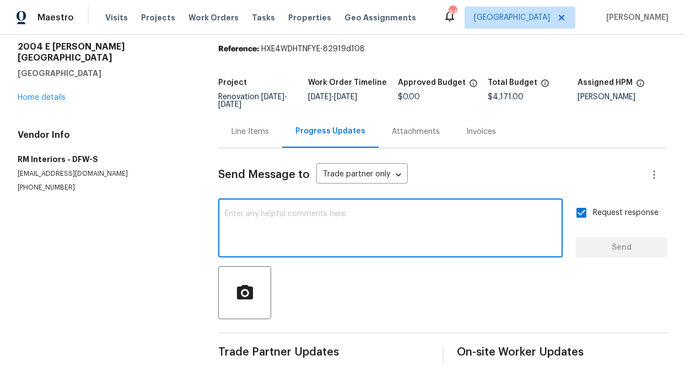
click at [494, 210] on textarea at bounding box center [390, 229] width 331 height 39
type textarea "Home is ready to be quoted"
click at [606, 241] on span "Send" at bounding box center [622, 248] width 74 height 14
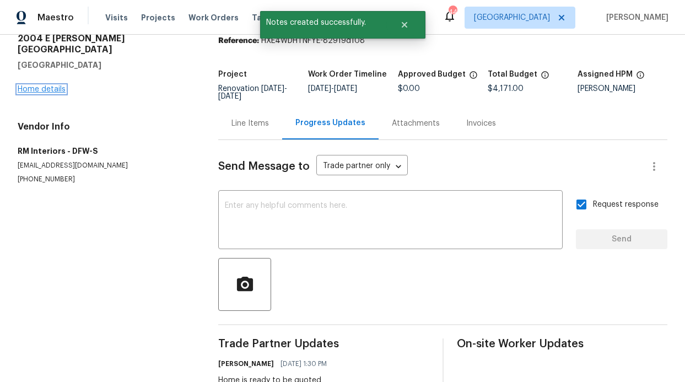
click at [44, 85] on link "Home details" at bounding box center [42, 89] width 48 height 8
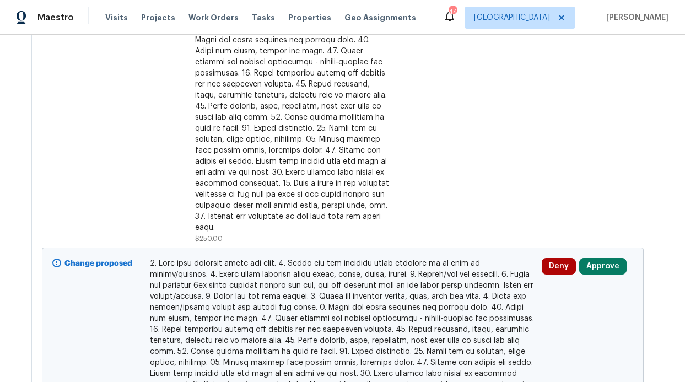
scroll to position [319, 0]
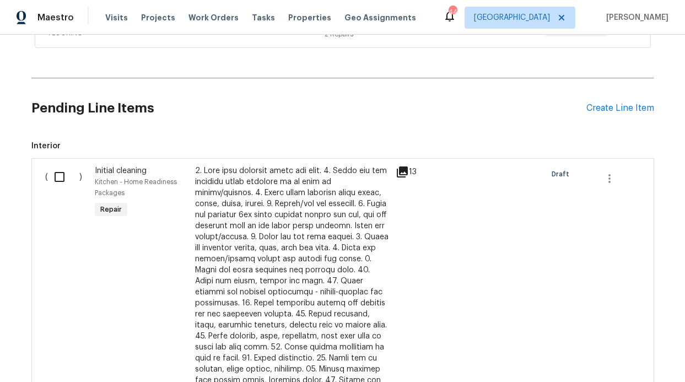
click at [53, 174] on input "checkbox" at bounding box center [63, 176] width 31 height 23
checkbox input "true"
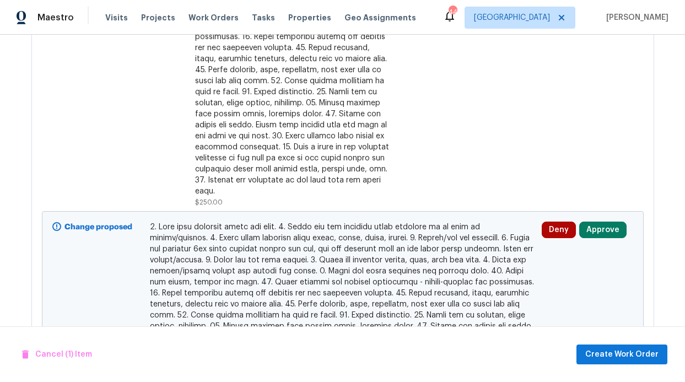
scroll to position [677, 0]
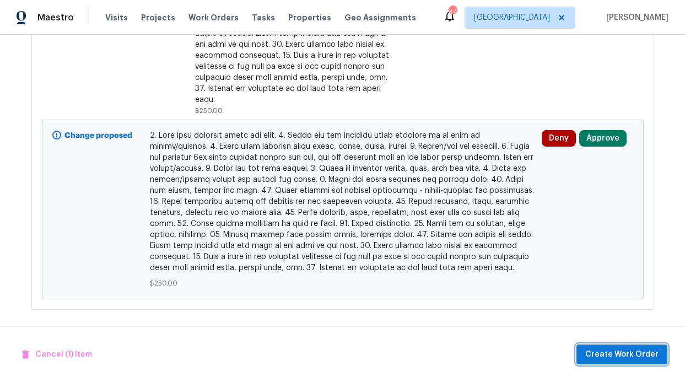
click at [633, 355] on span "Create Work Order" at bounding box center [622, 355] width 73 height 14
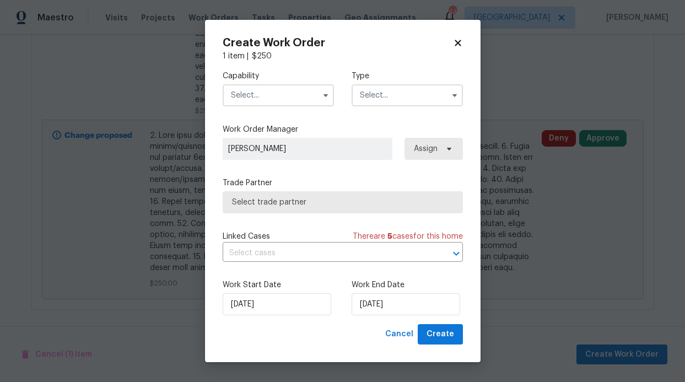
click at [306, 85] on input "text" at bounding box center [278, 95] width 111 height 22
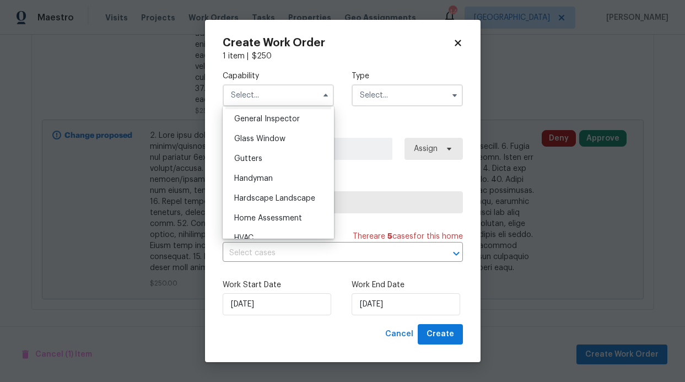
click at [287, 109] on div "General Contractor" at bounding box center [279, 99] width 106 height 20
type input "General Contractor"
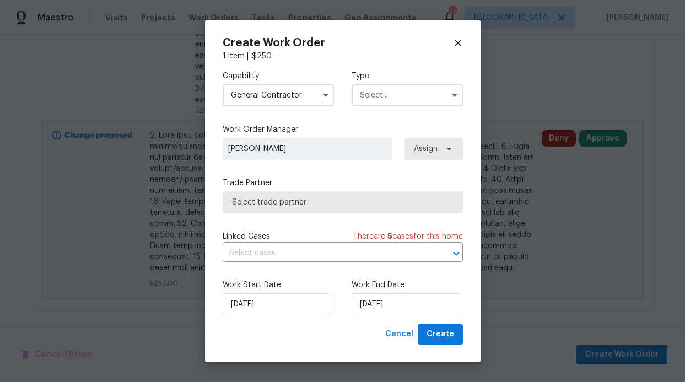
click at [398, 94] on input "text" at bounding box center [407, 95] width 111 height 22
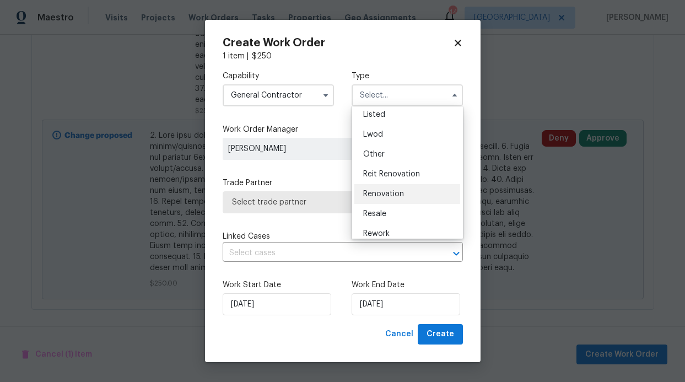
scroll to position [104, 0]
click at [401, 189] on div "Renovation" at bounding box center [408, 194] width 106 height 20
type input "Renovation"
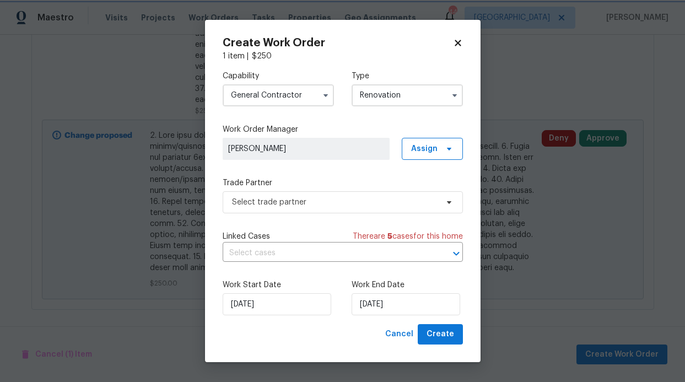
scroll to position [0, 0]
click at [442, 202] on span at bounding box center [448, 202] width 12 height 9
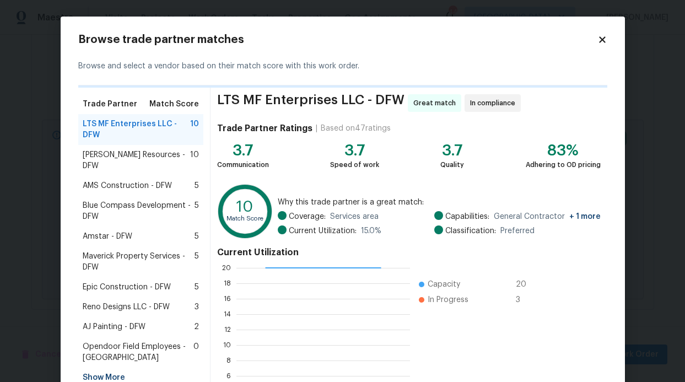
click at [600, 43] on icon at bounding box center [603, 40] width 10 height 10
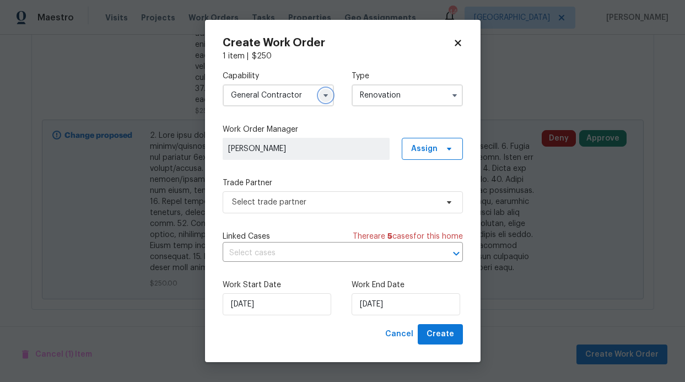
click at [323, 99] on icon "button" at bounding box center [325, 95] width 9 height 9
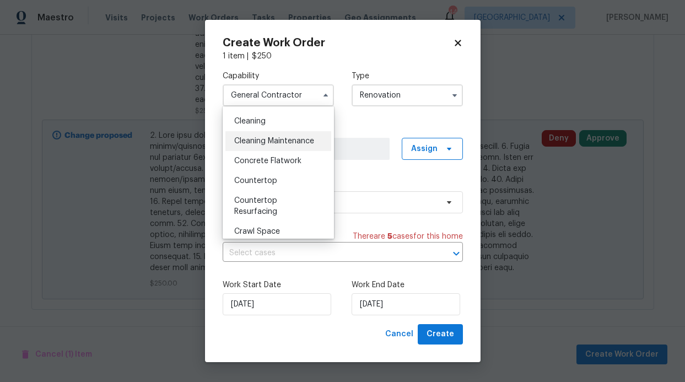
scroll to position [153, 0]
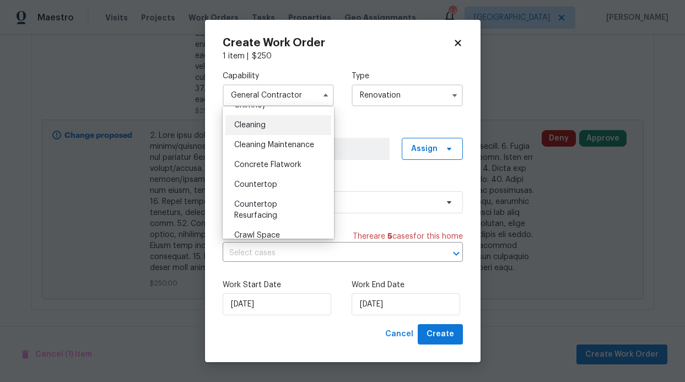
click at [279, 127] on div "Cleaning" at bounding box center [279, 125] width 106 height 20
type input "Cleaning"
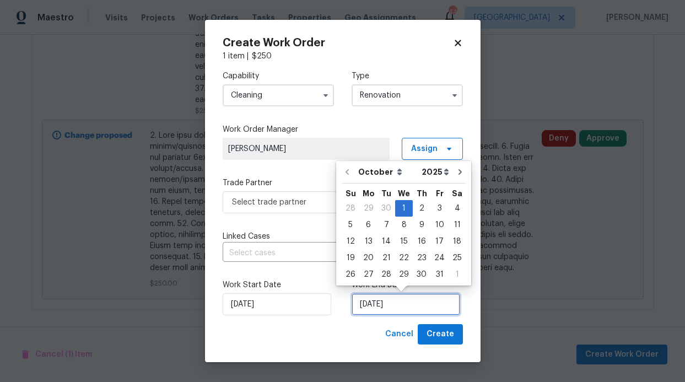
click at [429, 302] on input "[DATE]" at bounding box center [406, 304] width 109 height 22
click at [404, 261] on div "22" at bounding box center [404, 257] width 18 height 15
type input "[DATE]"
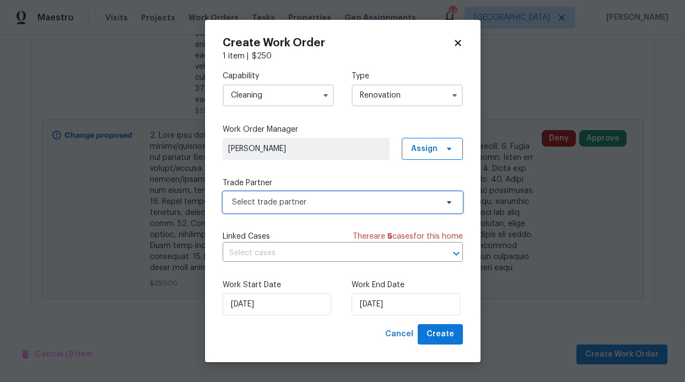
click at [437, 211] on span "Select trade partner" at bounding box center [343, 202] width 240 height 22
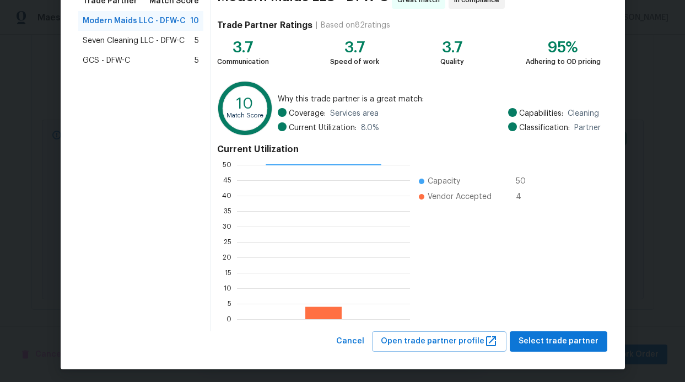
scroll to position [104, 0]
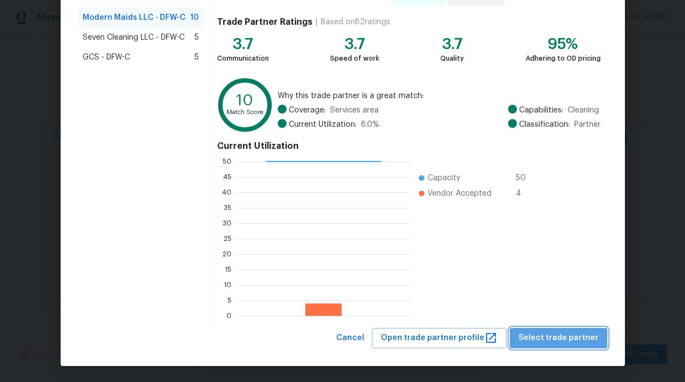
click at [565, 336] on span "Select trade partner" at bounding box center [559, 338] width 80 height 14
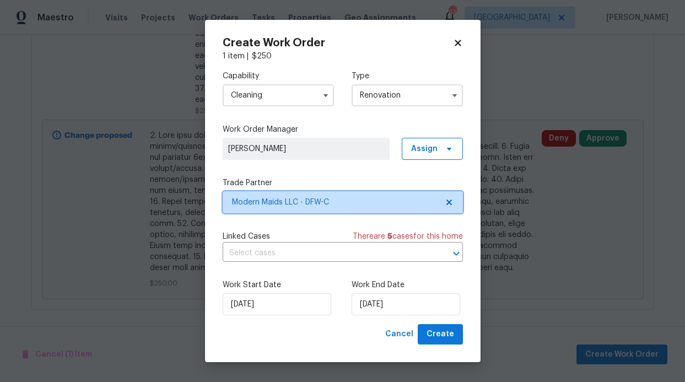
scroll to position [0, 0]
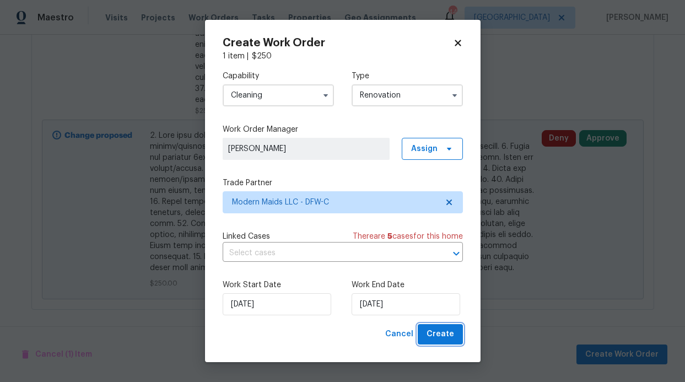
click at [451, 334] on span "Create" at bounding box center [441, 335] width 28 height 14
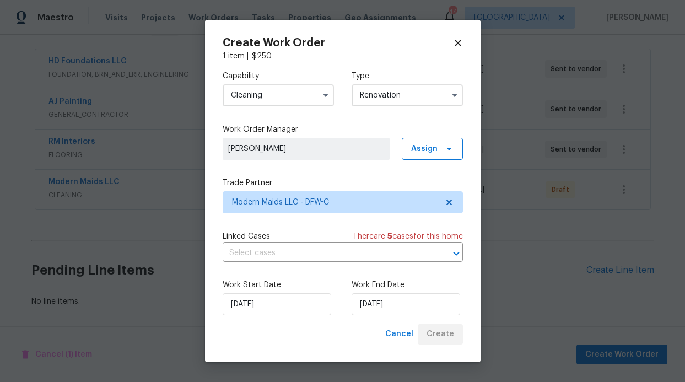
scroll to position [206, 0]
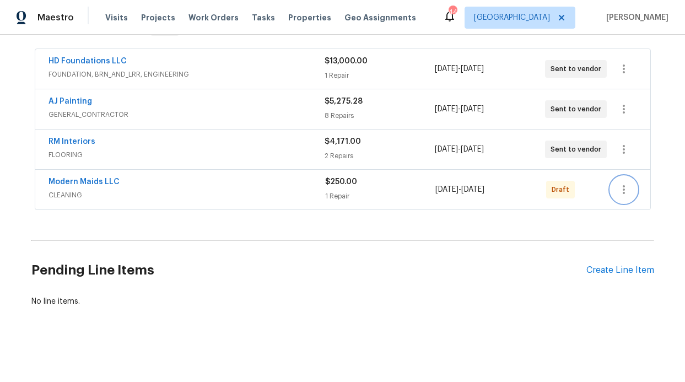
click at [624, 183] on icon "button" at bounding box center [624, 189] width 13 height 13
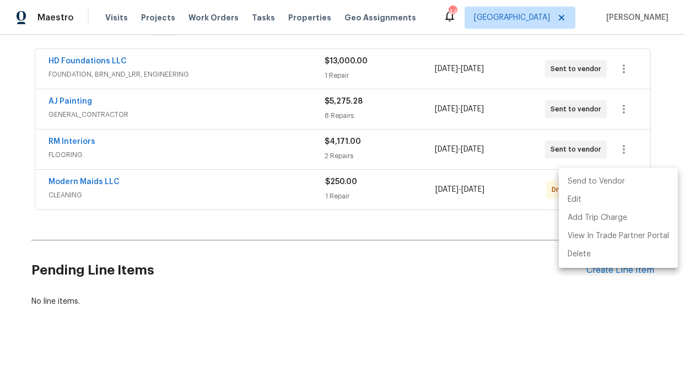
click at [614, 180] on li "Send to Vendor" at bounding box center [618, 182] width 119 height 18
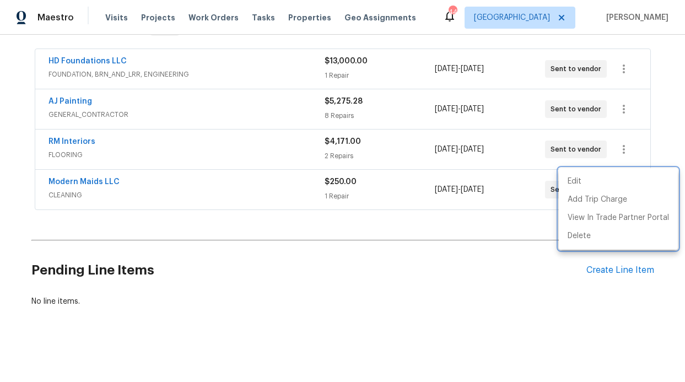
click at [401, 250] on div at bounding box center [342, 191] width 685 height 382
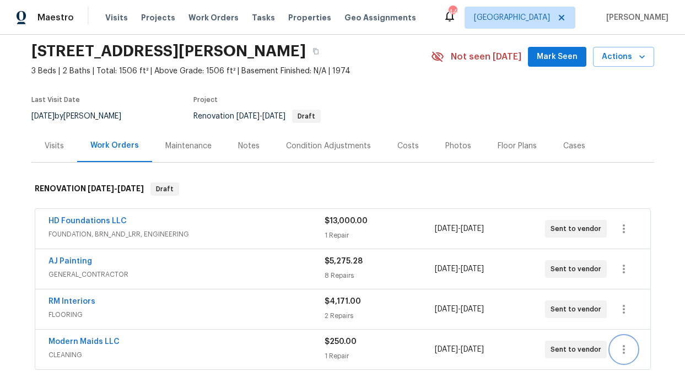
scroll to position [0, 0]
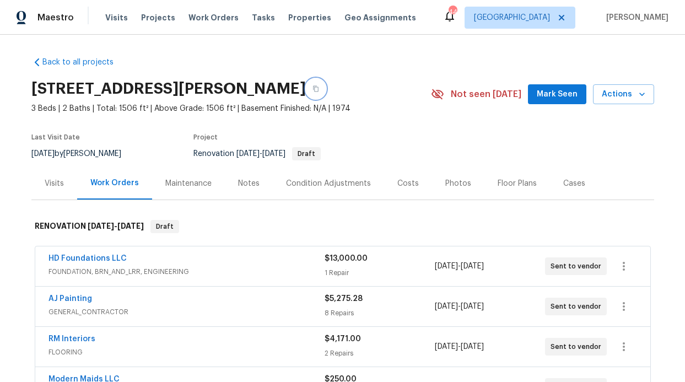
click at [326, 87] on button "button" at bounding box center [316, 89] width 20 height 20
drag, startPoint x: 215, startPoint y: 108, endPoint x: 197, endPoint y: 109, distance: 18.2
click at [197, 109] on span "3 Beds | 2 Baths | Total: 1506 ft² | Above Grade: 1506 ft² | Basement Finished:…" at bounding box center [231, 108] width 400 height 11
copy span "1506"
click at [536, 80] on div "[STREET_ADDRESS][PERSON_NAME] 3 Beds | 2 Baths | Total: 1506 ft² | Above Grade:…" at bounding box center [342, 94] width 623 height 40
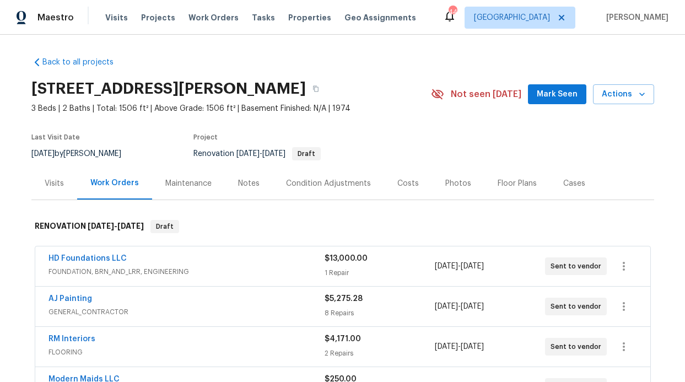
click at [542, 95] on span "Mark Seen" at bounding box center [557, 95] width 41 height 14
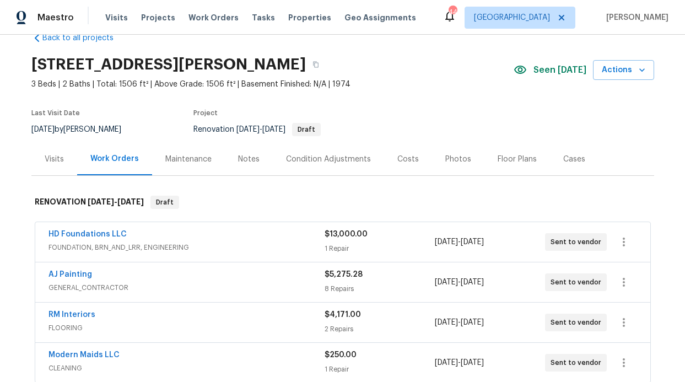
scroll to position [25, 0]
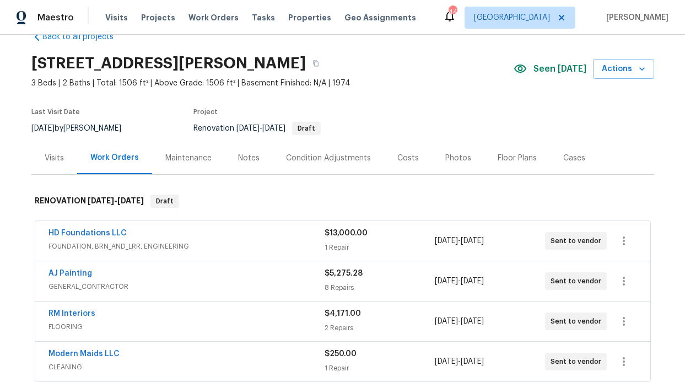
click at [61, 309] on span "RM Interiors" at bounding box center [72, 313] width 47 height 11
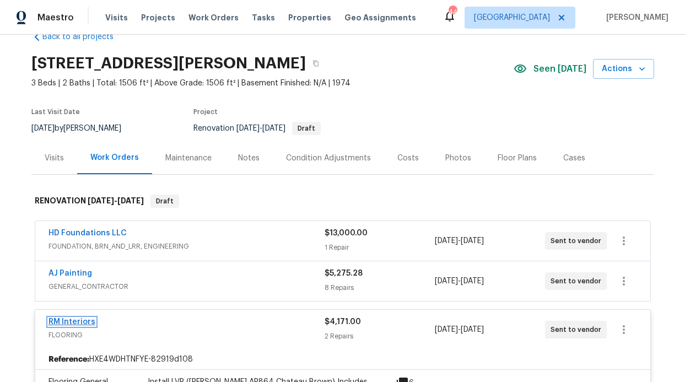
click at [63, 319] on link "RM Interiors" at bounding box center [72, 322] width 47 height 8
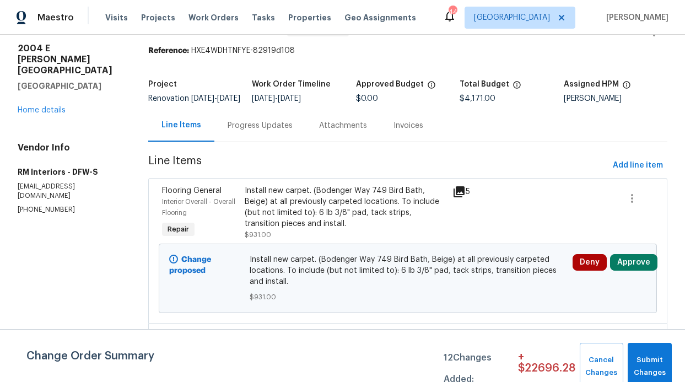
scroll to position [45, 0]
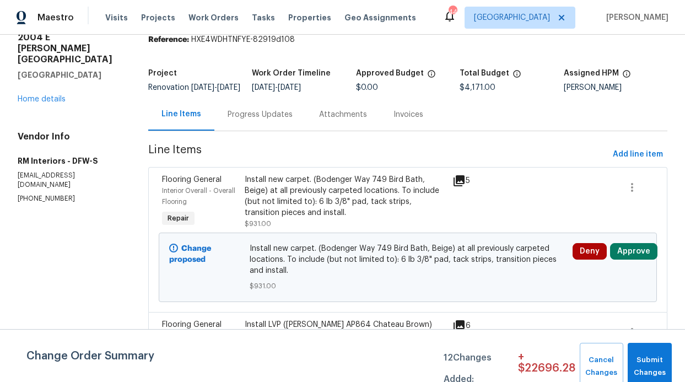
click at [263, 119] on div "Progress Updates" at bounding box center [260, 114] width 65 height 11
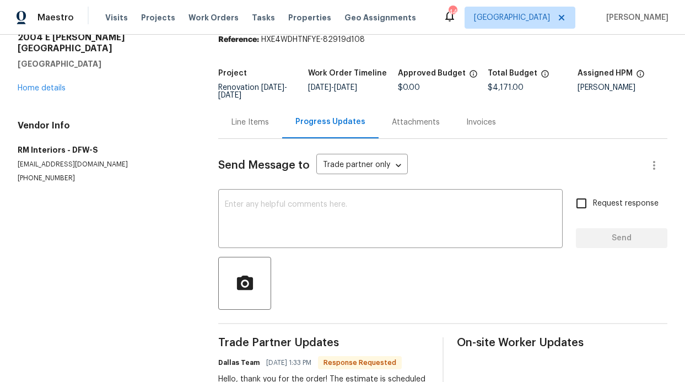
click at [593, 207] on span "Request response" at bounding box center [626, 204] width 66 height 12
click at [593, 207] on input "Request response" at bounding box center [581, 203] width 23 height 23
checkbox input "true"
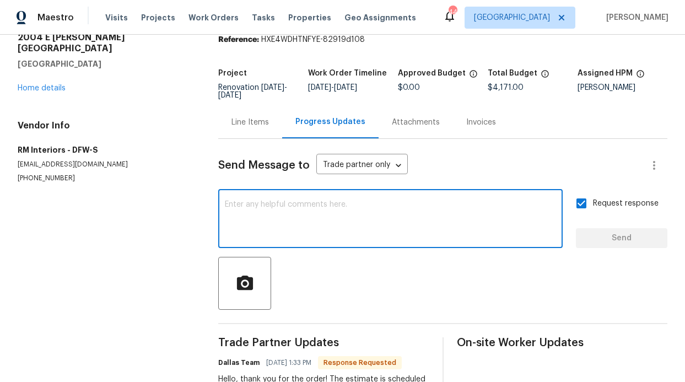
click at [471, 217] on textarea at bounding box center [390, 220] width 331 height 39
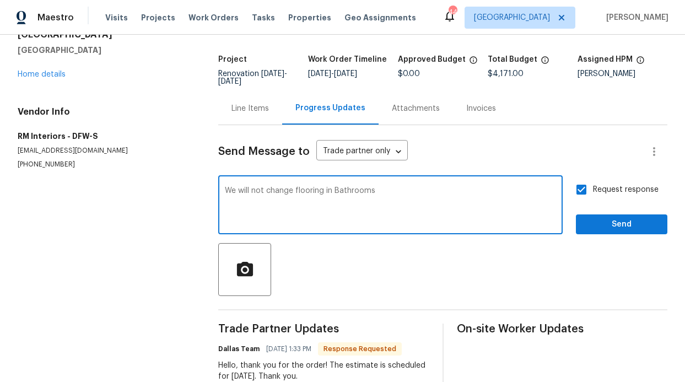
type textarea "We will not change flooring in Bathrooms"
click at [590, 222] on span "Send" at bounding box center [622, 225] width 74 height 14
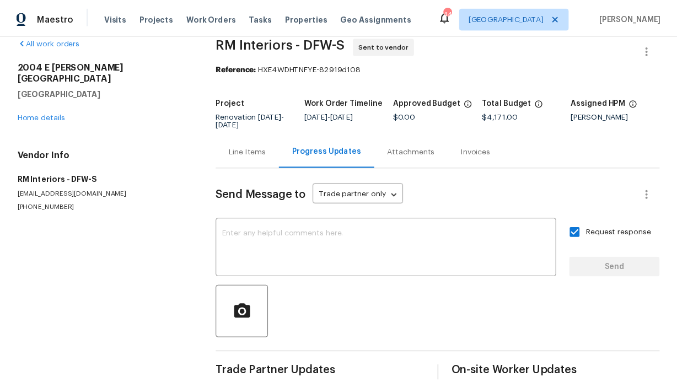
scroll to position [0, 0]
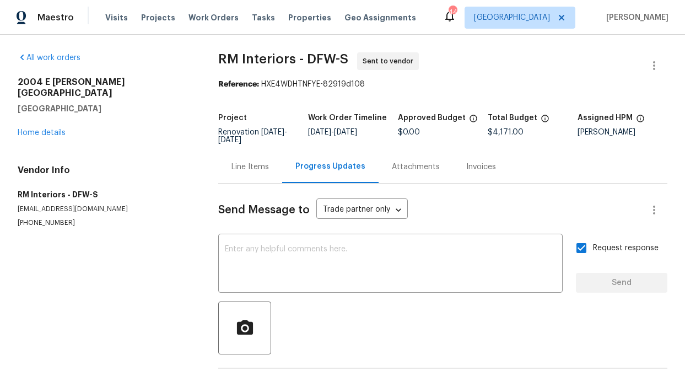
click at [66, 123] on div "[STREET_ADDRESS][PERSON_NAME] Home details" at bounding box center [105, 108] width 174 height 62
click at [51, 126] on div "[STREET_ADDRESS][PERSON_NAME] Home details" at bounding box center [105, 108] width 174 height 62
click at [53, 129] on link "Home details" at bounding box center [42, 133] width 48 height 8
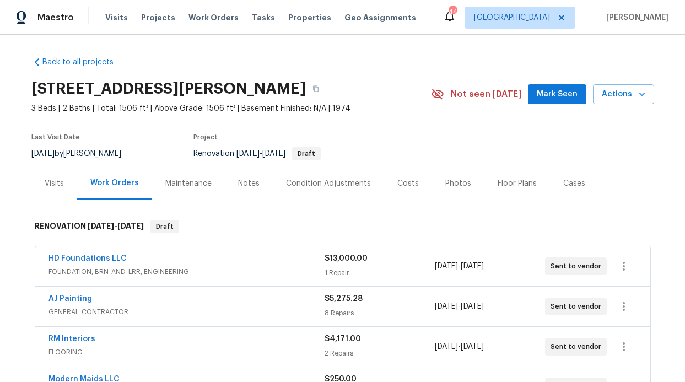
click at [538, 93] on span "Mark Seen" at bounding box center [557, 95] width 41 height 14
click at [243, 181] on div "Notes" at bounding box center [249, 183] width 22 height 11
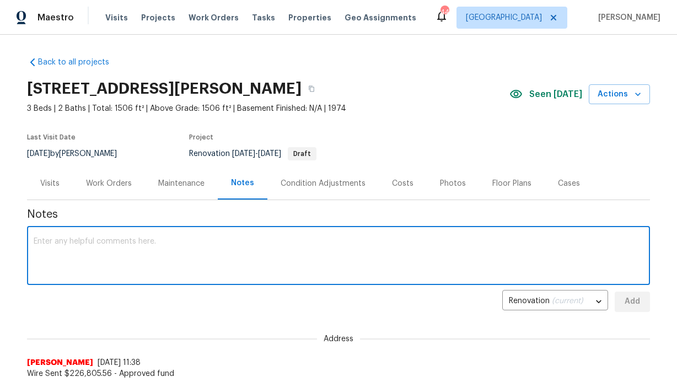
paste textarea "Day 0 walkthrough completed. Significant foundation issue identified. Scope: ne…"
